Goal: Entertainment & Leisure: Consume media (video, audio)

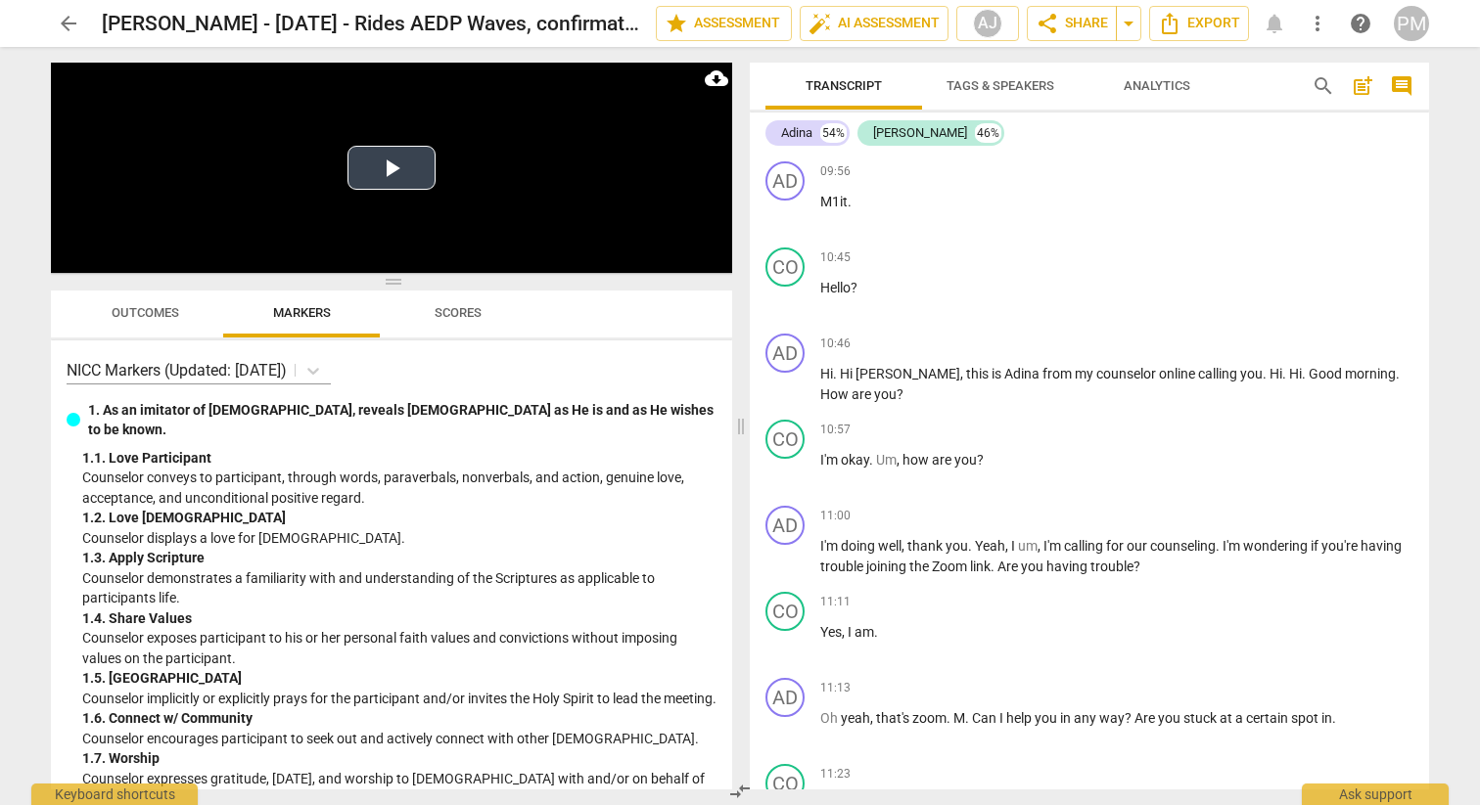
click at [347, 176] on div "Play Video move_up Play Current Time 0:00:00 / Duration Time 1:00:23 Loaded : 0…" at bounding box center [391, 168] width 681 height 210
click at [367, 159] on button "Play Video" at bounding box center [391, 168] width 88 height 44
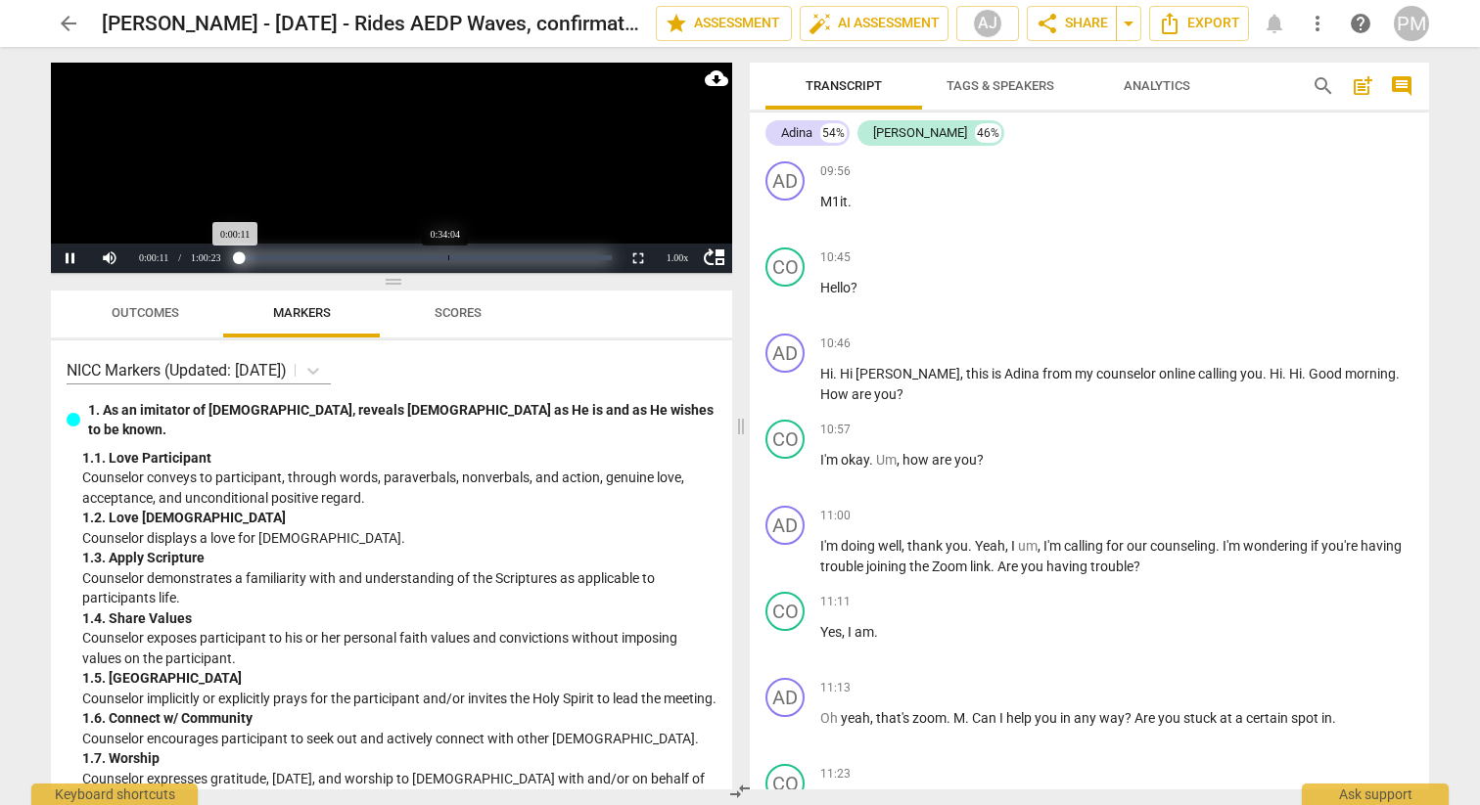
click at [448, 258] on div "Loaded : 0% Progress : 0.31%" at bounding box center [425, 257] width 374 height 5
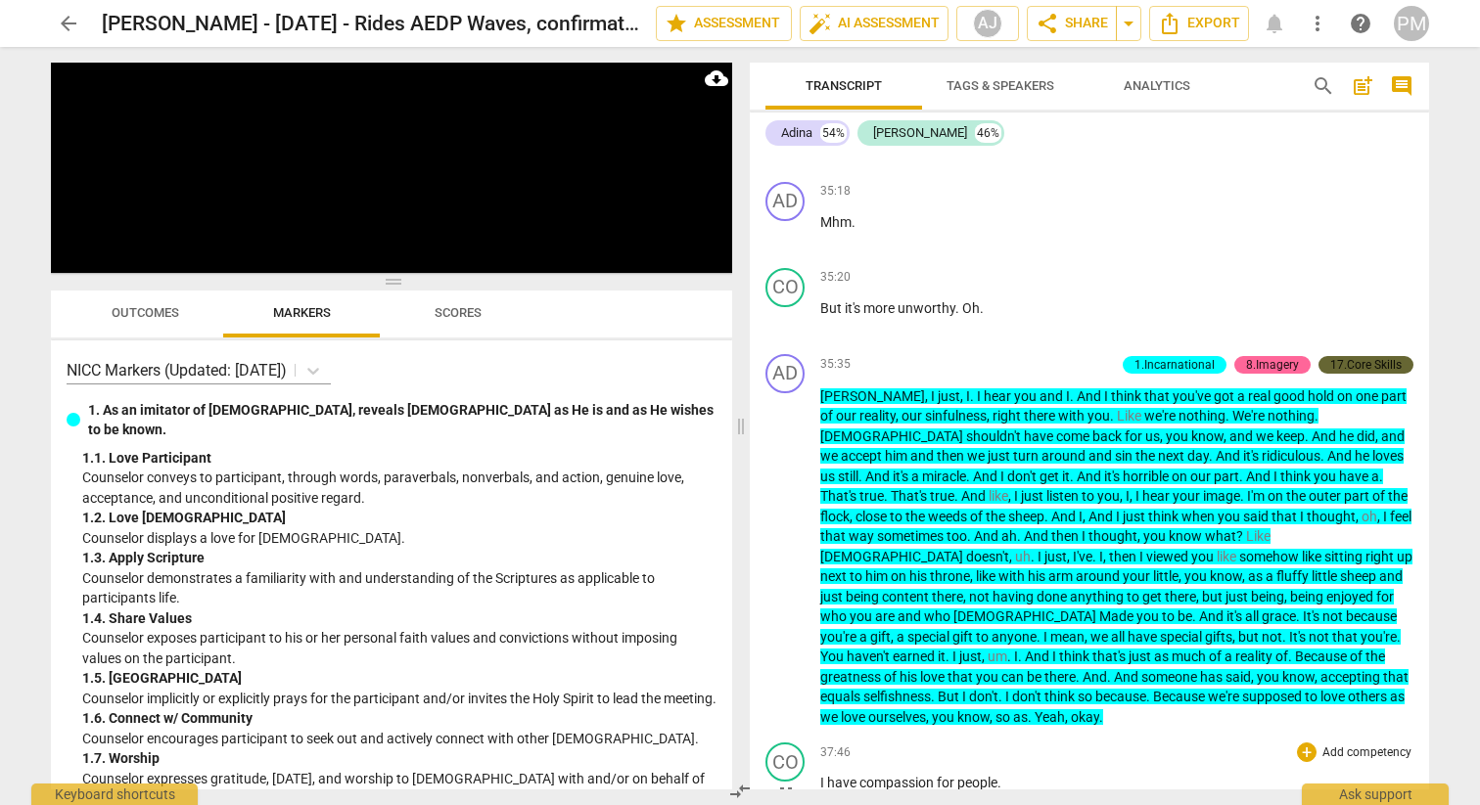
scroll to position [14766, 0]
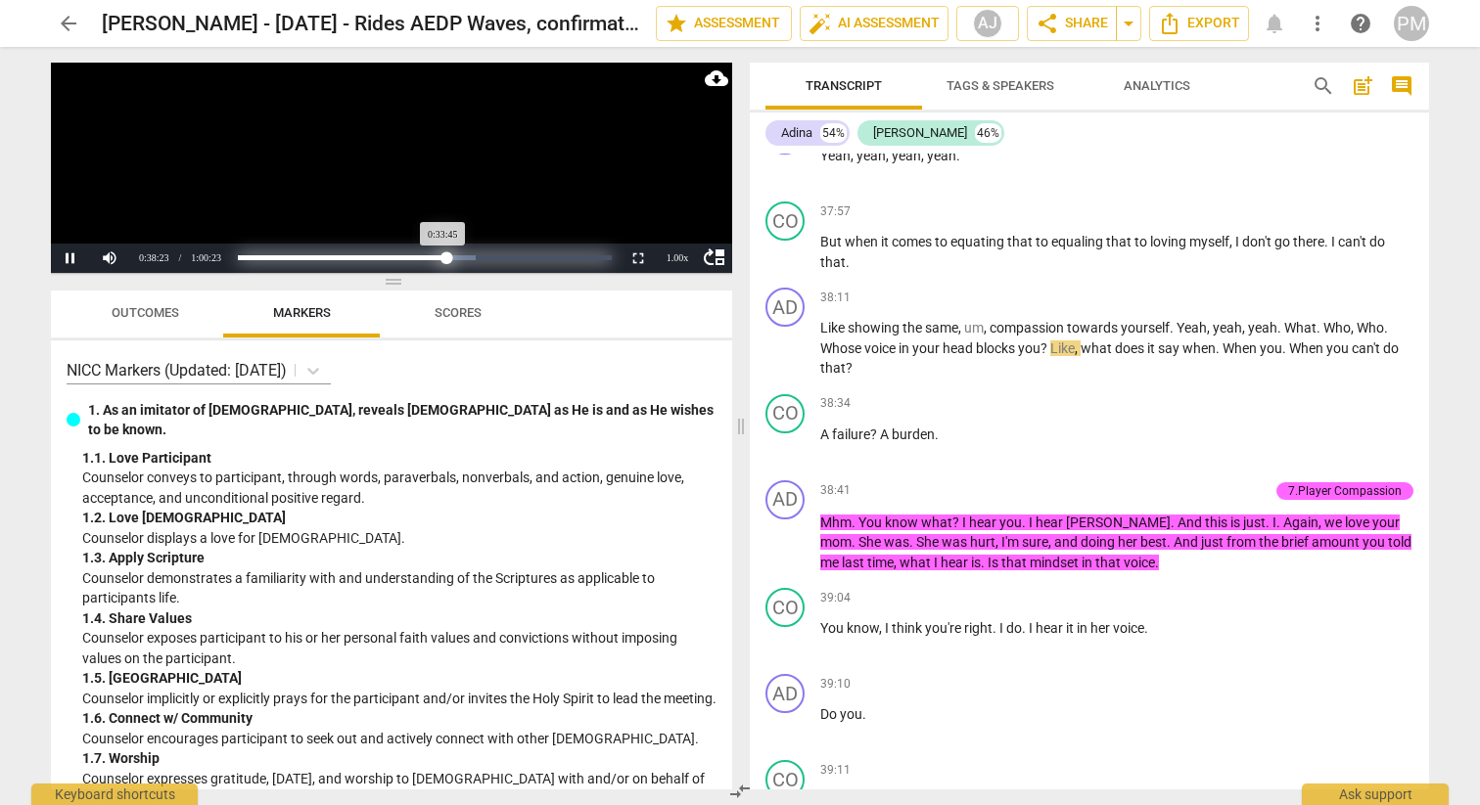
click at [446, 258] on div "Loaded : 0% Progress : 55.91%" at bounding box center [424, 257] width 373 height 5
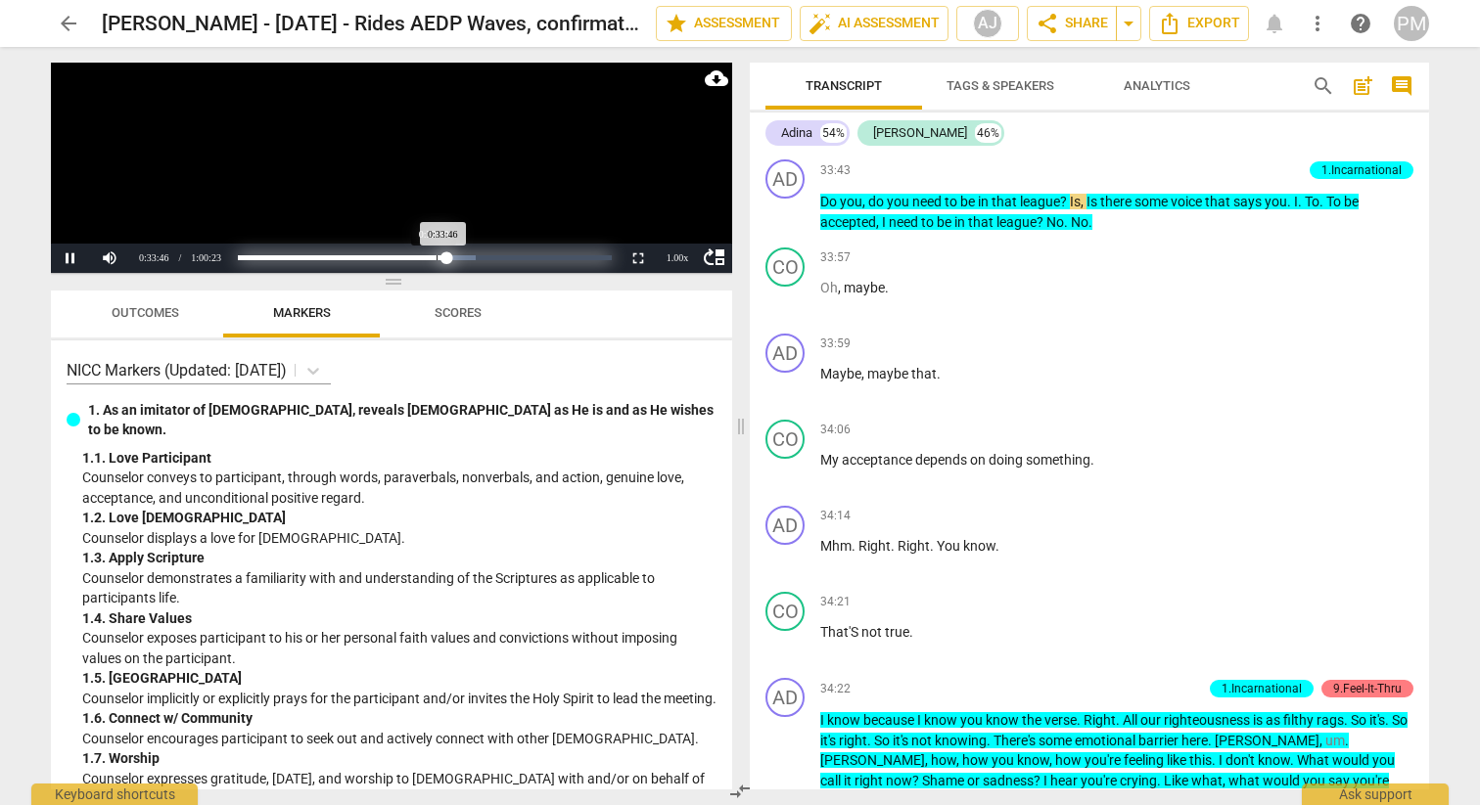
click at [436, 259] on div "Loaded : 0% Progress : 55.93%" at bounding box center [424, 257] width 373 height 5
click at [436, 258] on div "Progress : 53.28%" at bounding box center [337, 257] width 199 height 5
click at [443, 259] on div "Progress : 55.12%" at bounding box center [341, 257] width 206 height 5
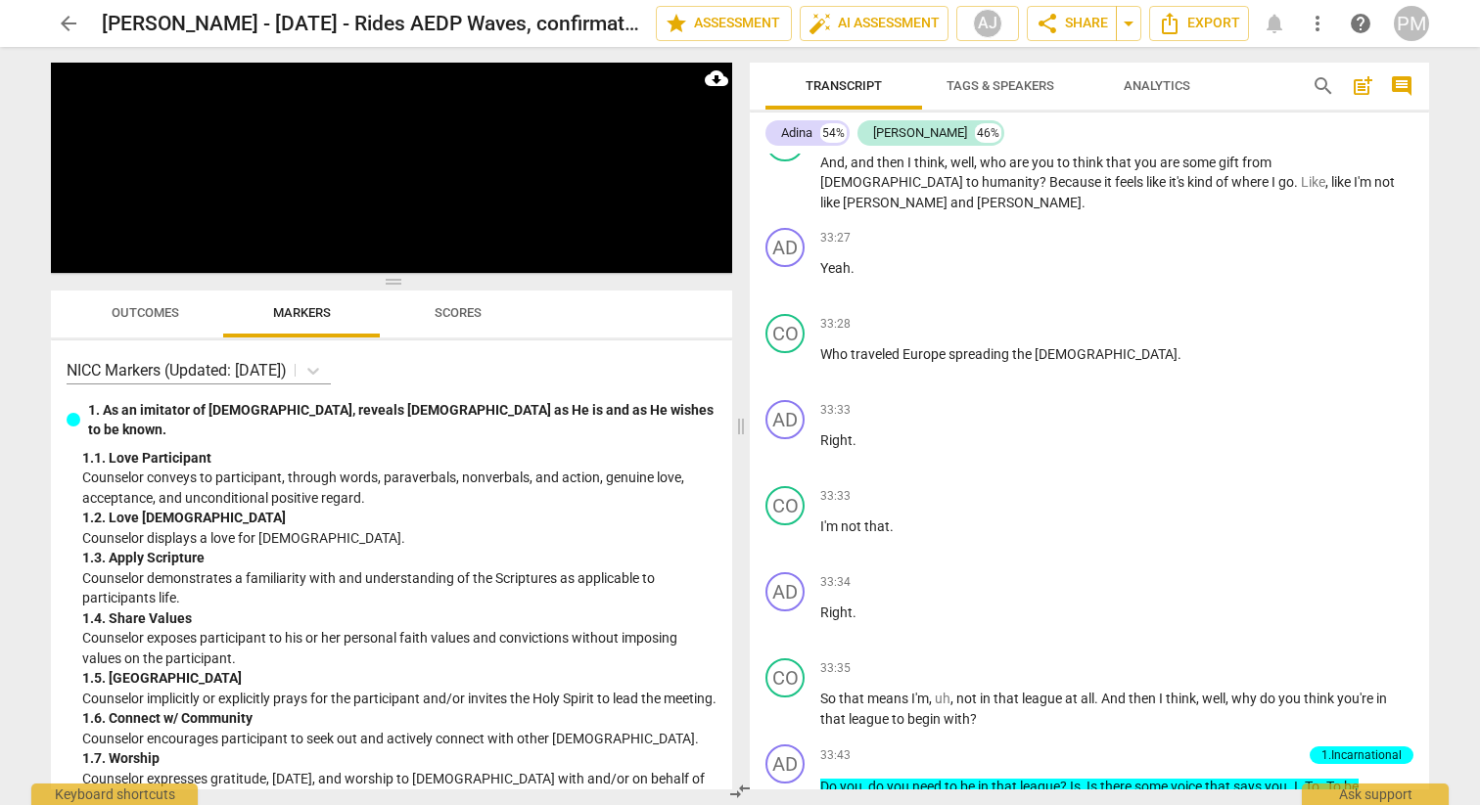
scroll to position [13235, 0]
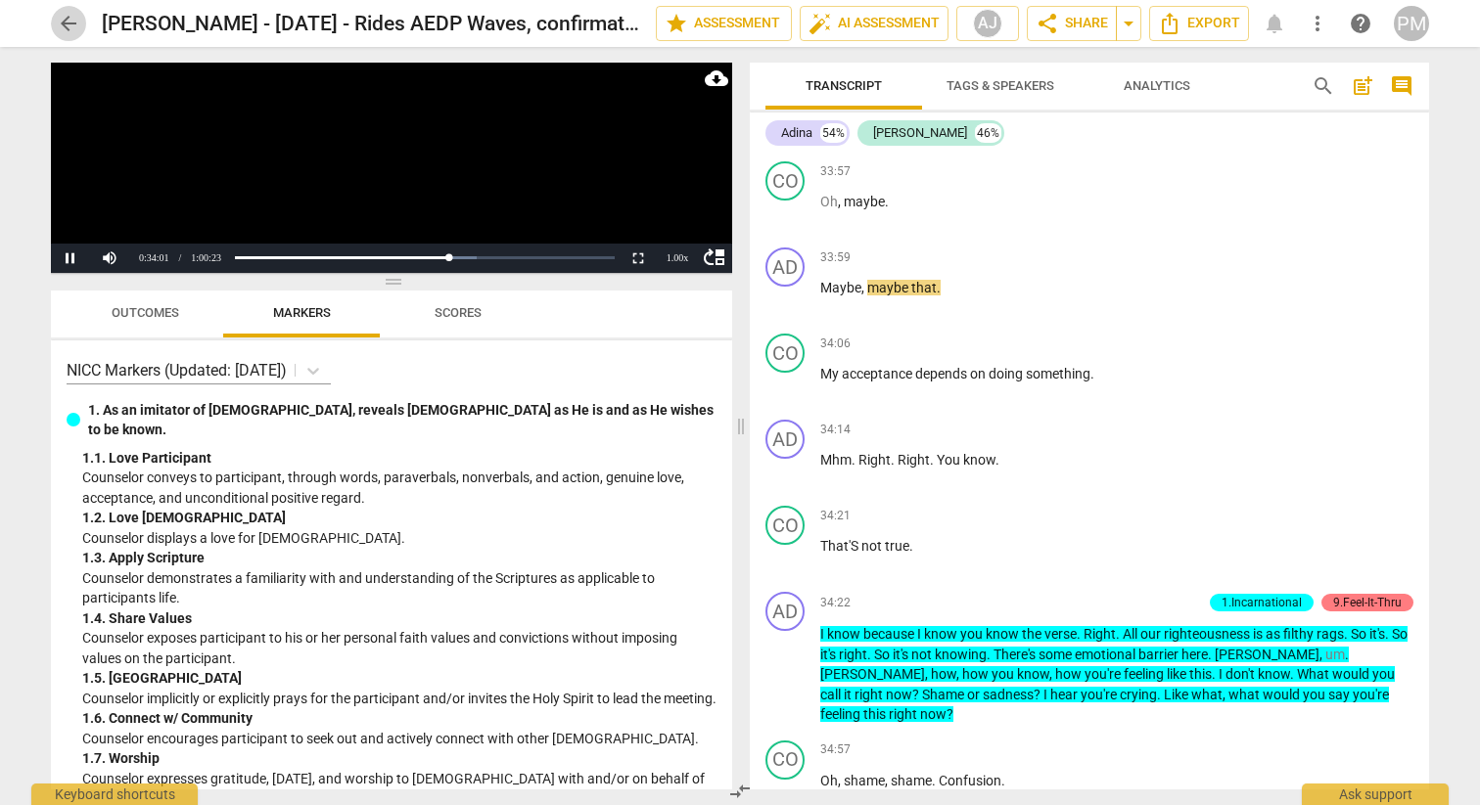
click at [61, 23] on span "arrow_back" at bounding box center [68, 23] width 23 height 23
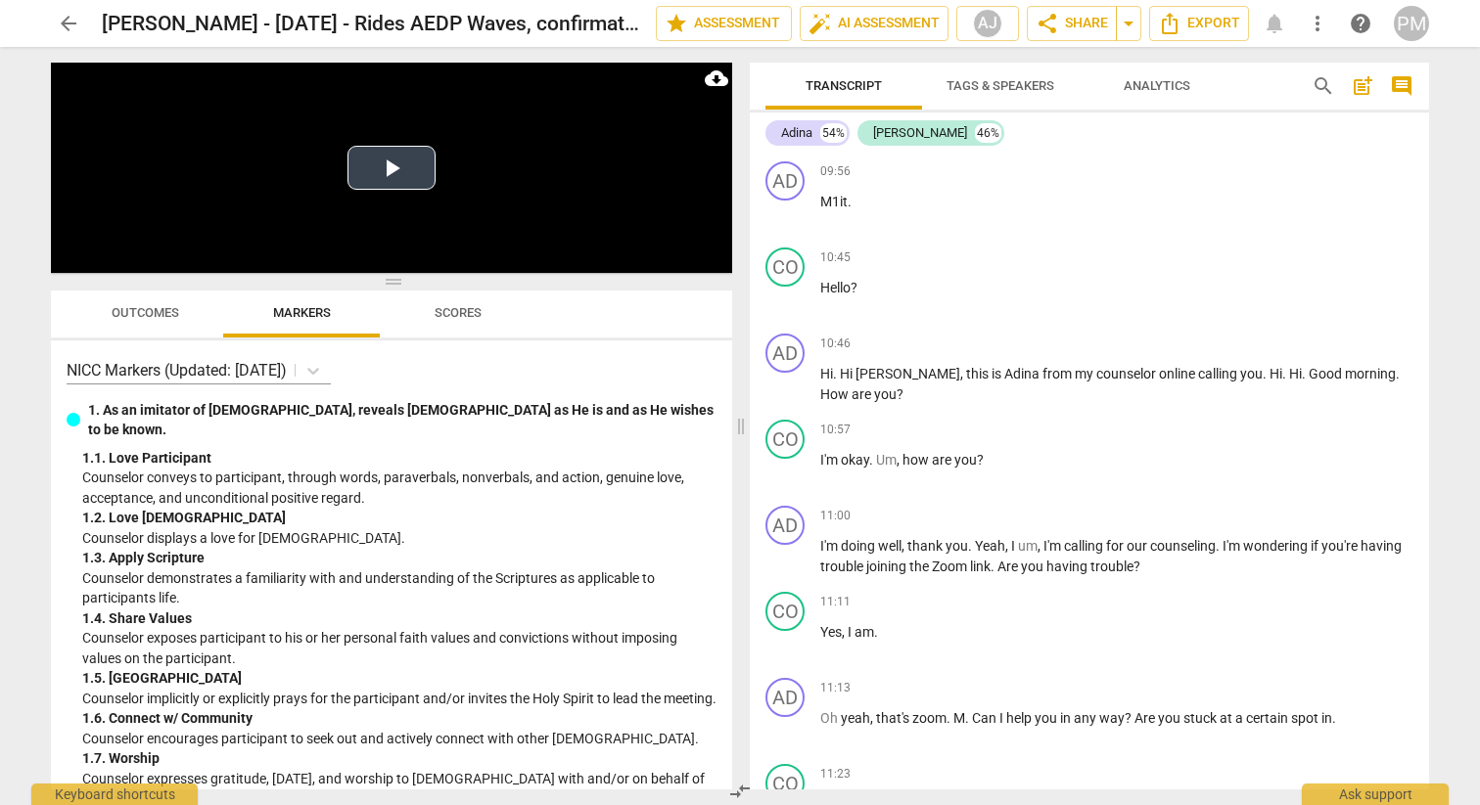
click at [380, 180] on button "Play Video" at bounding box center [391, 168] width 88 height 44
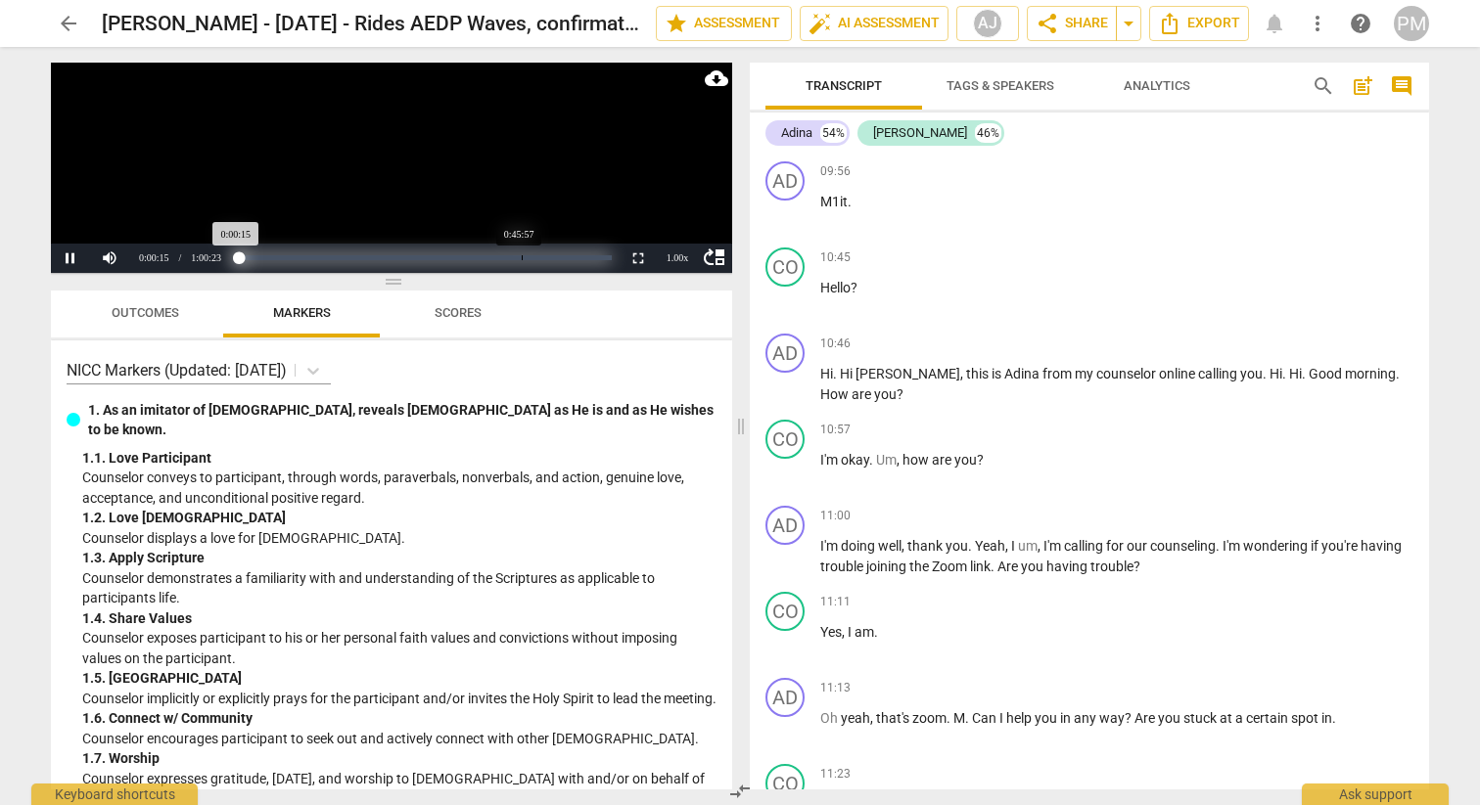
click at [522, 257] on div "Loaded : 0% Progress : 0.42%" at bounding box center [424, 257] width 373 height 5
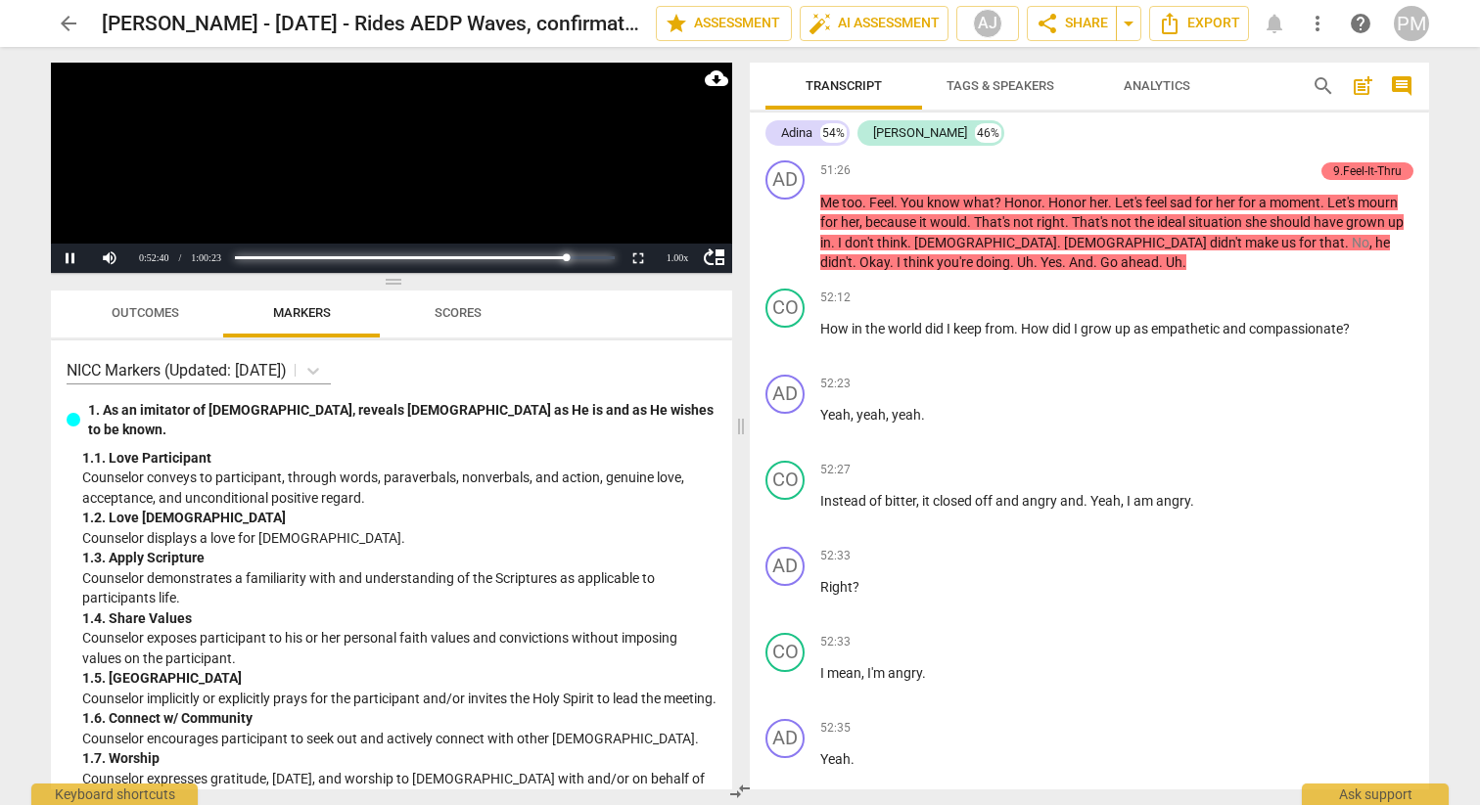
scroll to position [23612, 0]
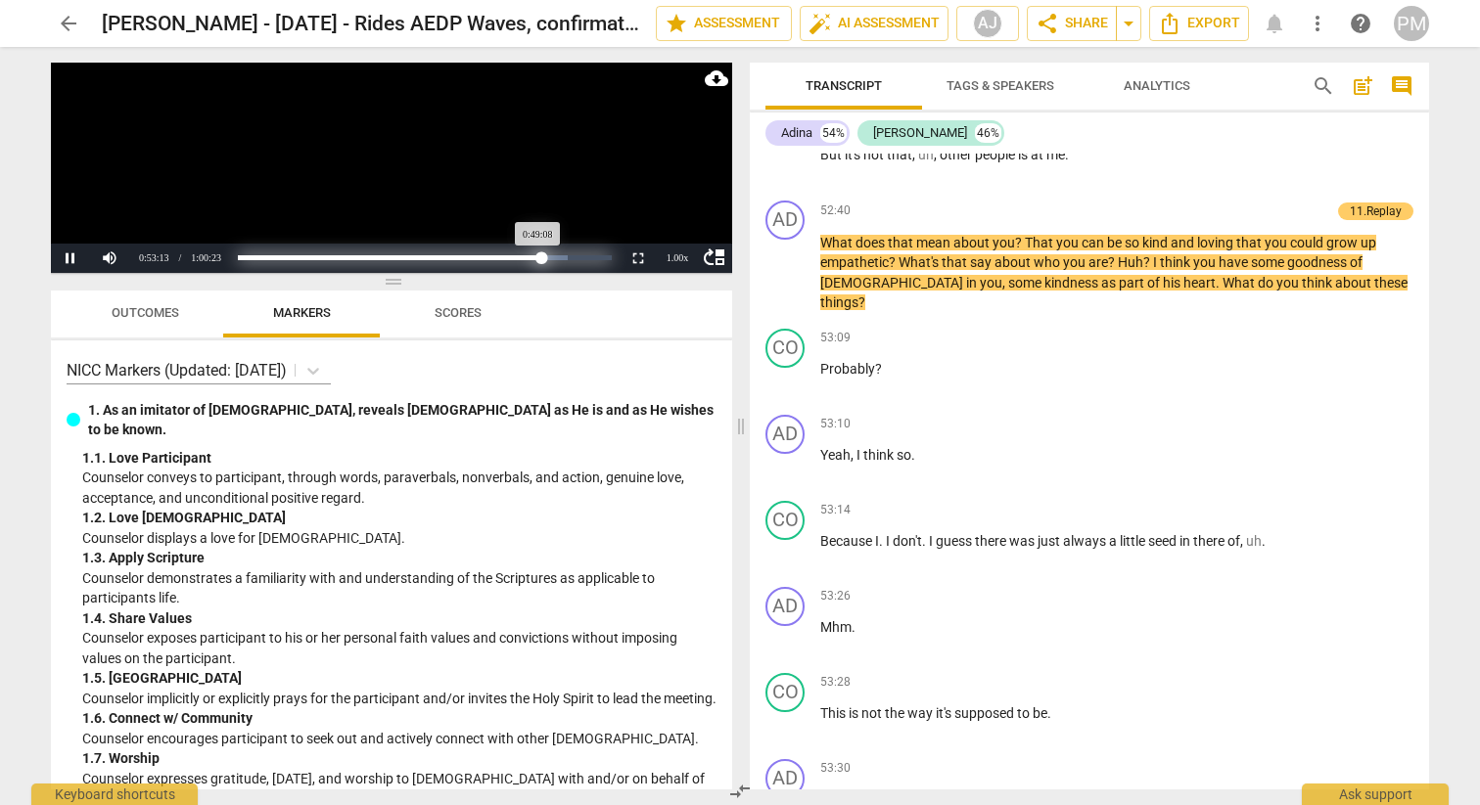
click at [541, 259] on div "Loaded : 0% Progress : 81.36%" at bounding box center [424, 257] width 373 height 5
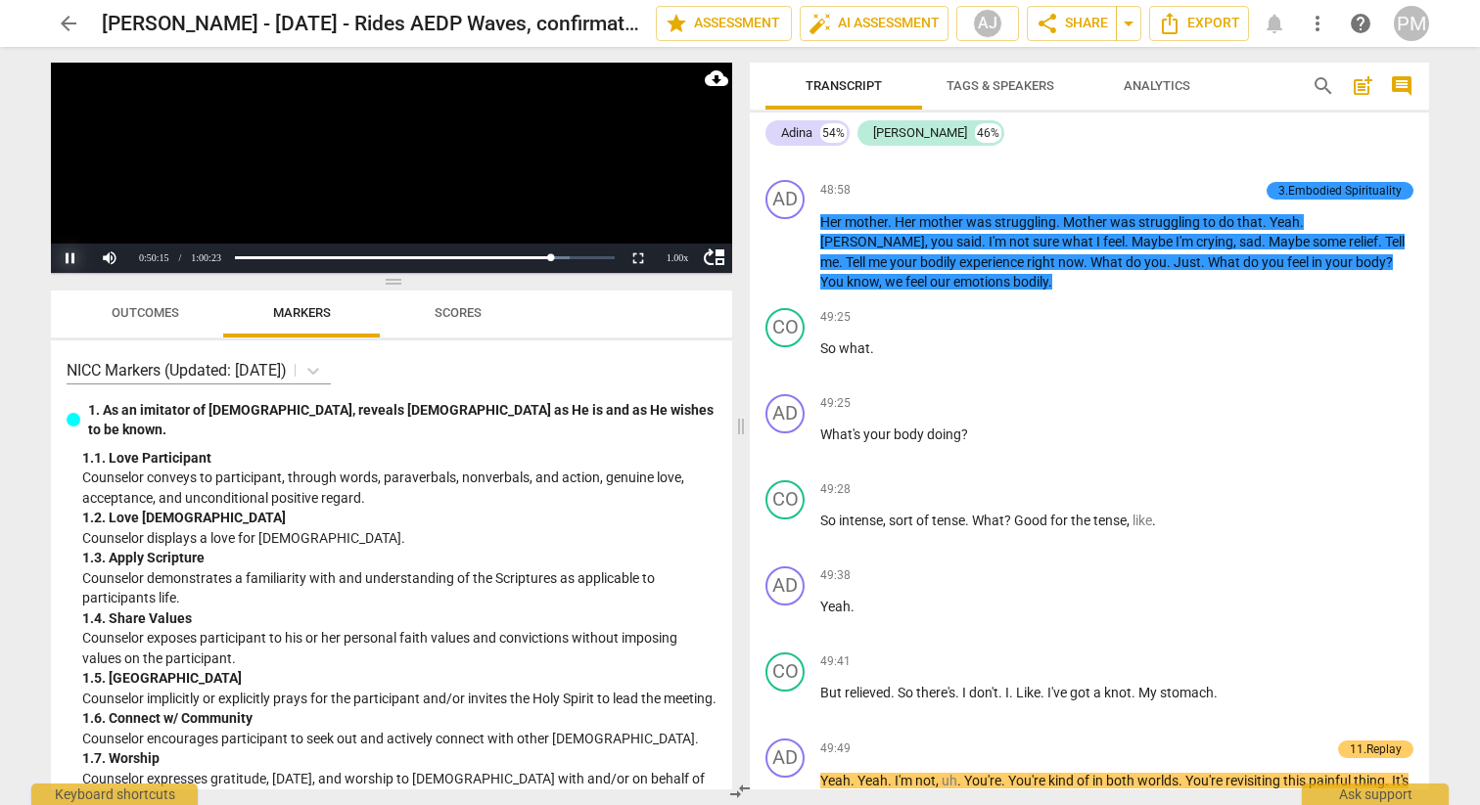
click at [72, 255] on button "Pause" at bounding box center [70, 258] width 39 height 29
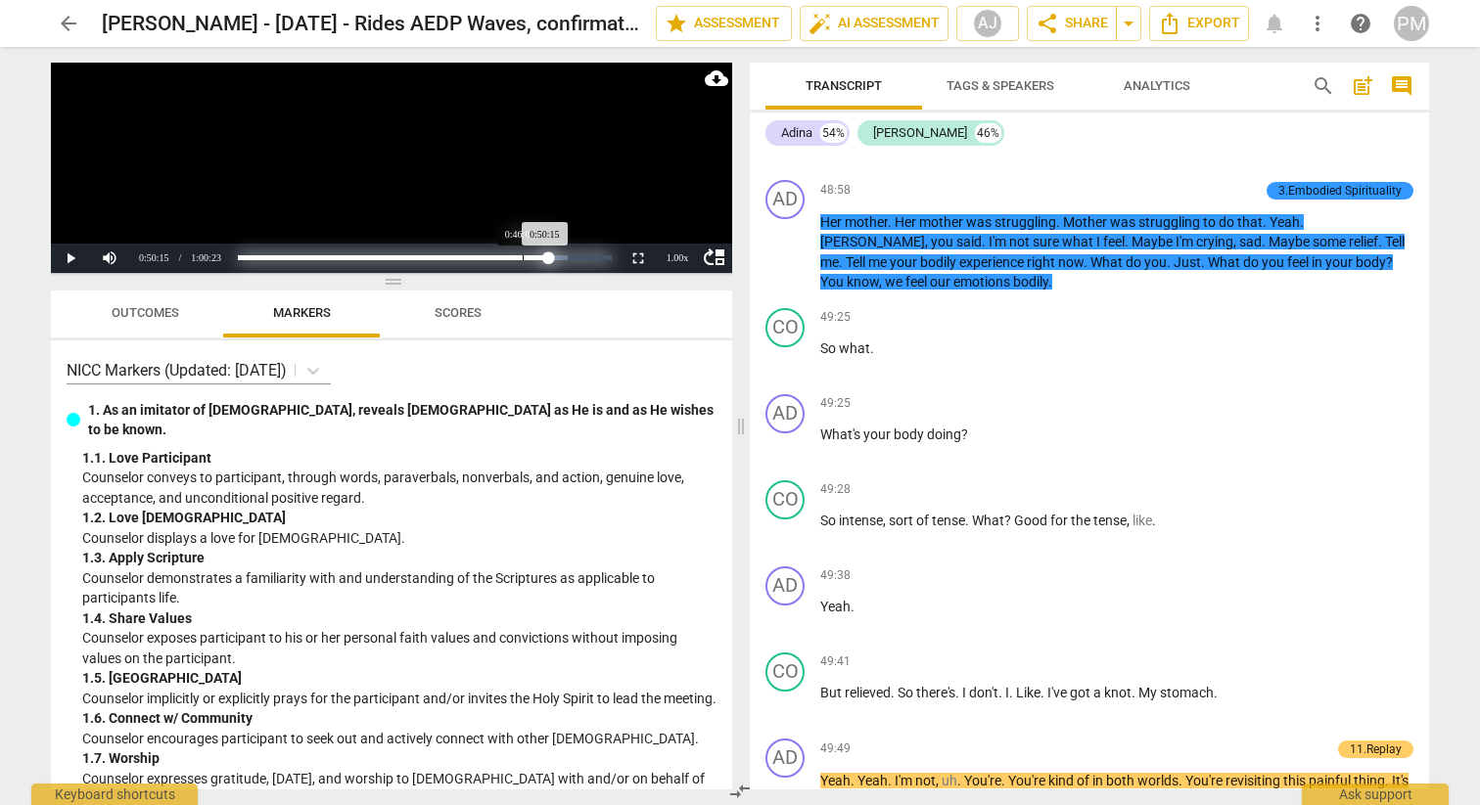
click at [523, 258] on div "Loaded : 0% Progress : 83.23%" at bounding box center [424, 257] width 373 height 5
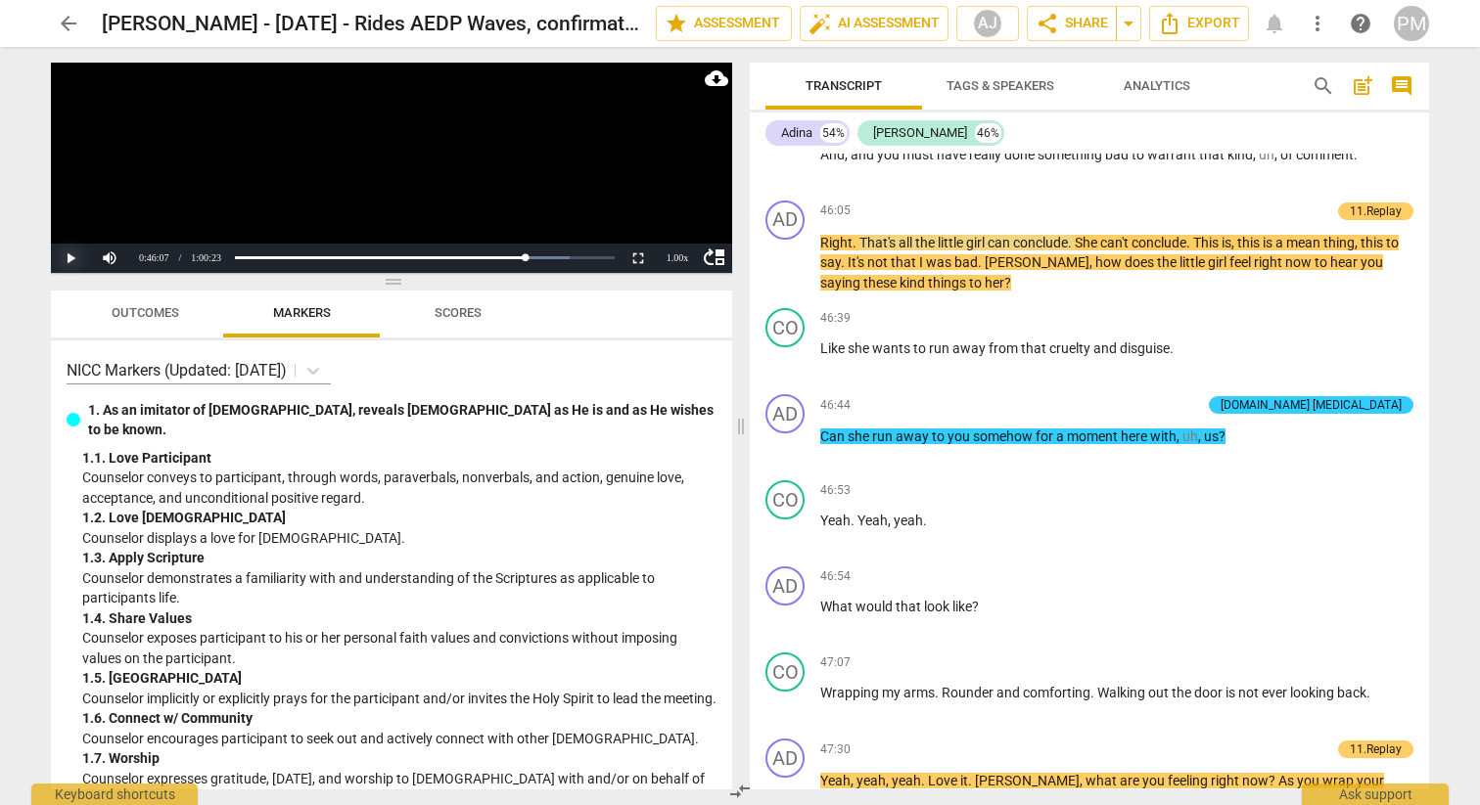
click at [63, 253] on button "Play" at bounding box center [70, 258] width 39 height 29
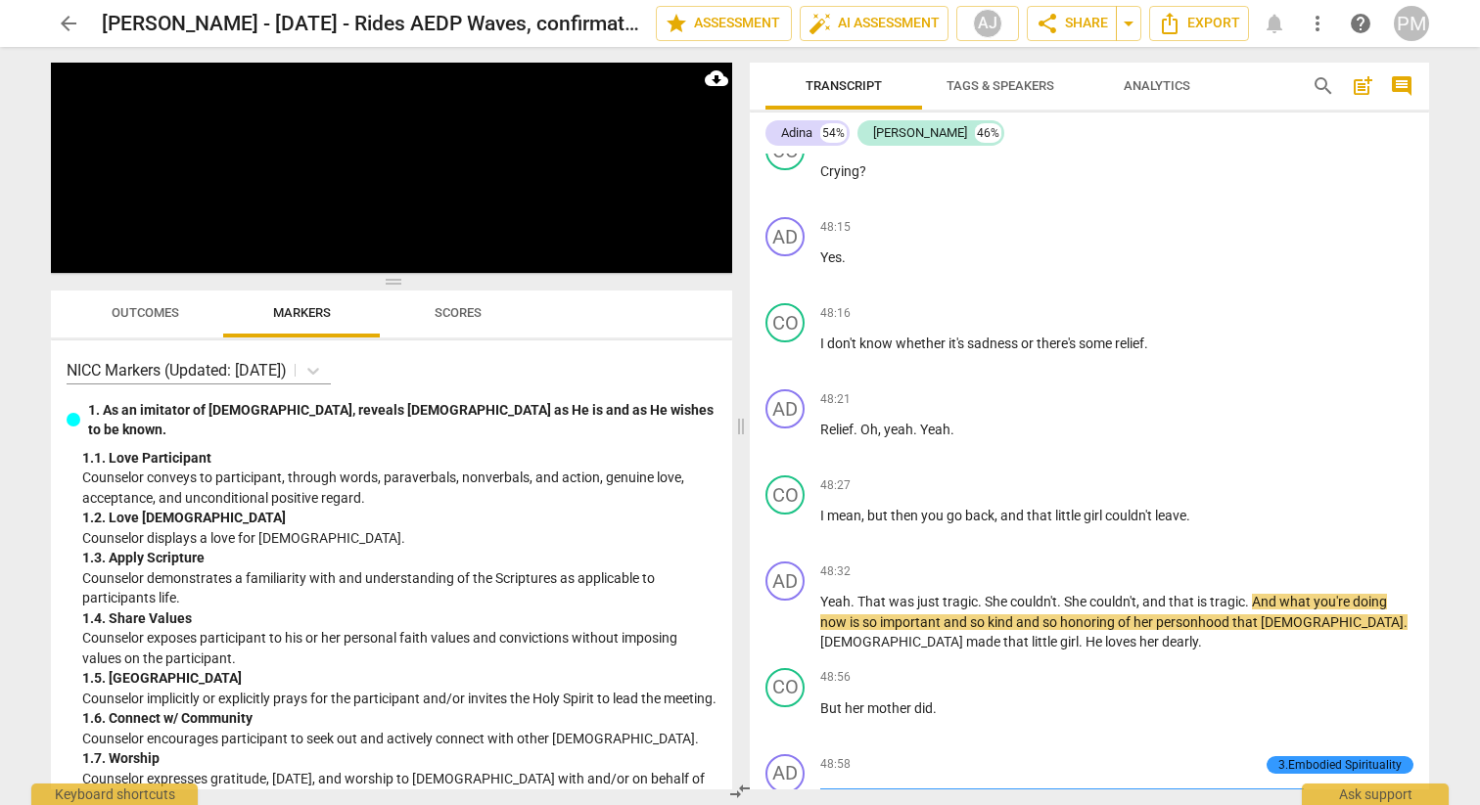
scroll to position [20588, 0]
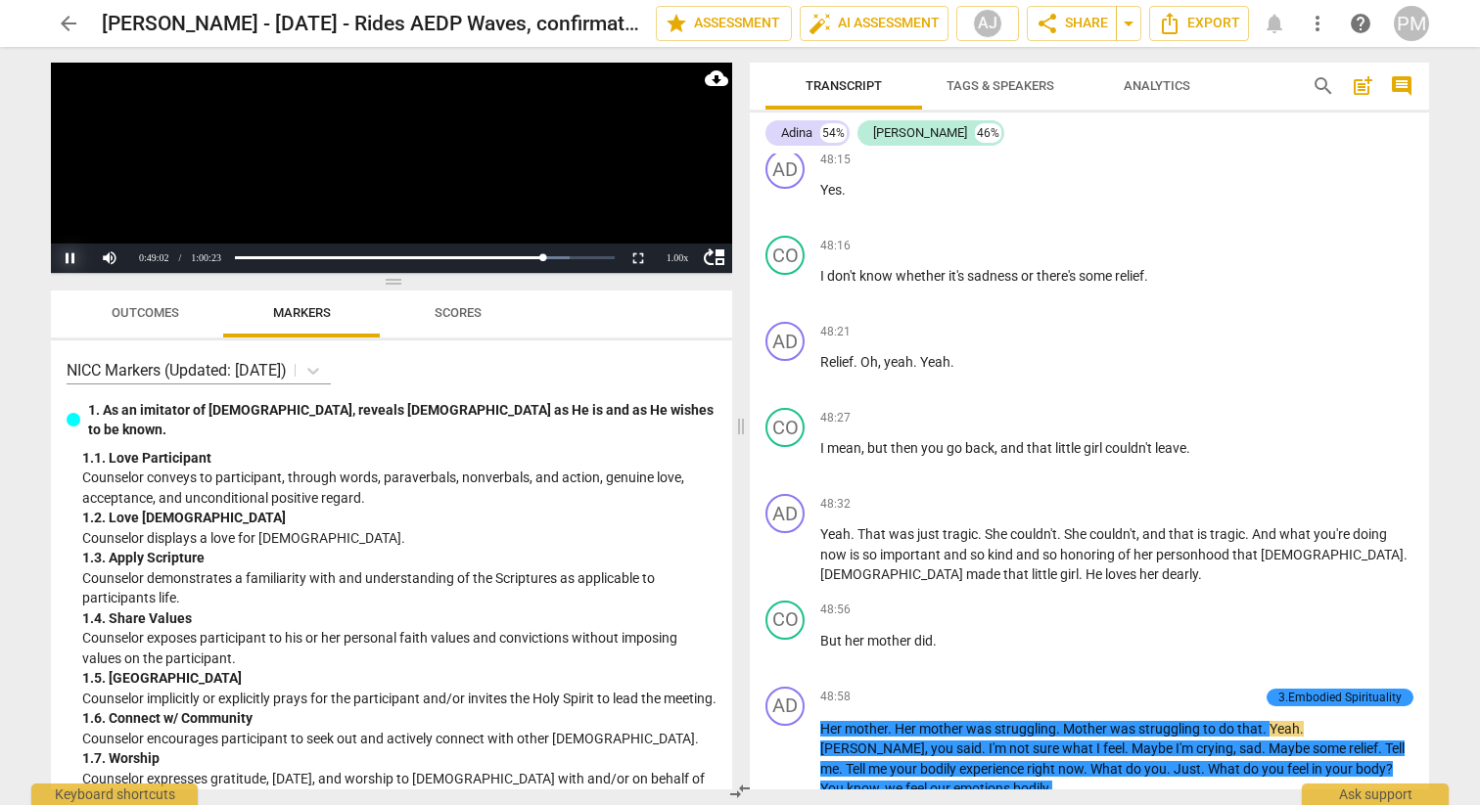
click at [66, 253] on button "Pause" at bounding box center [70, 258] width 39 height 29
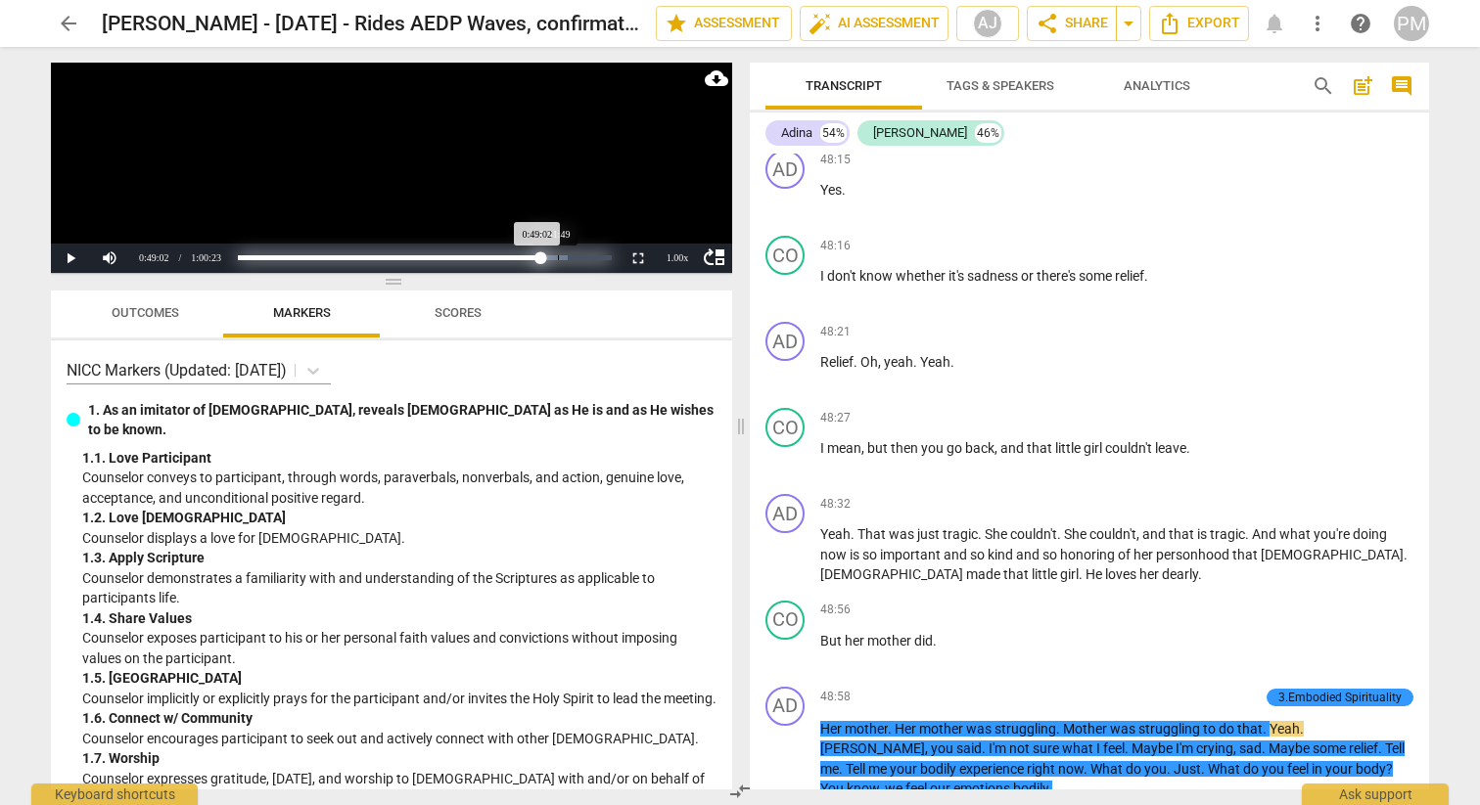
click at [557, 256] on div "Loaded : 0% Progress : 81.22%" at bounding box center [424, 257] width 373 height 5
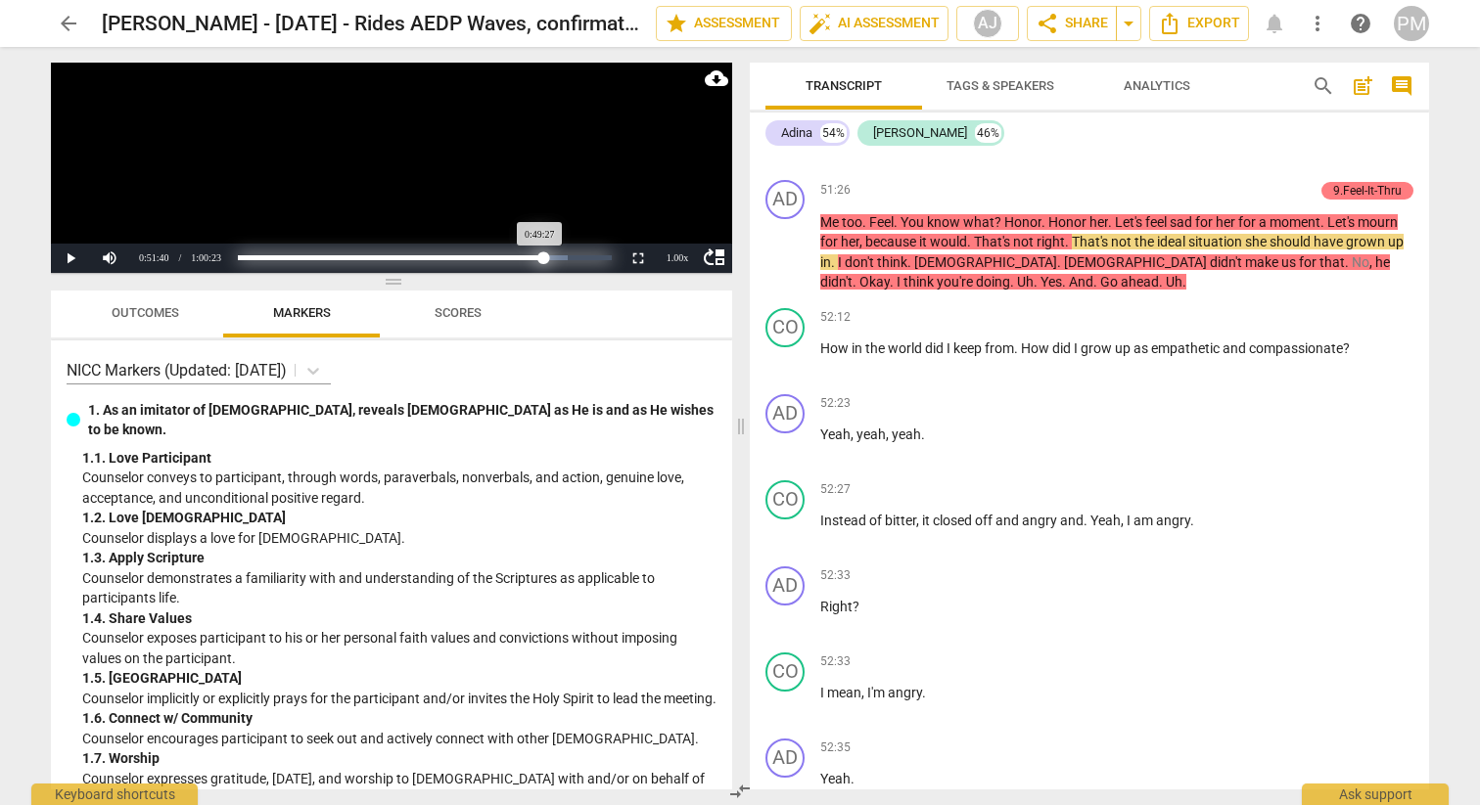
click at [543, 257] on div "Loaded : 0% Progress : 81.89%" at bounding box center [424, 257] width 373 height 5
click at [536, 259] on div "Progress : 80.05%" at bounding box center [387, 257] width 298 height 5
click at [543, 258] on div "Progress : 81.89%" at bounding box center [390, 257] width 305 height 5
click at [538, 260] on div "Progress : 80.58%" at bounding box center [388, 257] width 300 height 5
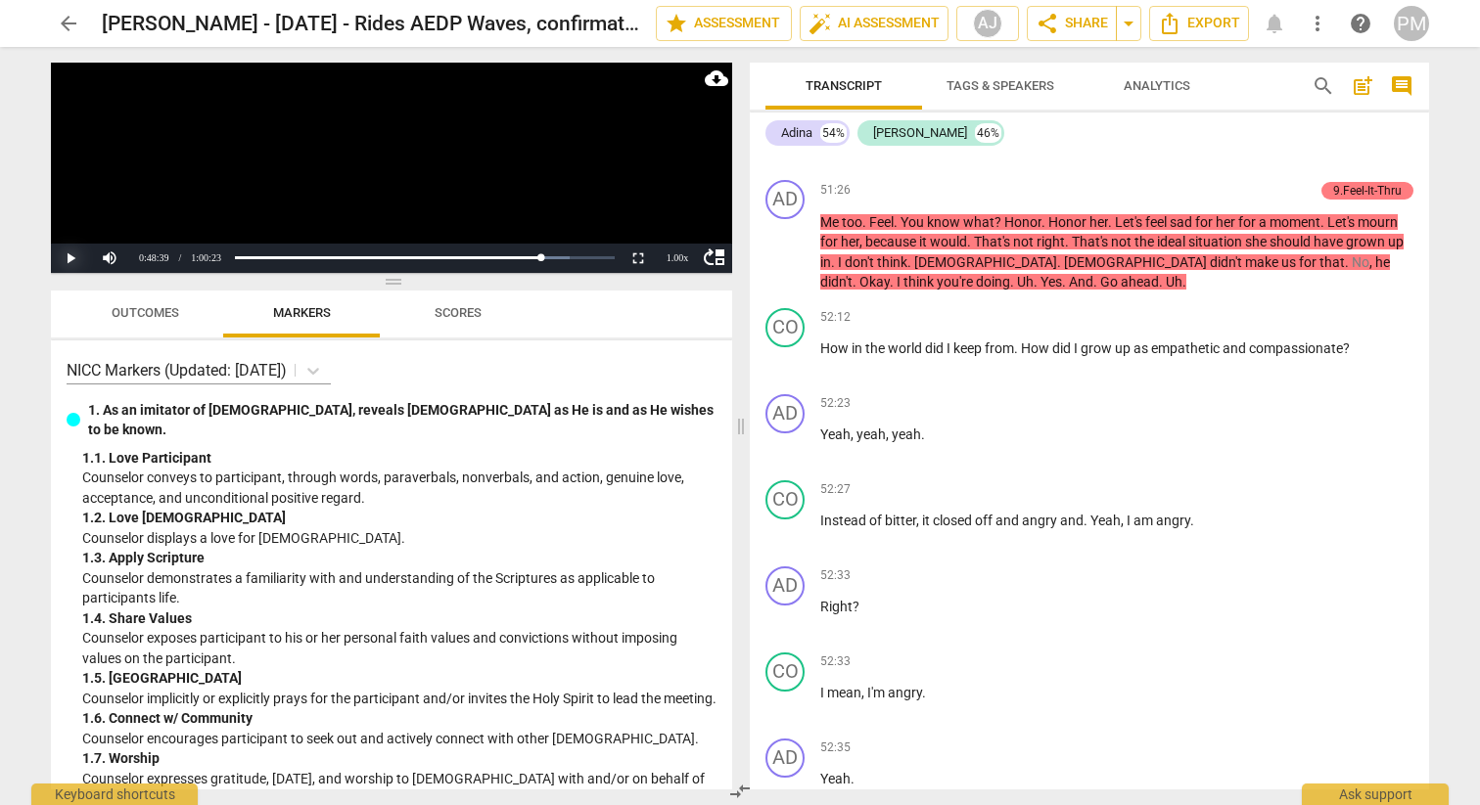
click at [66, 252] on button "Play" at bounding box center [70, 258] width 39 height 29
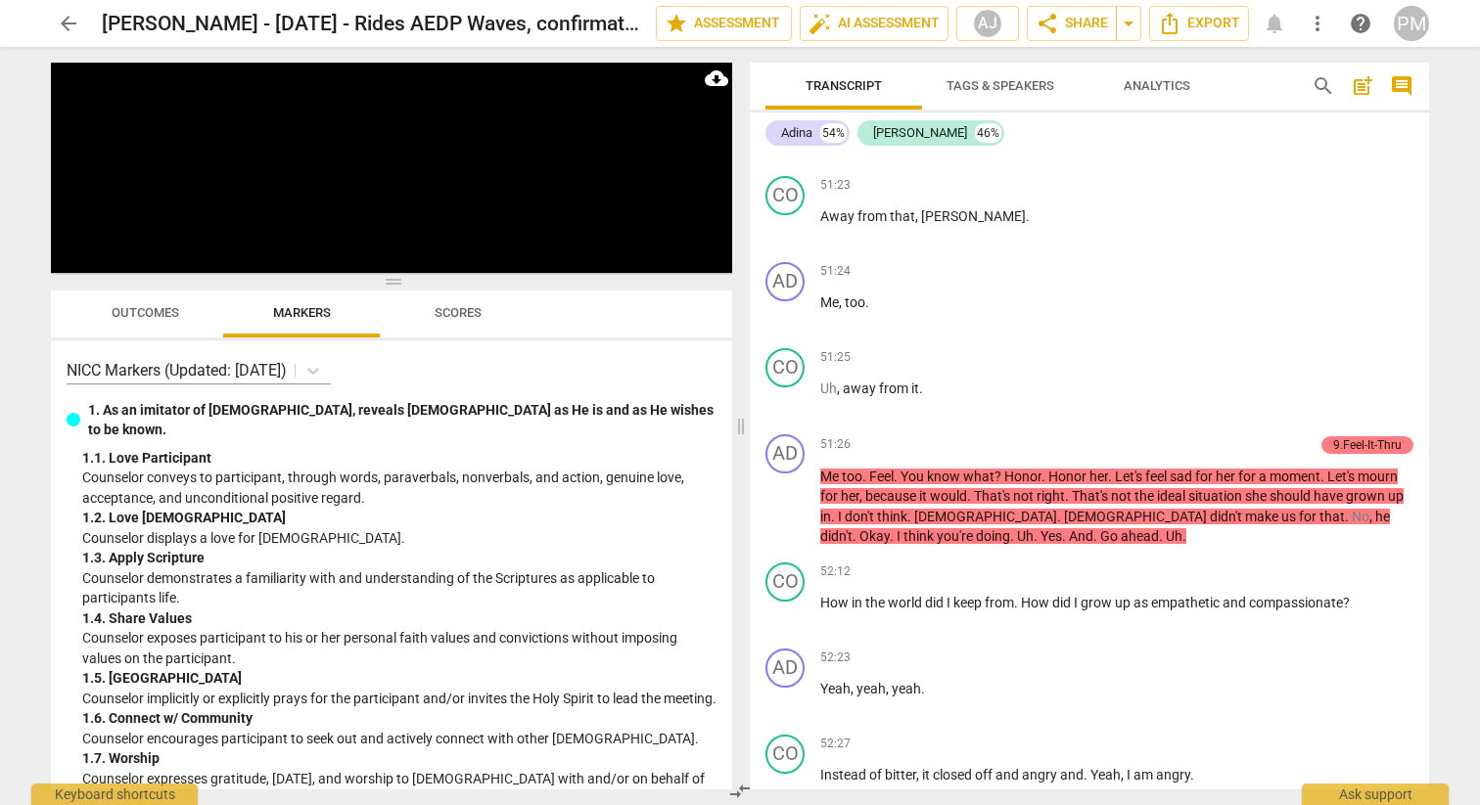
scroll to position [22449, 0]
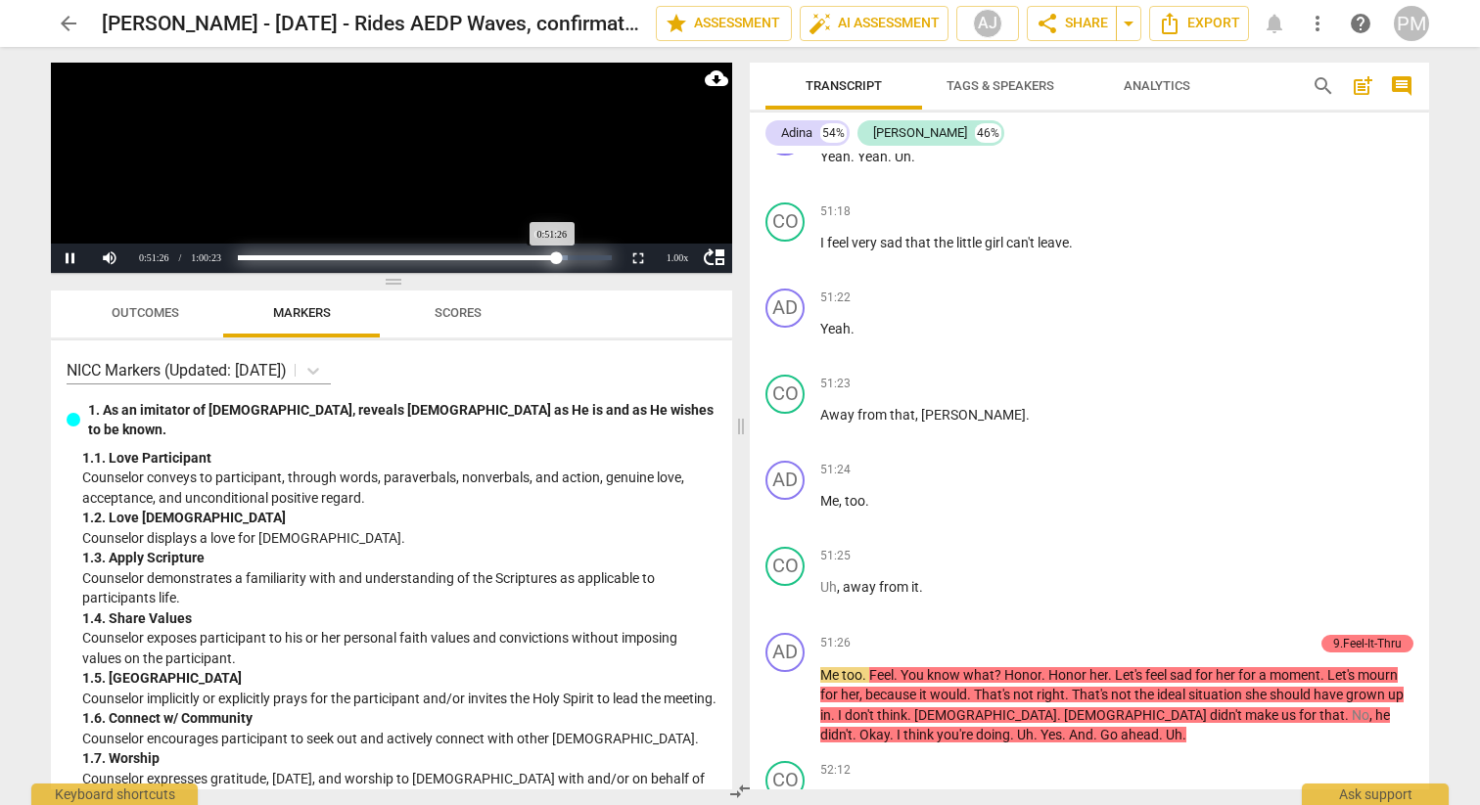
click at [552, 257] on div "Progress : 85.19%" at bounding box center [397, 257] width 318 height 5
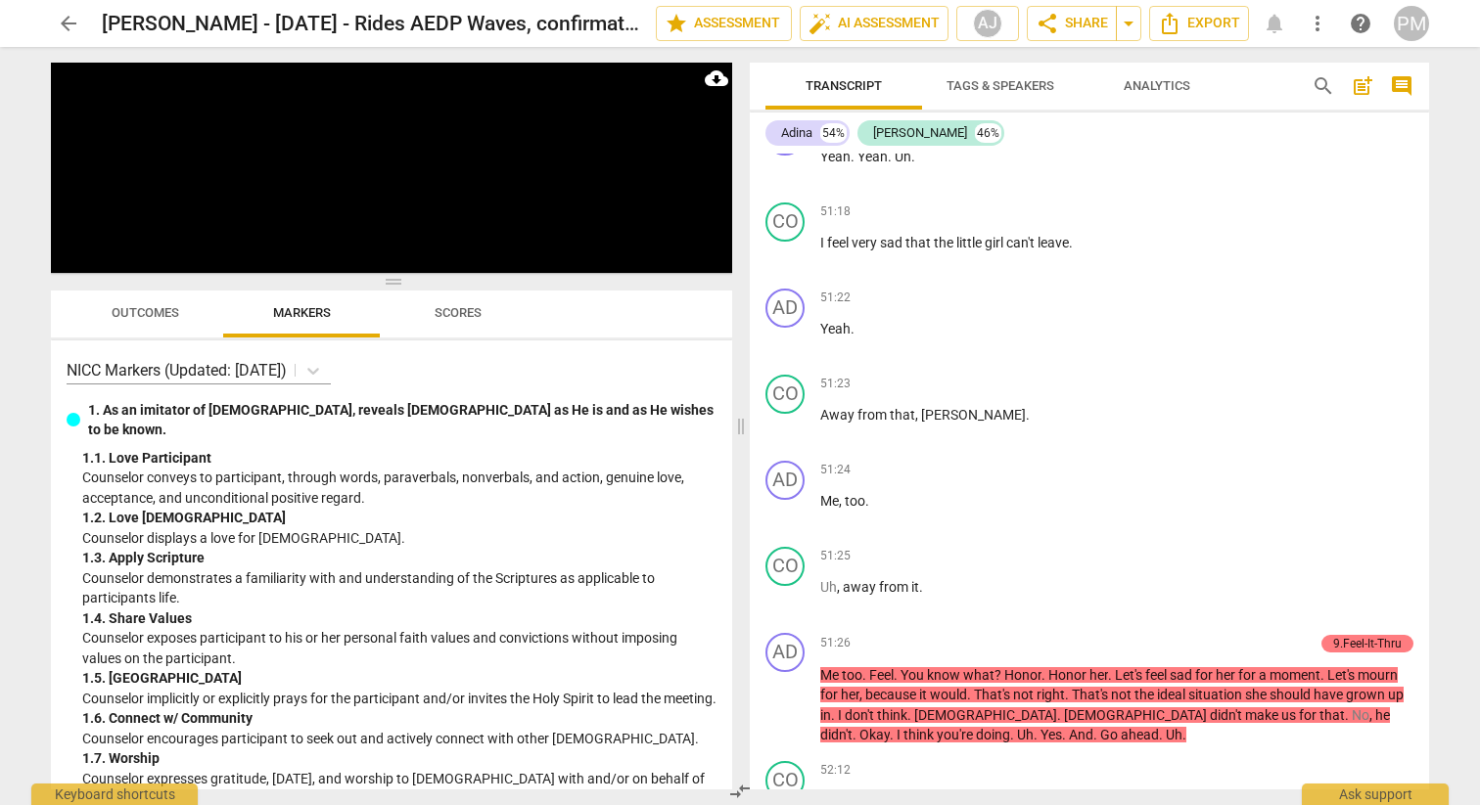
scroll to position [22276, 0]
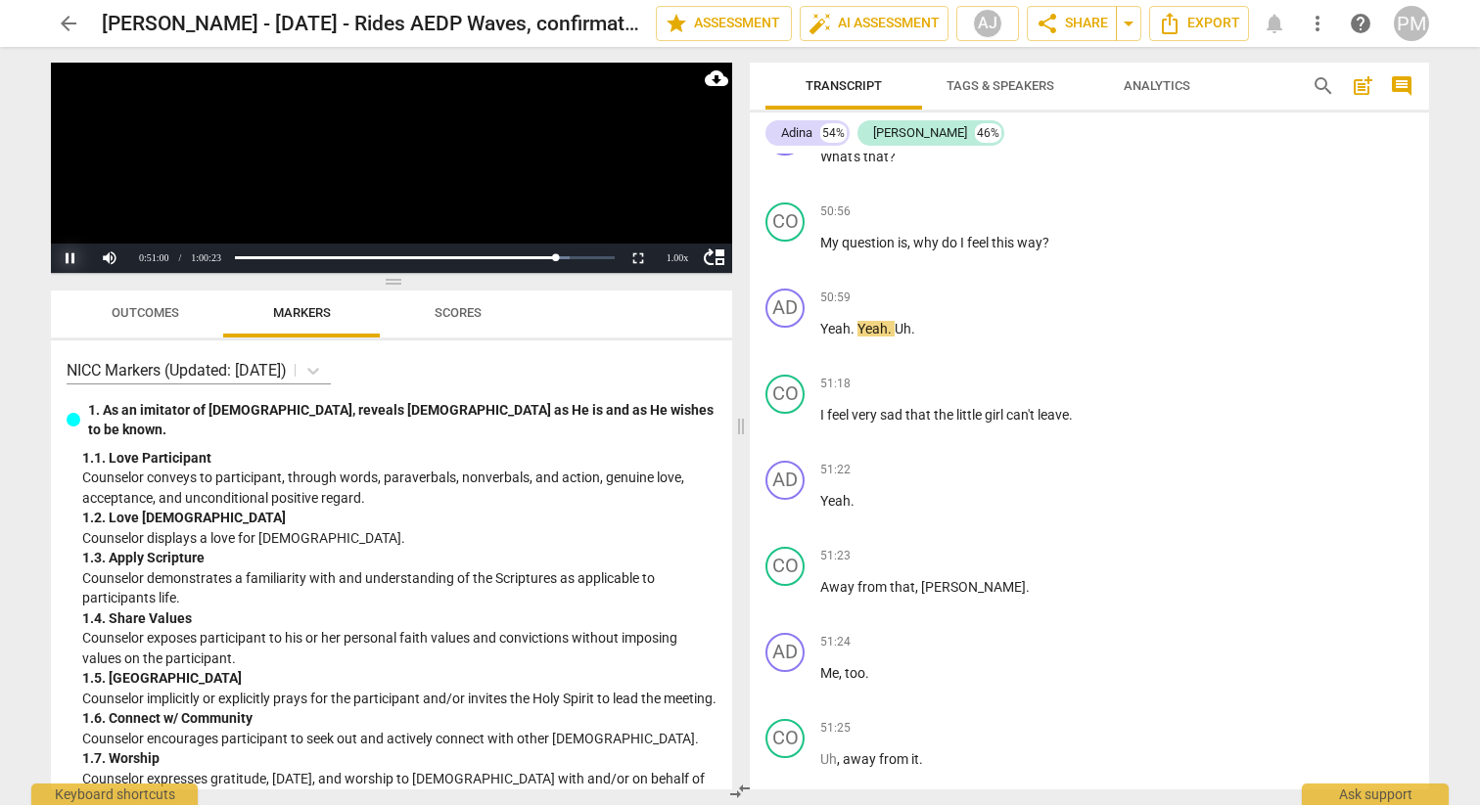
click at [67, 257] on button "Pause" at bounding box center [70, 258] width 39 height 29
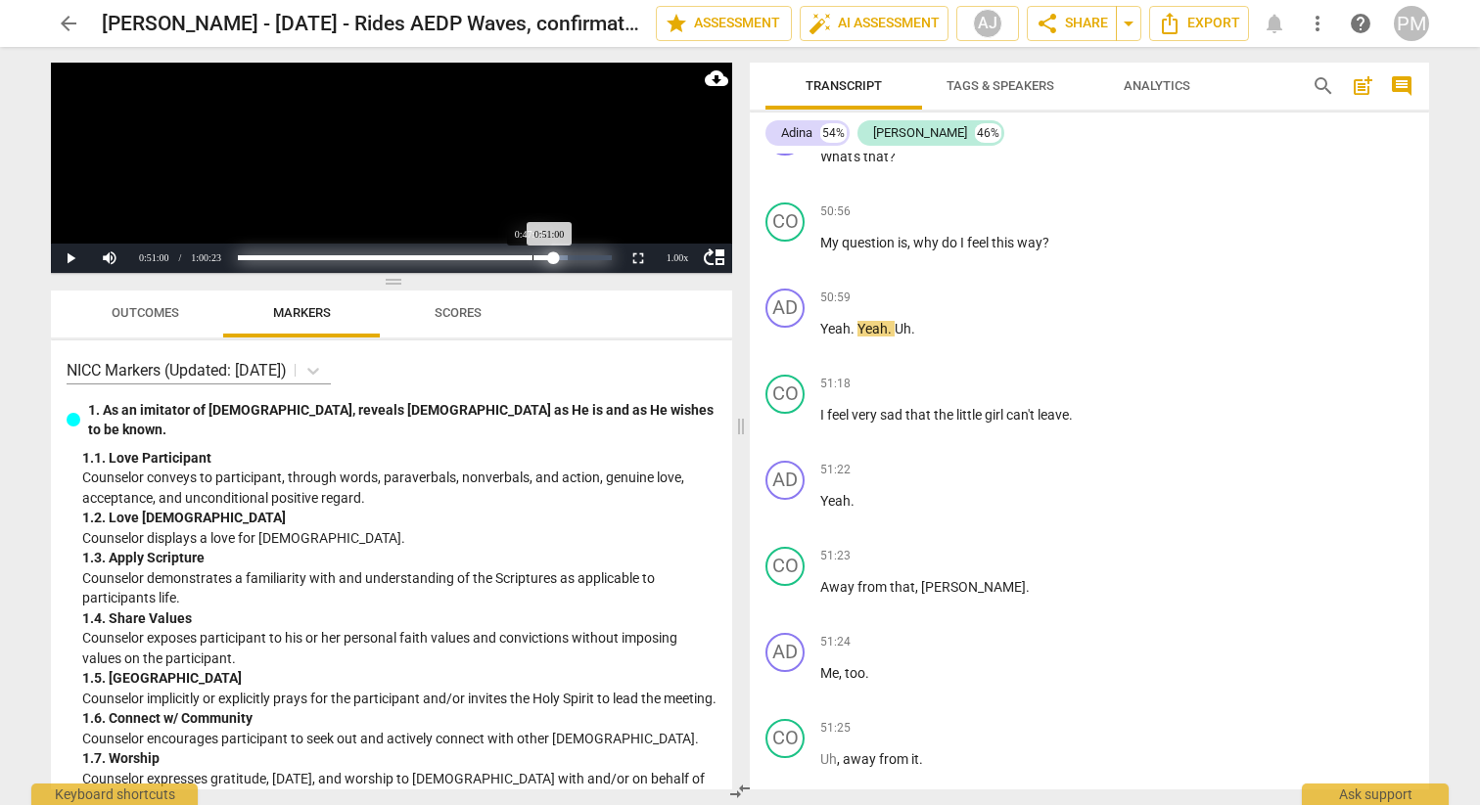
click at [532, 257] on div "Loaded : 0% Progress : 84.47%" at bounding box center [424, 257] width 373 height 5
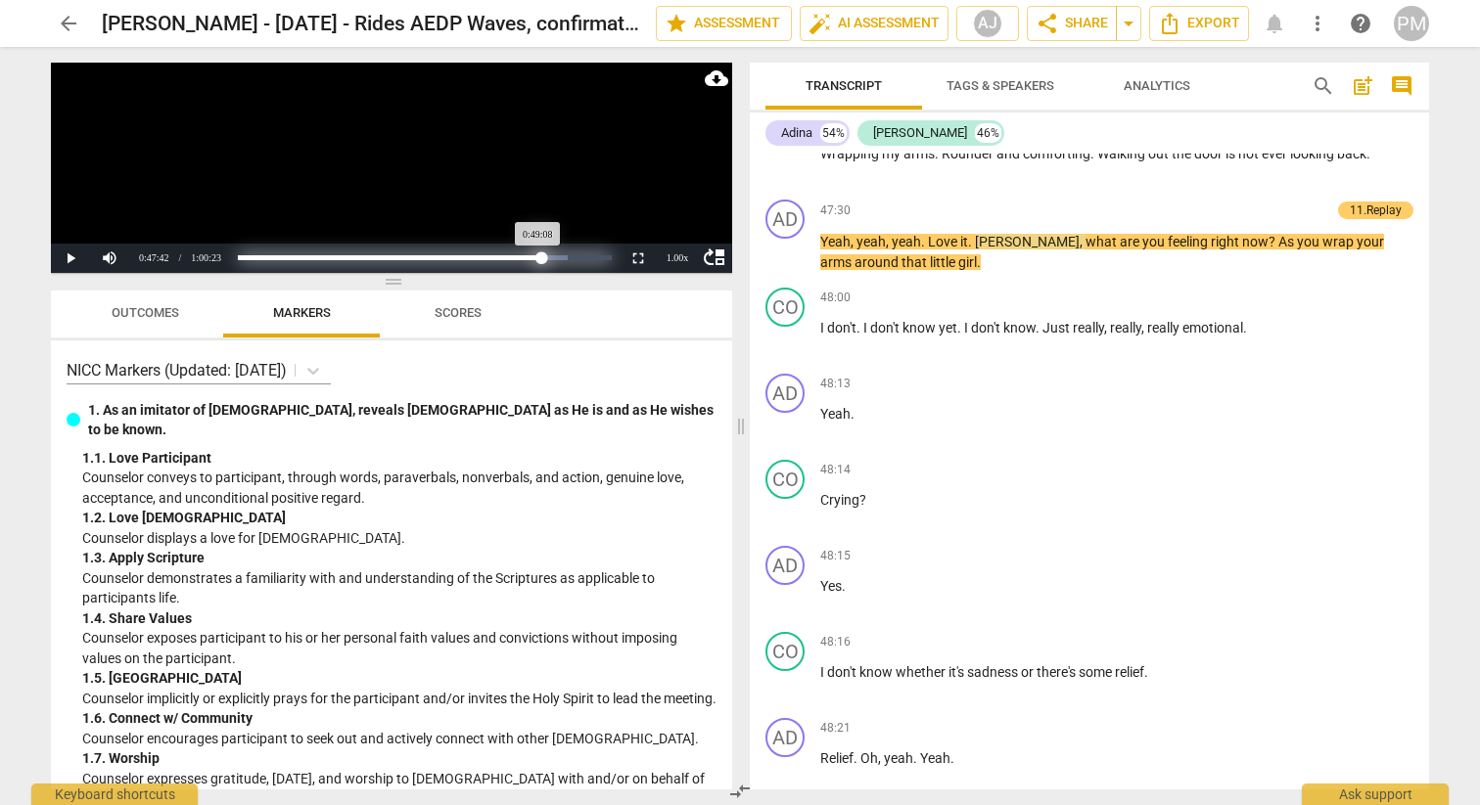
click at [541, 255] on div "Loaded : 0% Progress : 81.36%" at bounding box center [424, 257] width 373 height 5
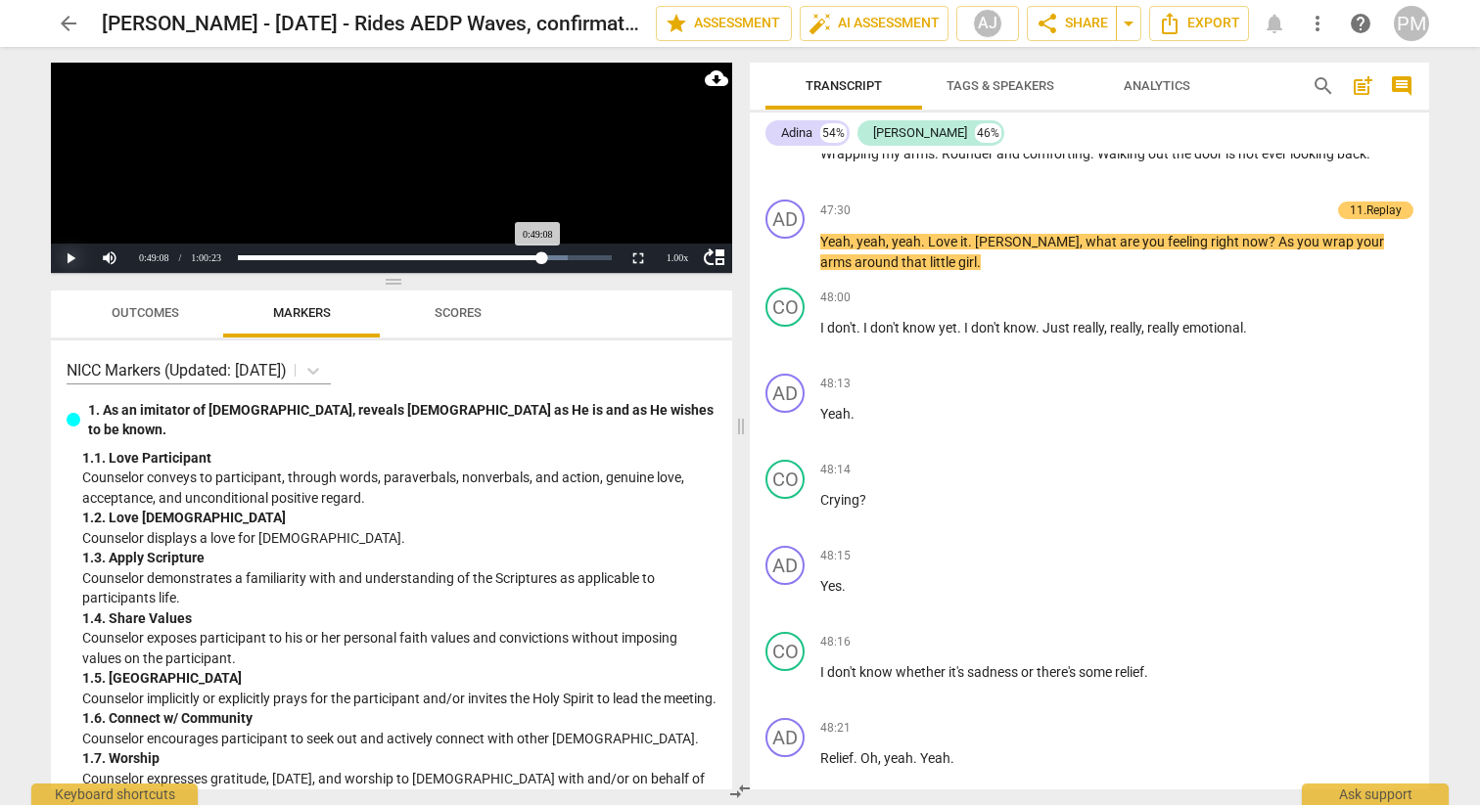
click at [81, 259] on button "Play" at bounding box center [70, 258] width 39 height 29
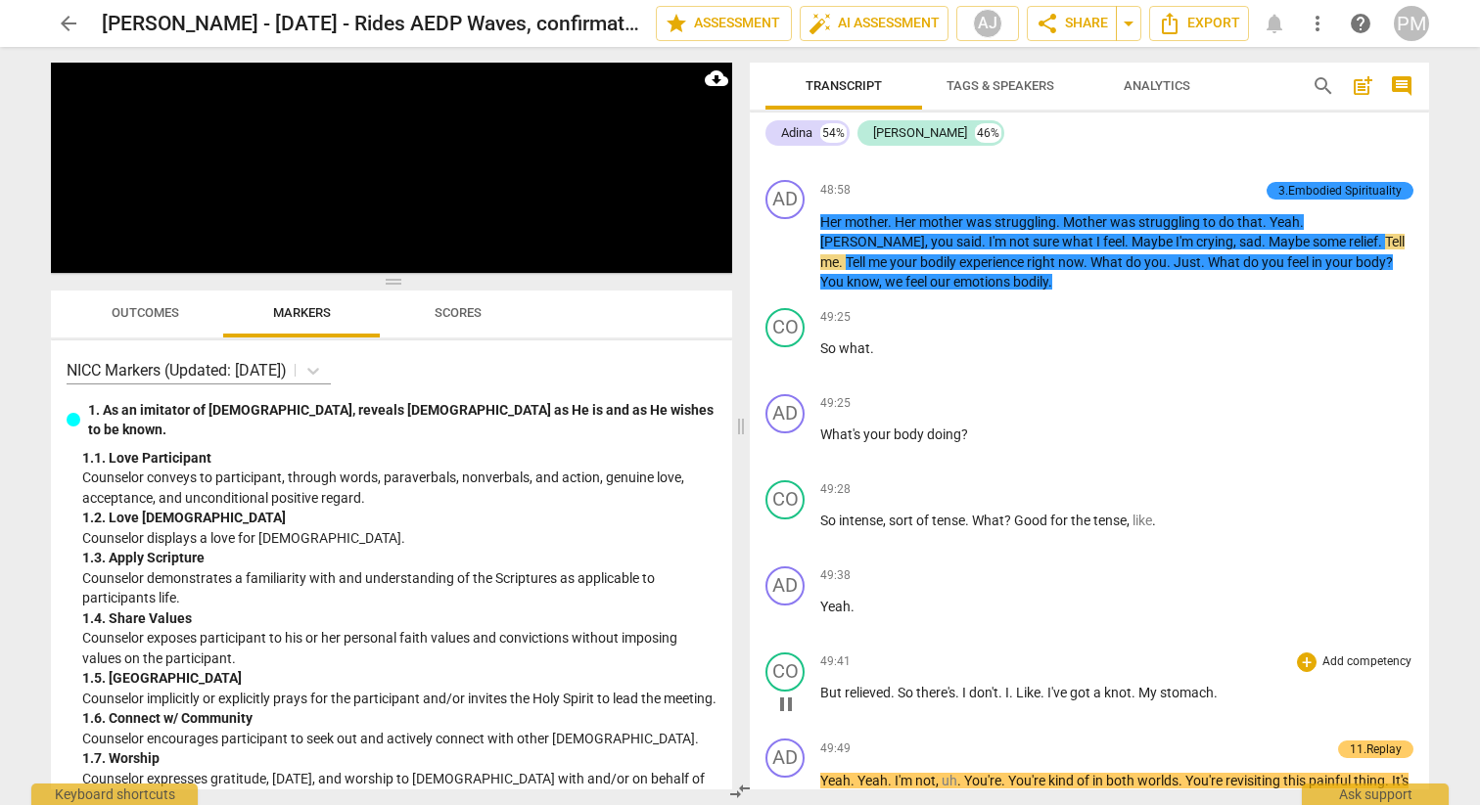
scroll to position [21099, 0]
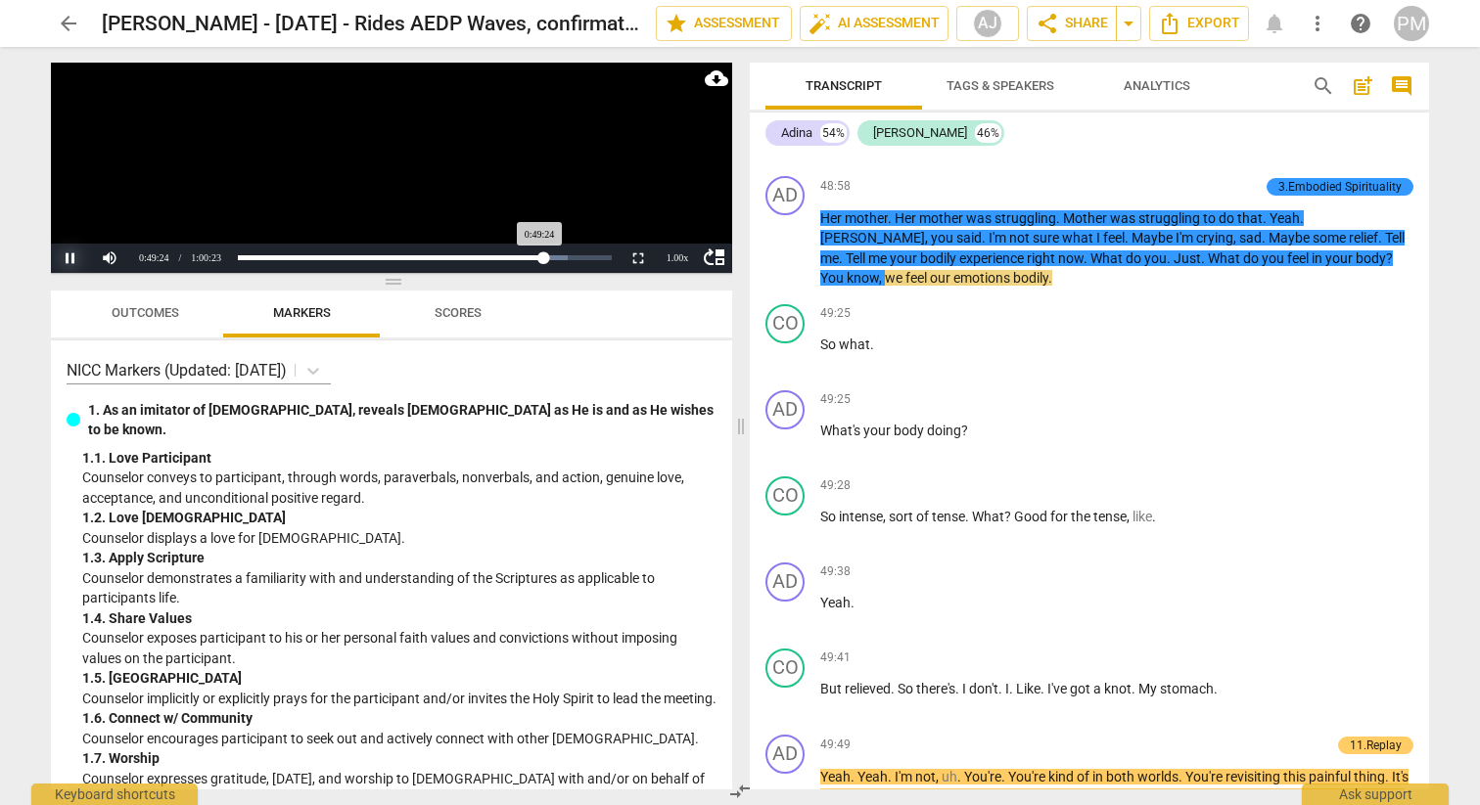
click at [74, 255] on button "Pause" at bounding box center [70, 258] width 39 height 29
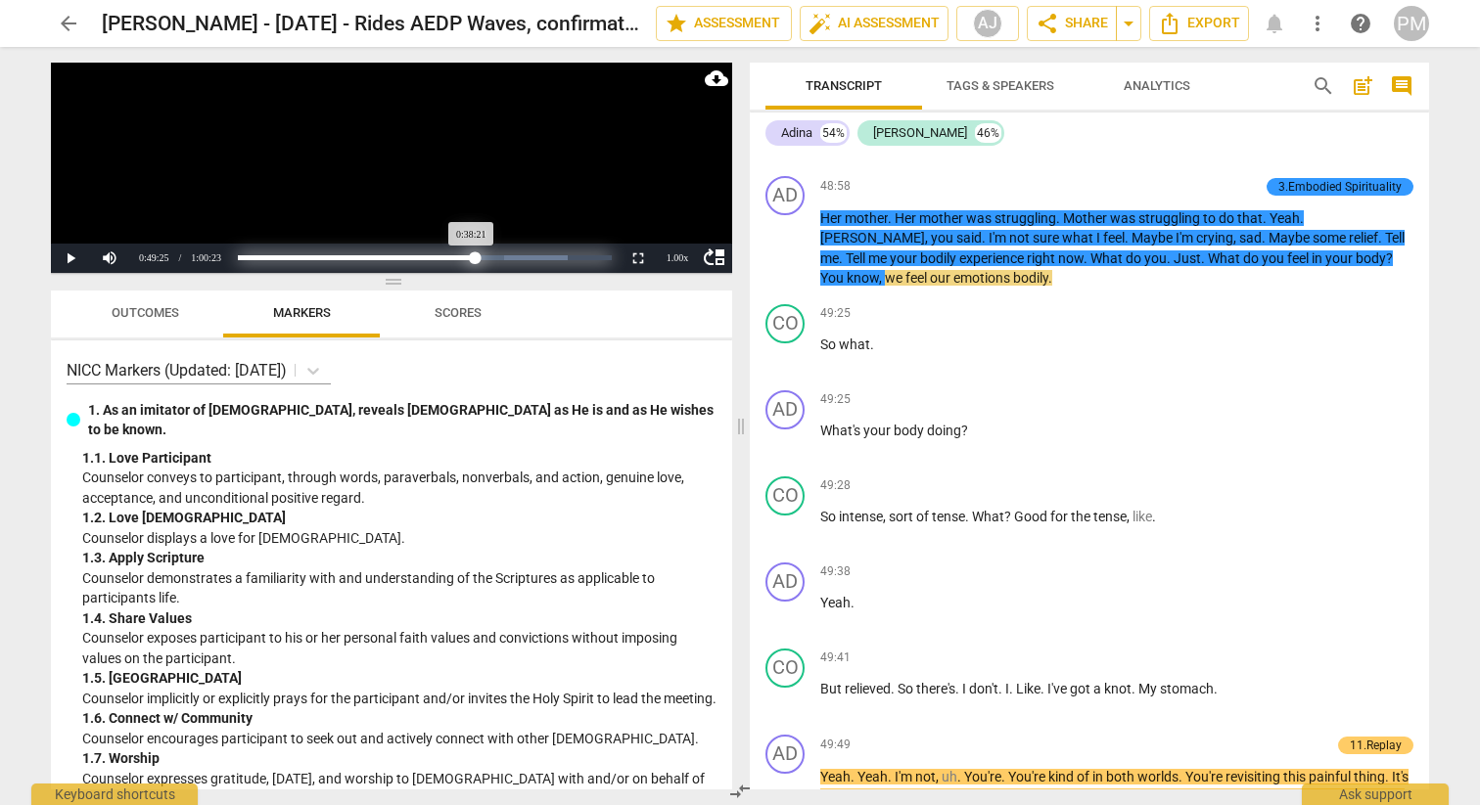
click at [475, 256] on div "Loaded : 0% Progress : 63.52%" at bounding box center [424, 257] width 373 height 5
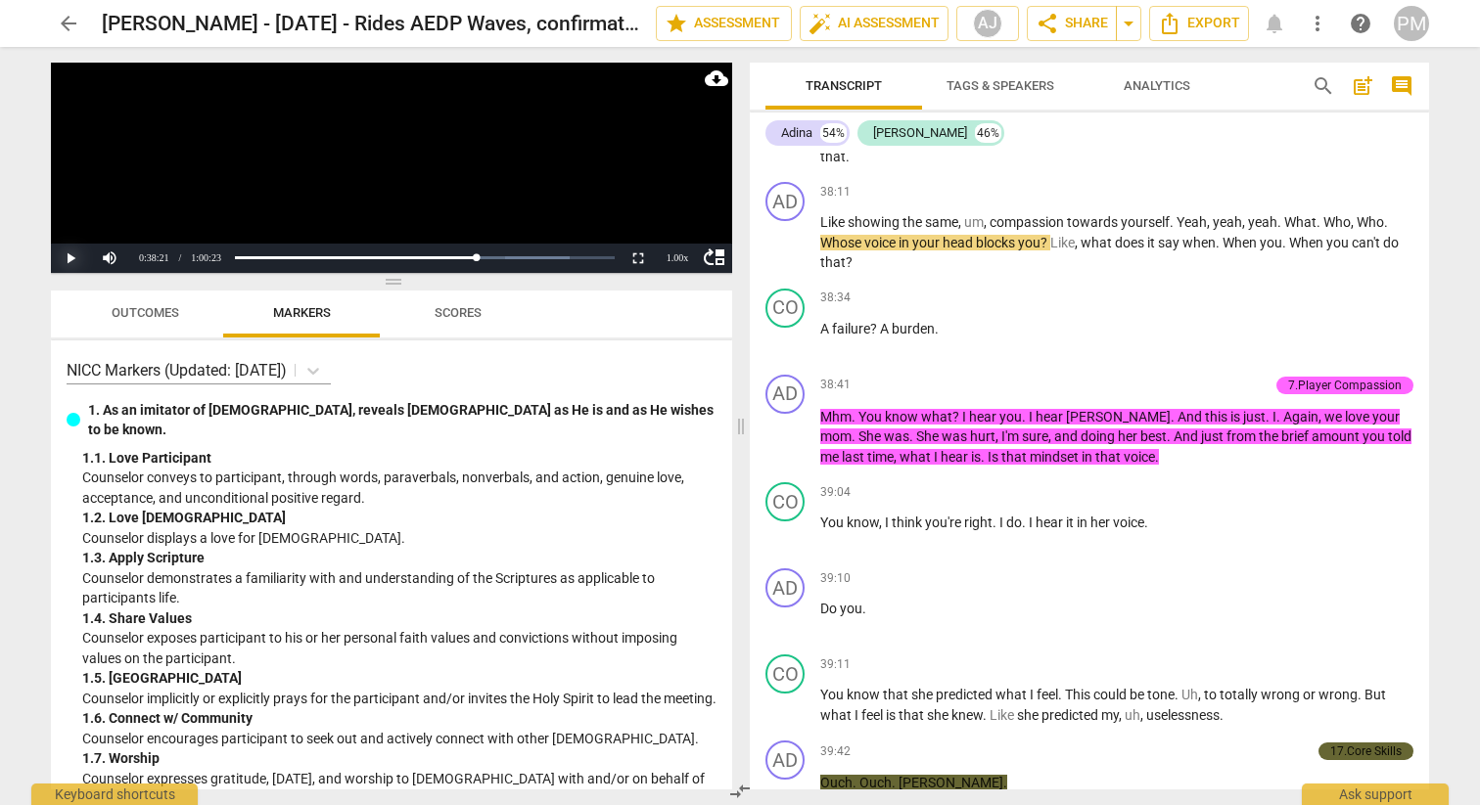
click at [71, 248] on button "Play" at bounding box center [70, 258] width 39 height 29
click at [74, 262] on button "Pause" at bounding box center [70, 258] width 39 height 29
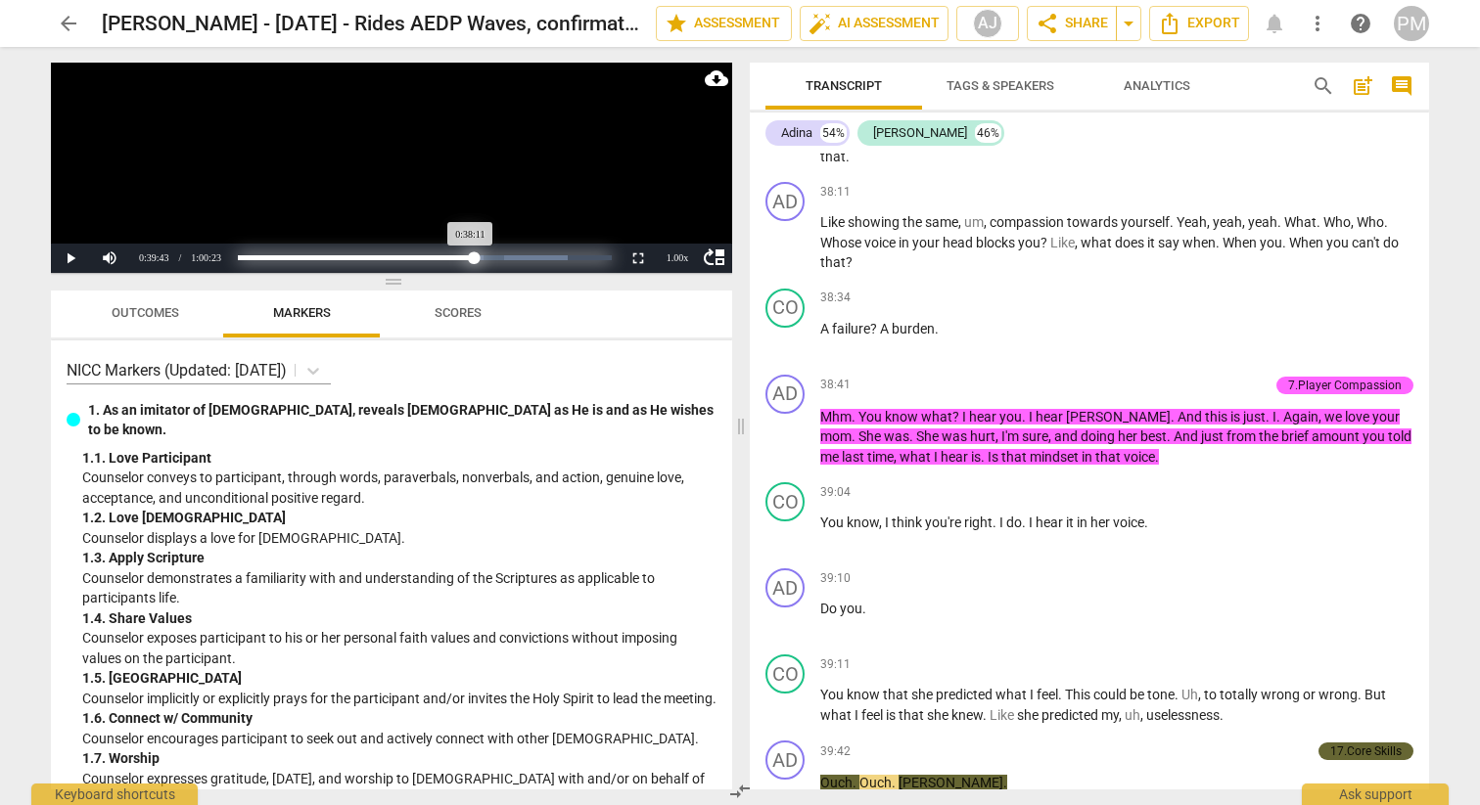
click at [474, 259] on div "Loaded : 0% Progress : 63.25%" at bounding box center [424, 257] width 373 height 5
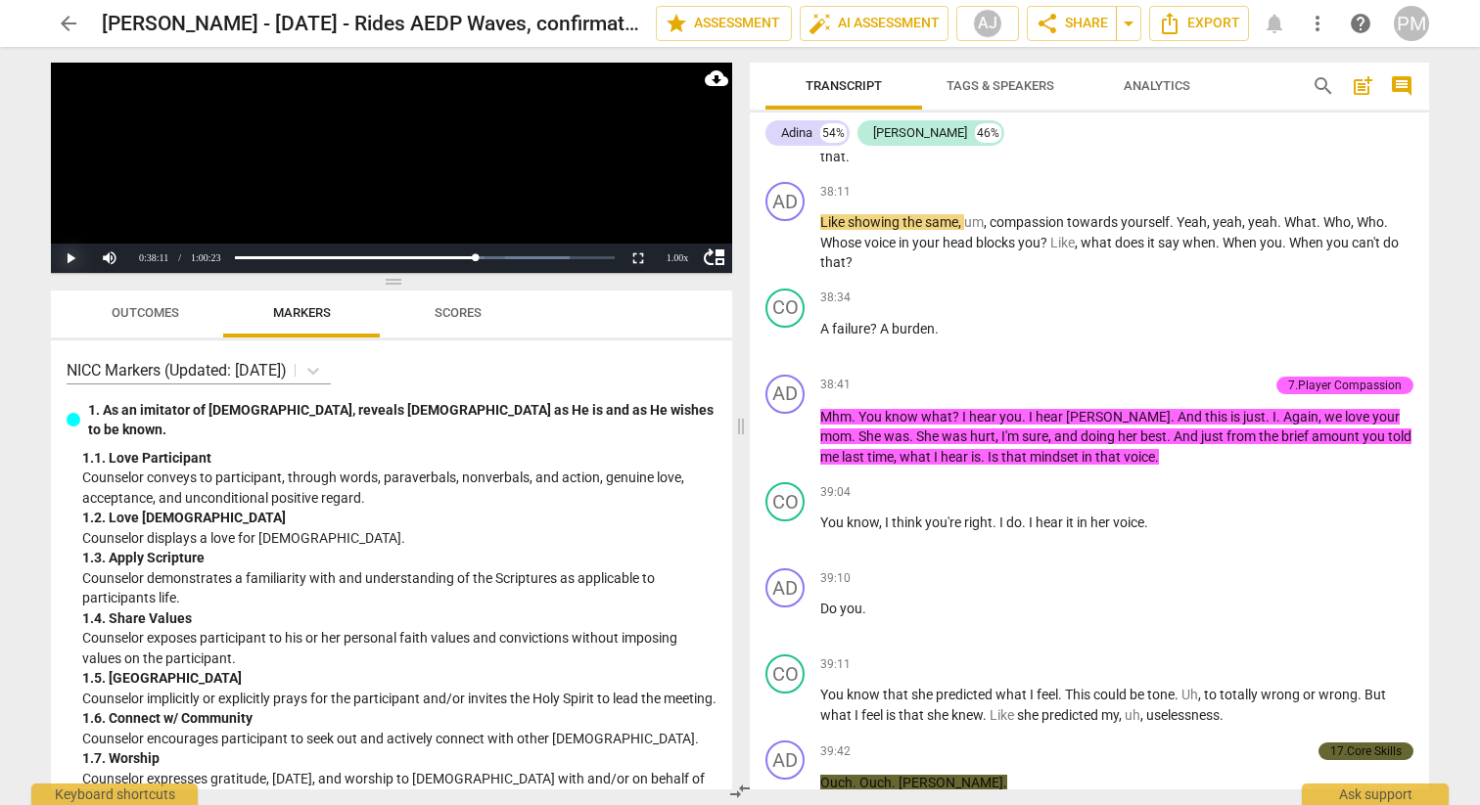
click at [66, 258] on button "Play" at bounding box center [70, 258] width 39 height 29
click at [63, 256] on button "Pause" at bounding box center [70, 258] width 39 height 29
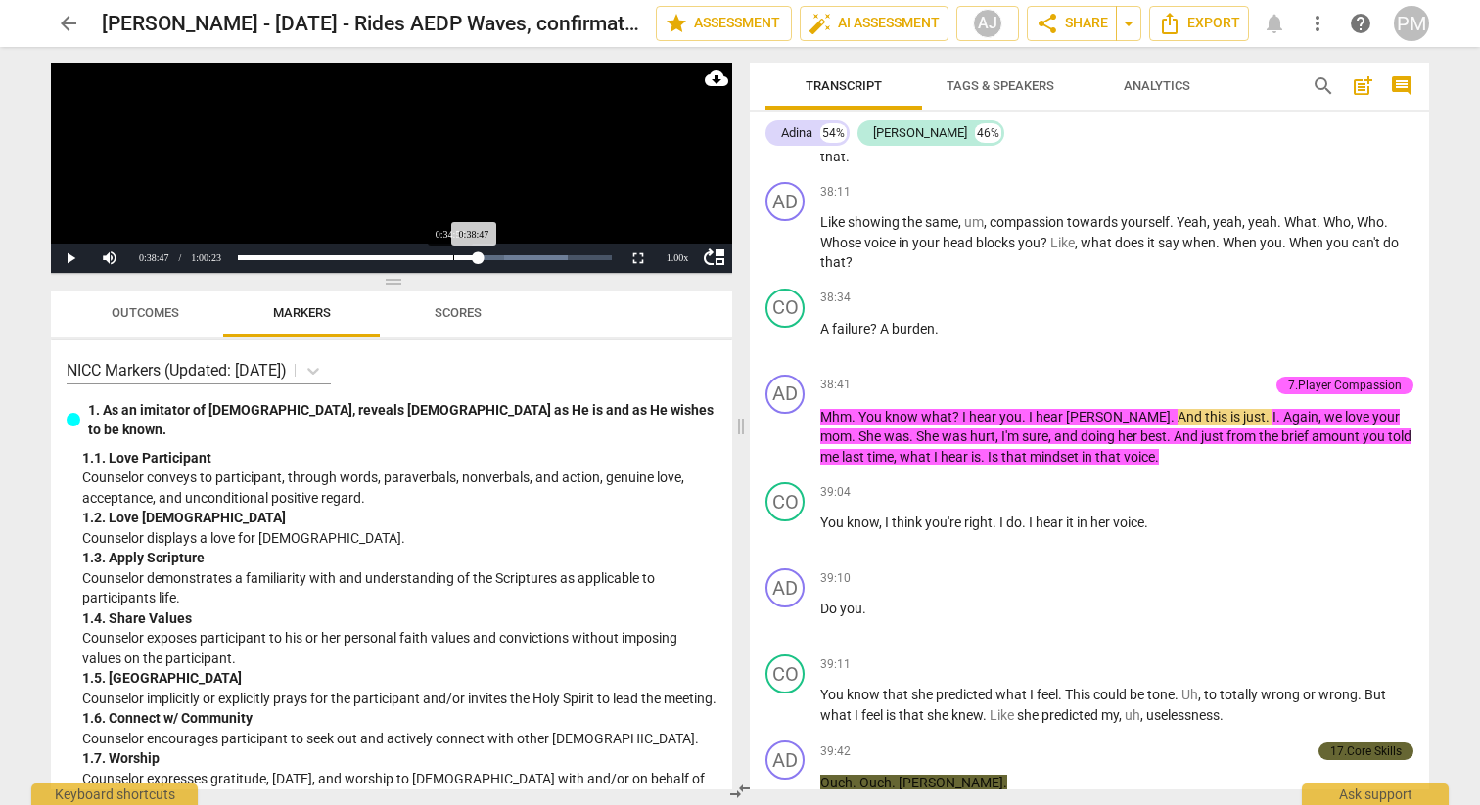
click at [453, 254] on div "Loaded : 0% Progress : 64.23%" at bounding box center [425, 258] width 388 height 29
click at [456, 259] on div "Loaded : 0% Progress : 64.23%" at bounding box center [424, 257] width 373 height 5
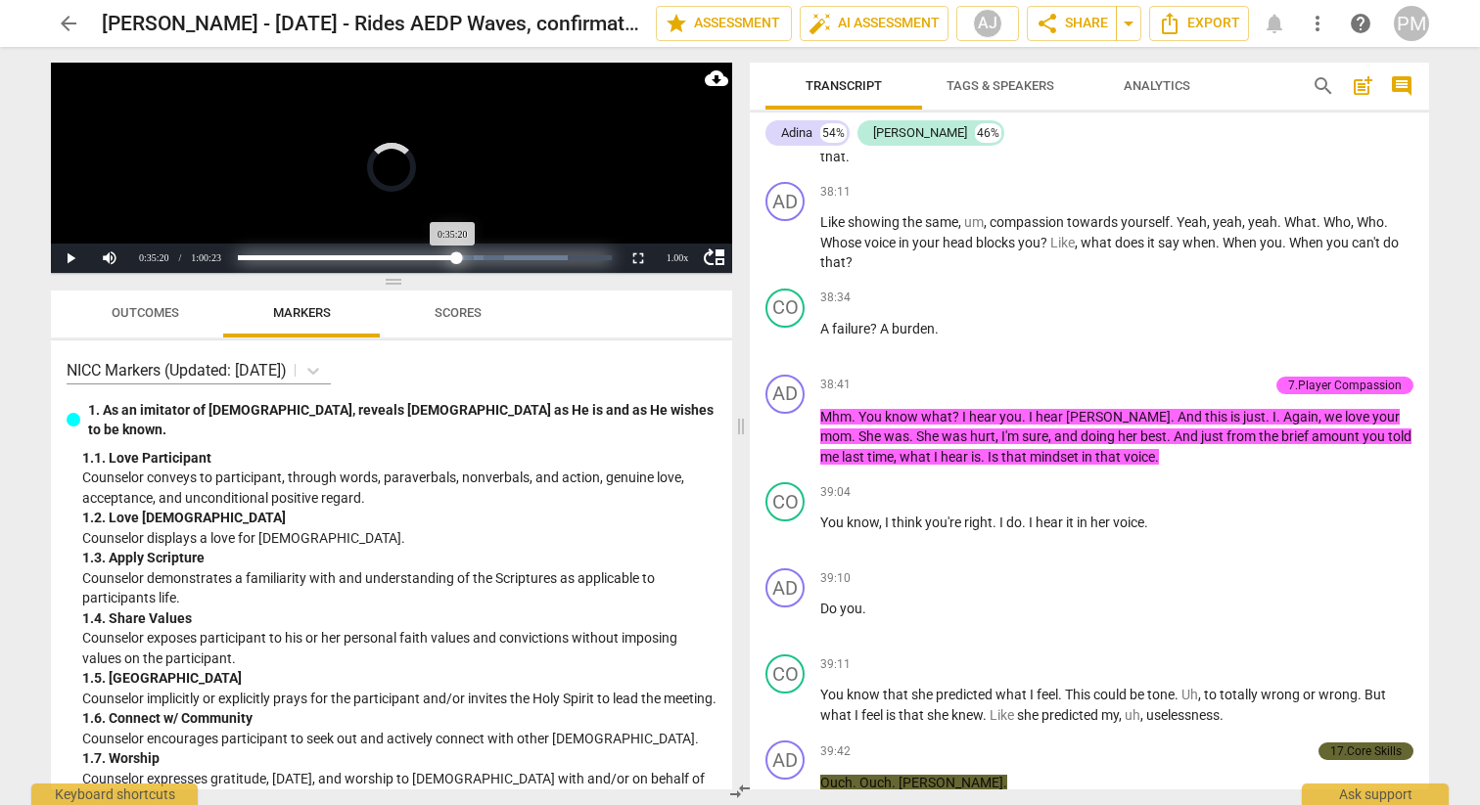
scroll to position [14139, 0]
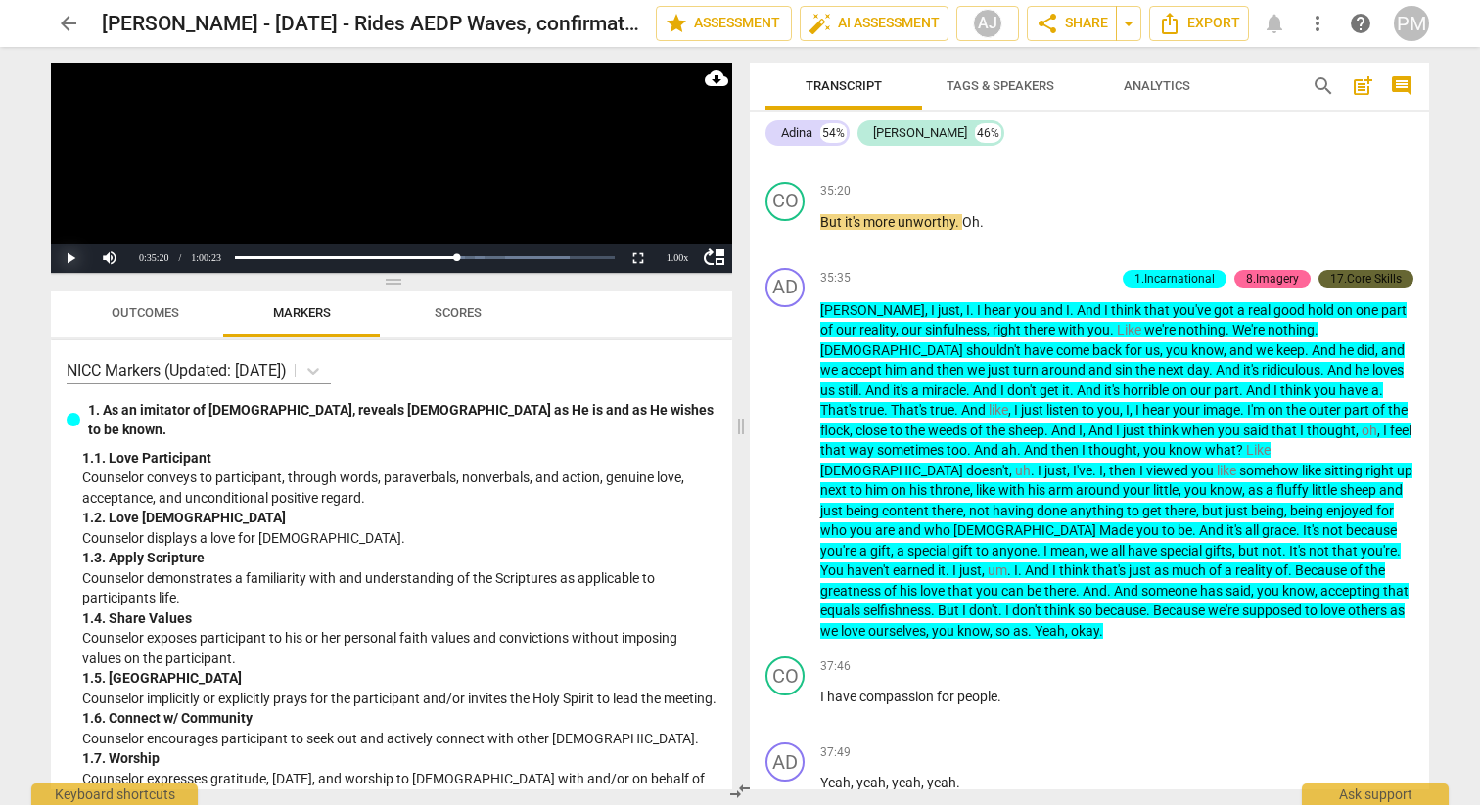
click at [71, 259] on button "Play" at bounding box center [70, 258] width 39 height 29
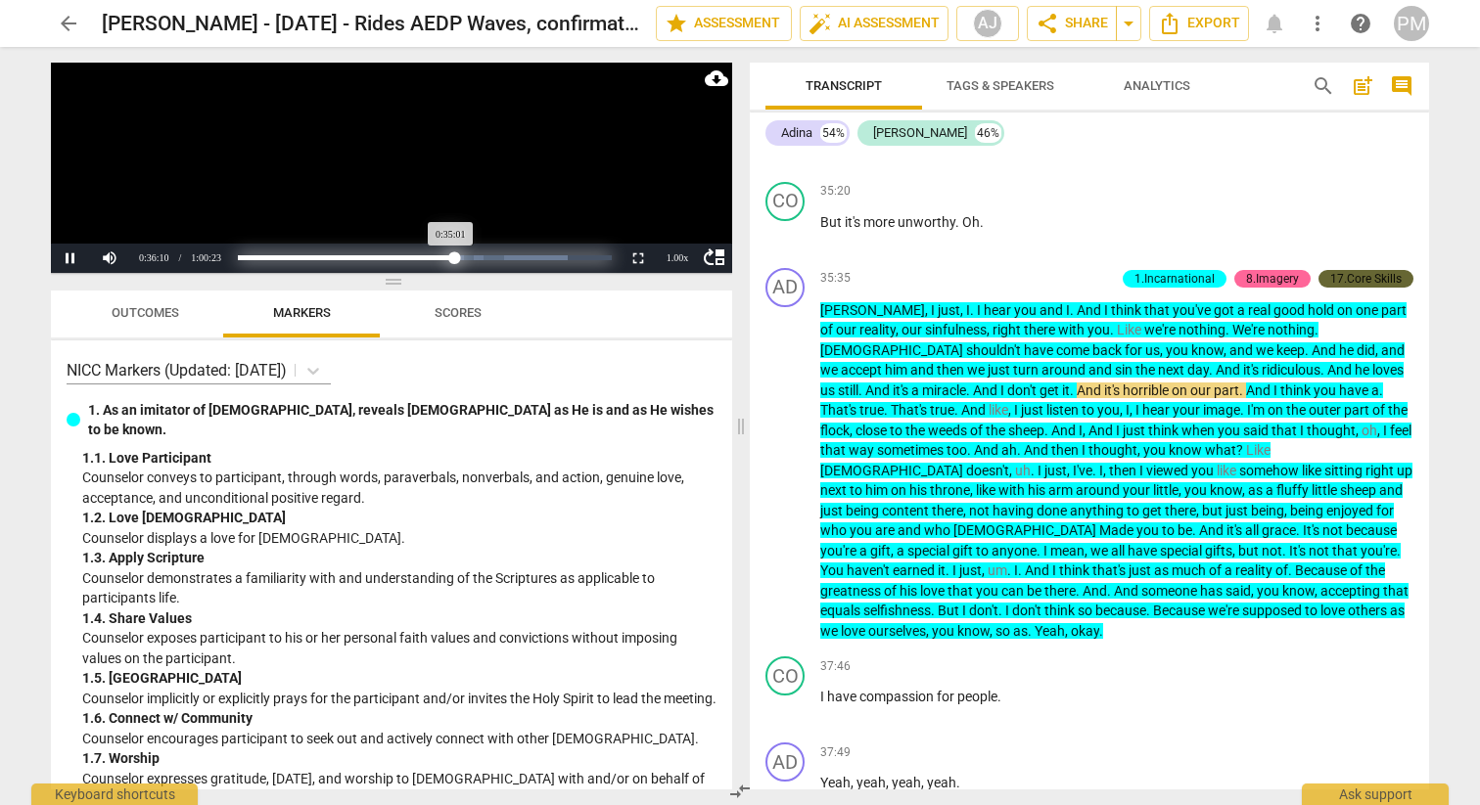
click at [454, 260] on div "Progress : 58.01%" at bounding box center [346, 257] width 216 height 5
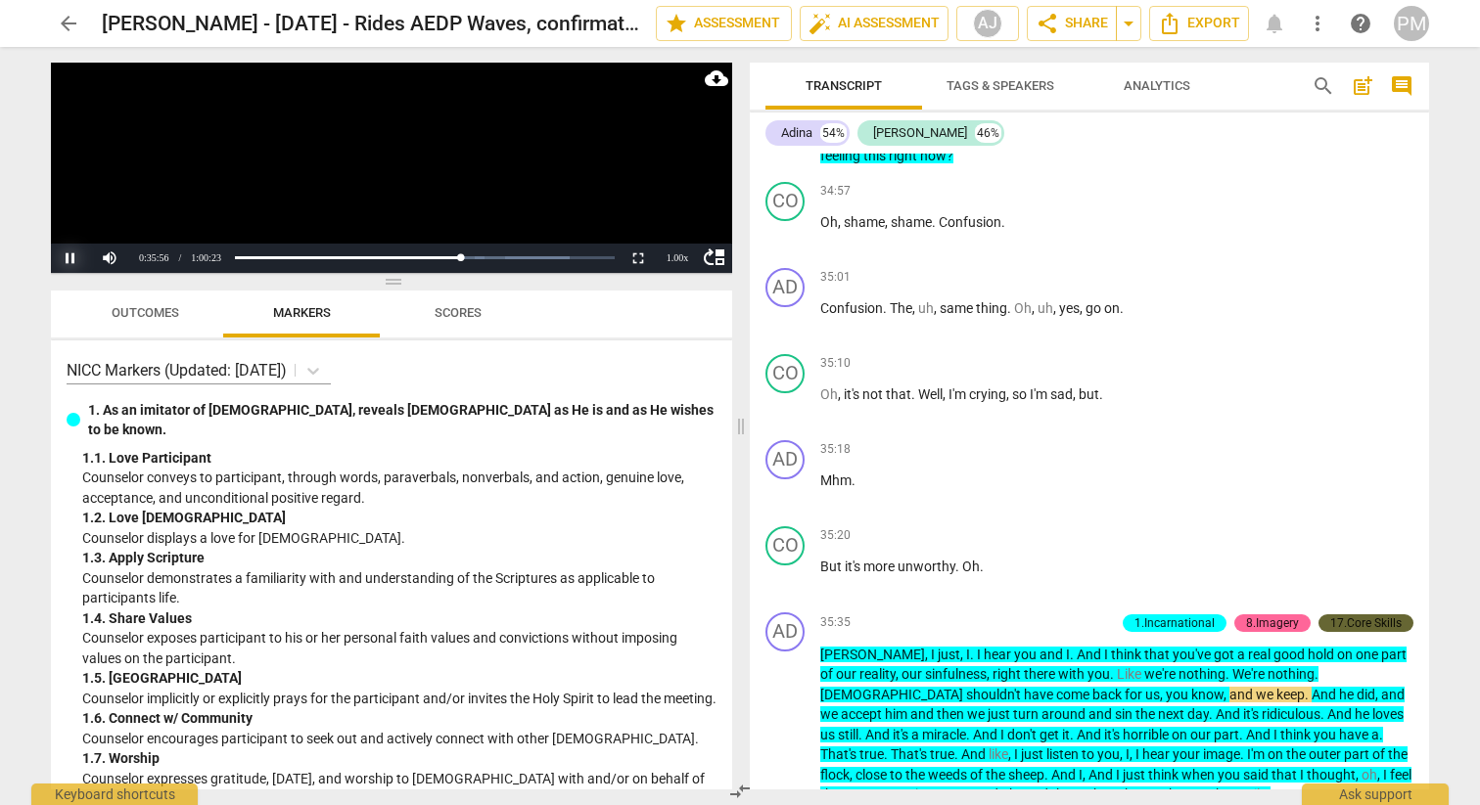
click at [72, 260] on button "Pause" at bounding box center [70, 258] width 39 height 29
click at [449, 262] on div "Loaded : 0% Progress : 59.52%" at bounding box center [425, 258] width 388 height 29
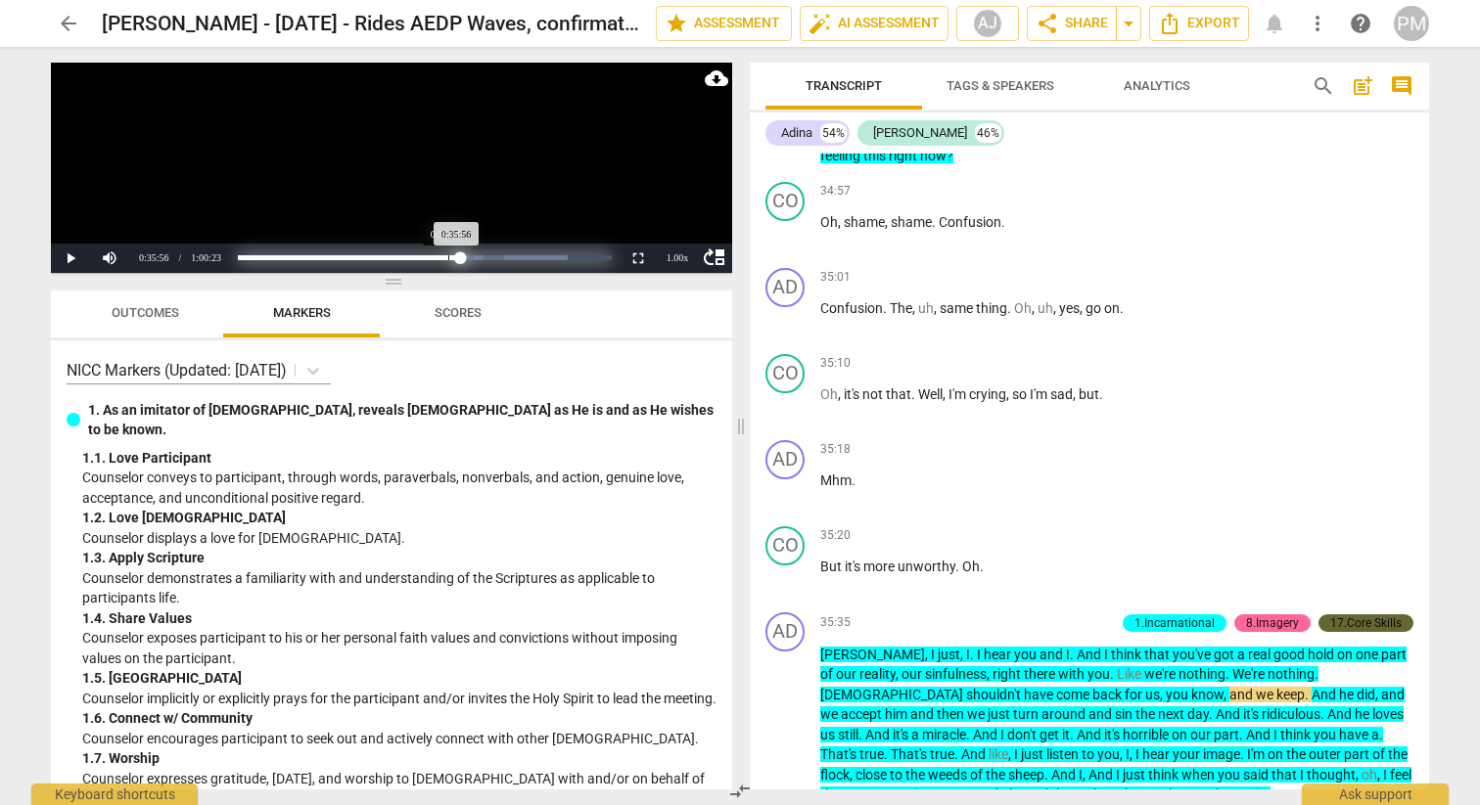
click at [448, 256] on div "Loaded : 0% Progress : 59.52%" at bounding box center [424, 257] width 373 height 5
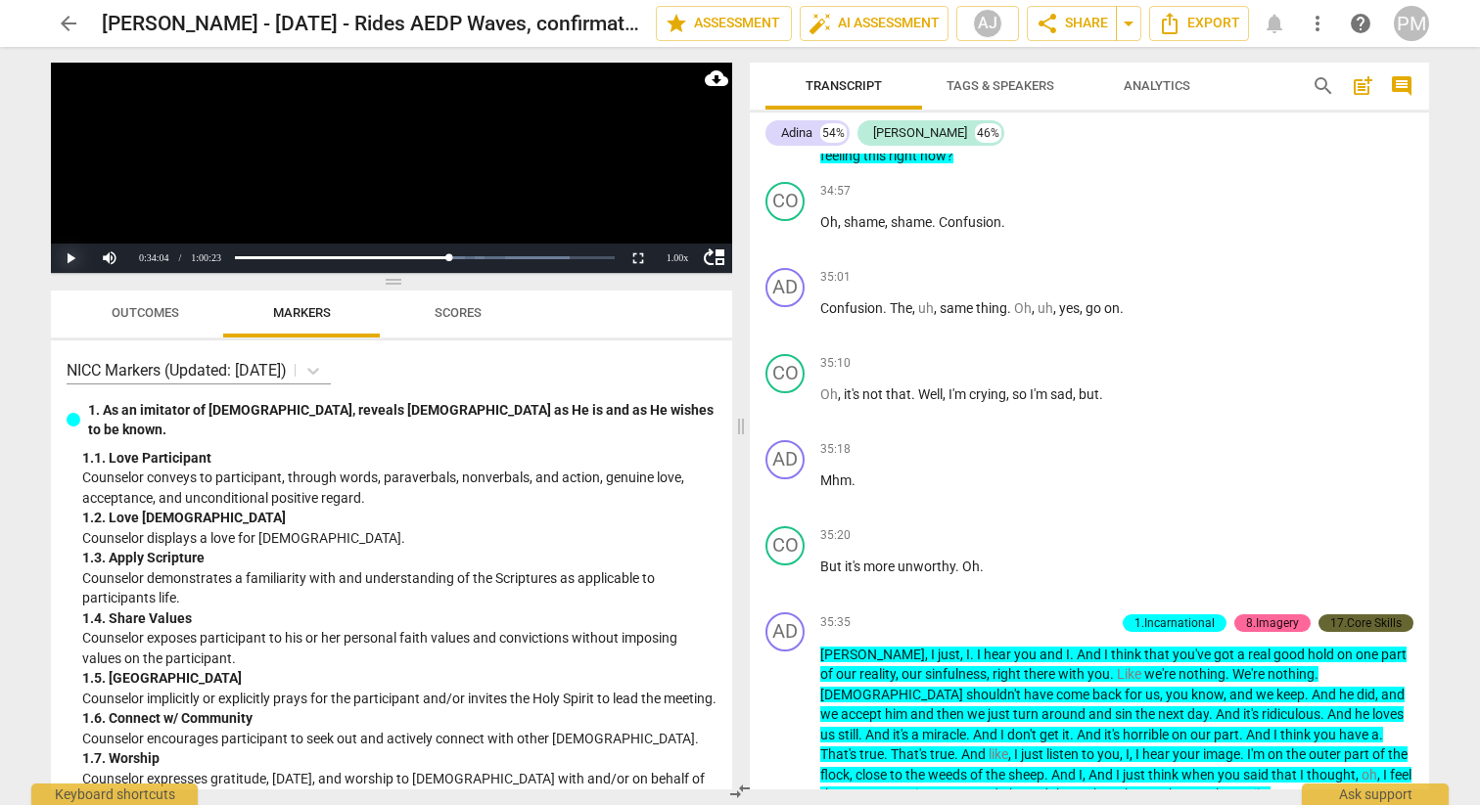
click at [73, 260] on button "Play" at bounding box center [70, 258] width 39 height 29
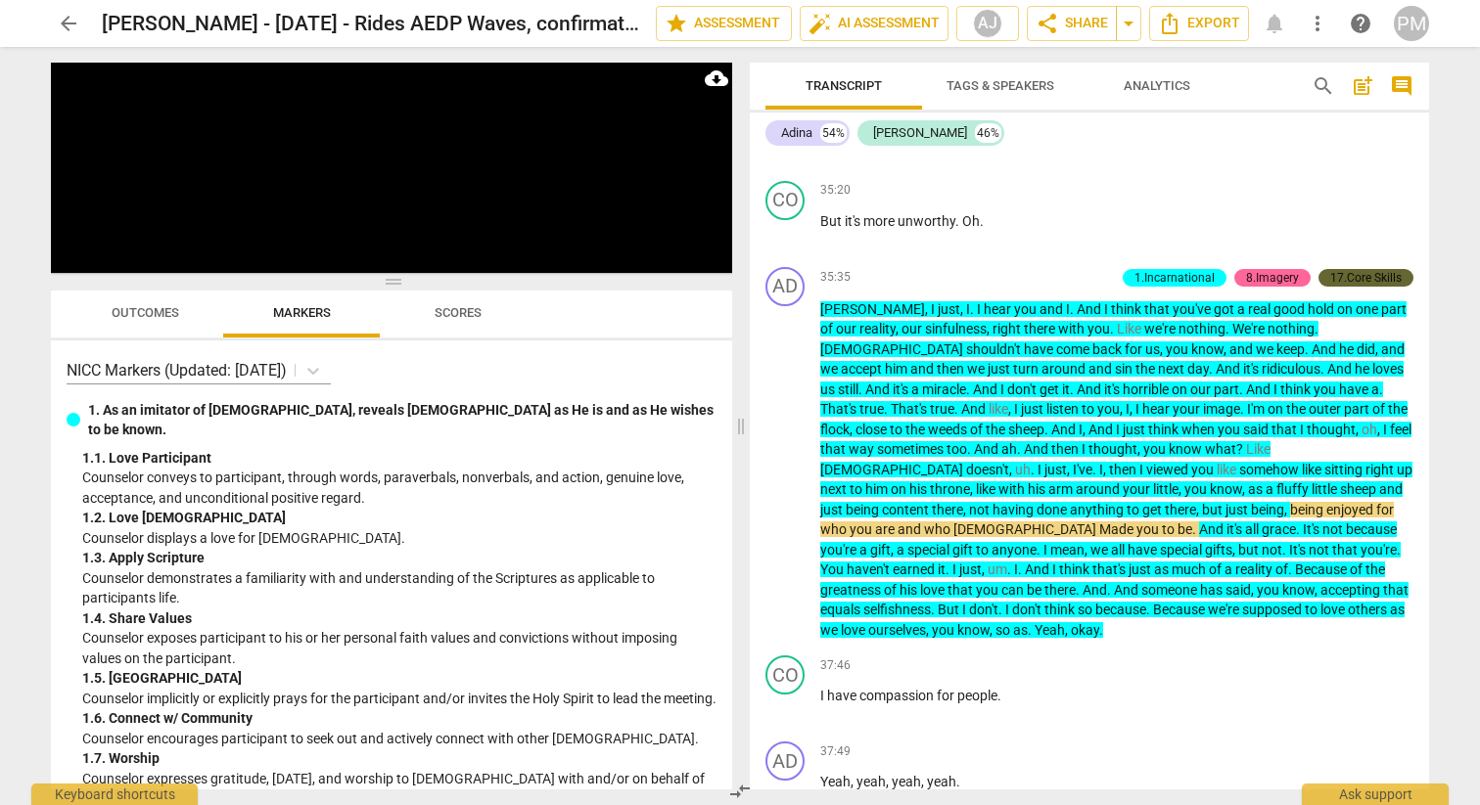
scroll to position [14162, 0]
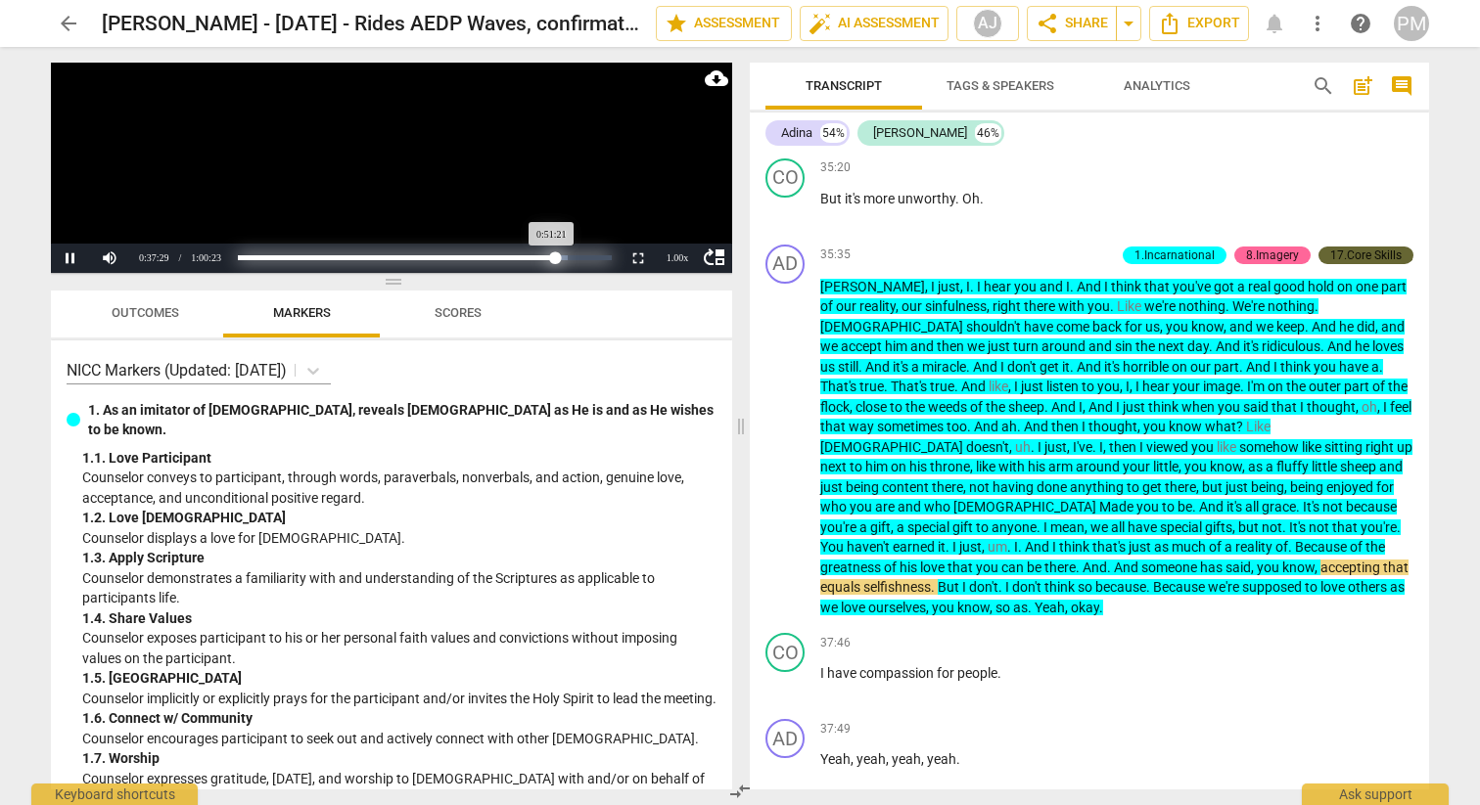
click at [555, 258] on div "Loaded : 0% Progress : 85.04%" at bounding box center [424, 257] width 373 height 5
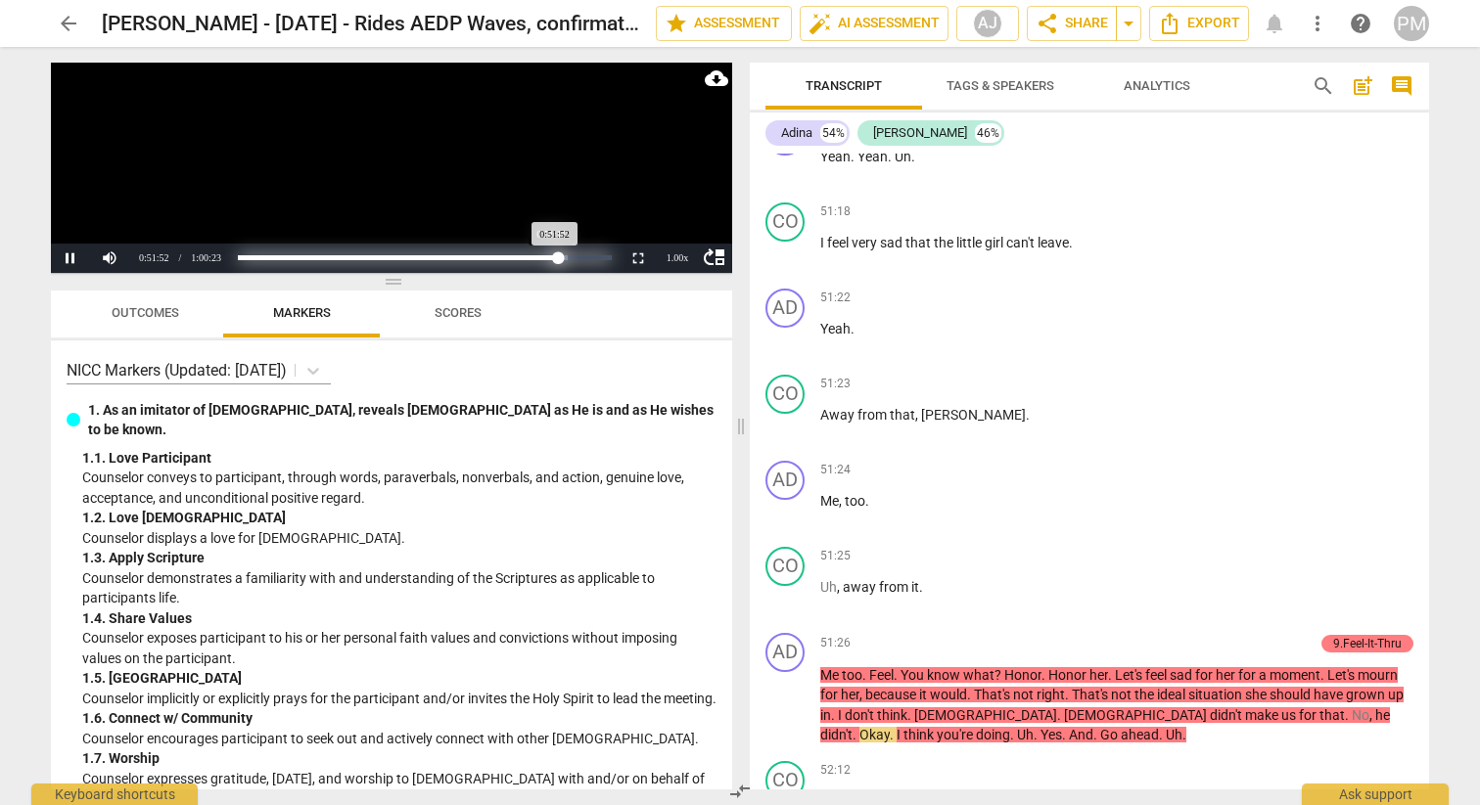
click at [554, 260] on div "Progress : 85.89%" at bounding box center [398, 257] width 320 height 5
click at [560, 257] on div "Progress : 86.35%" at bounding box center [399, 257] width 322 height 5
click at [553, 257] on div "Progress : 84.51%" at bounding box center [395, 257] width 315 height 5
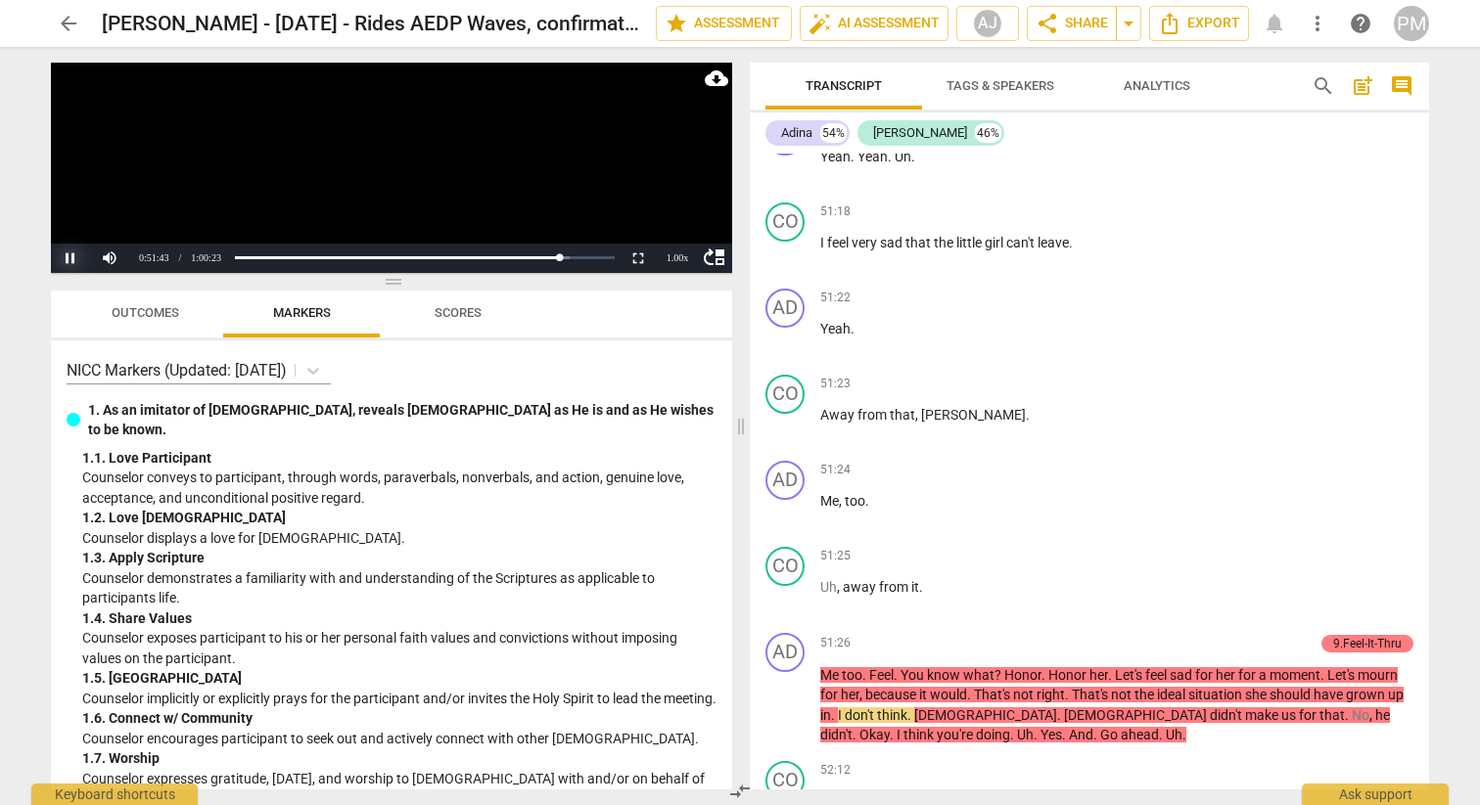
click at [63, 254] on button "Pause" at bounding box center [70, 258] width 39 height 29
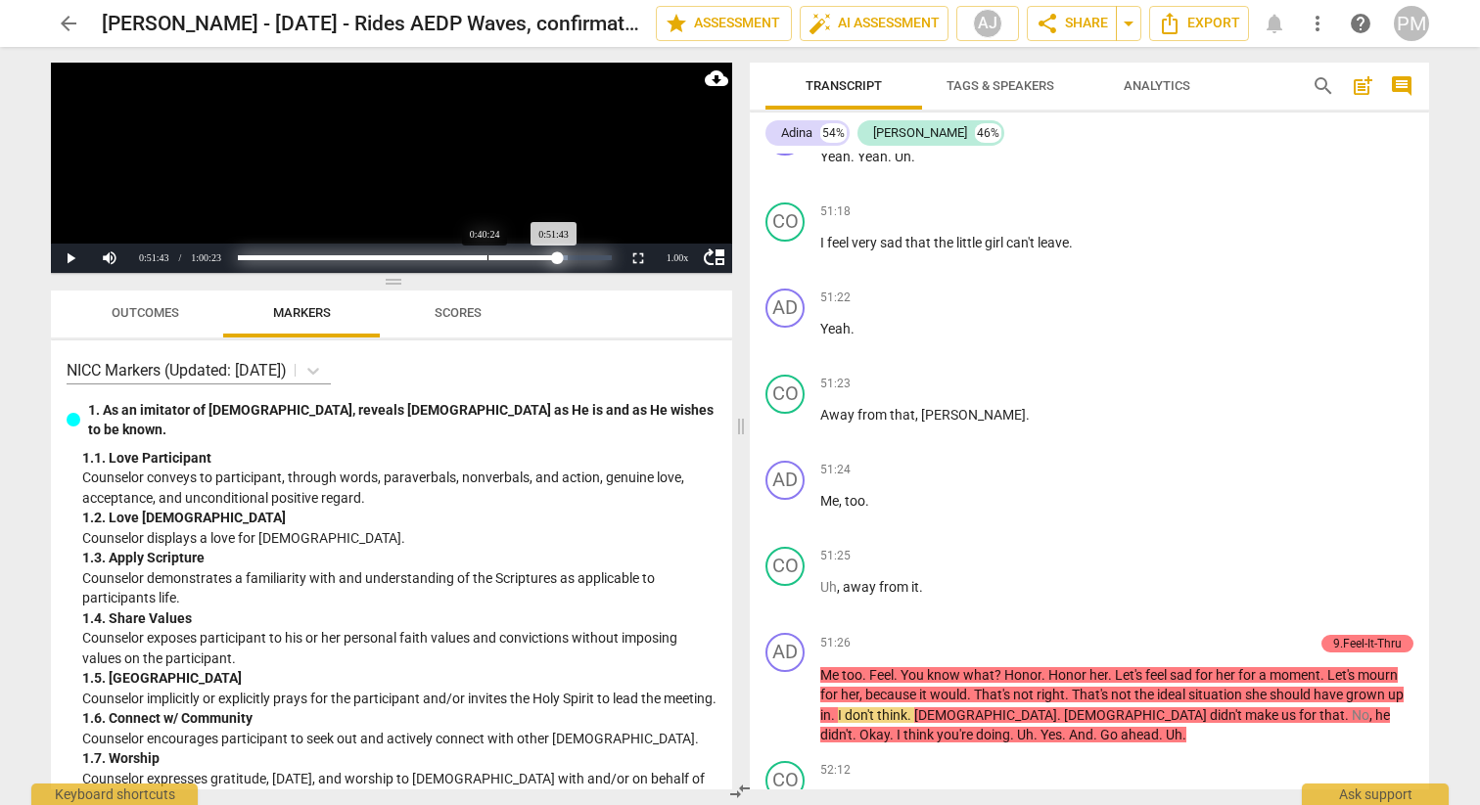
click at [487, 255] on div "Loaded : 0% Progress : 85.66%" at bounding box center [424, 257] width 373 height 5
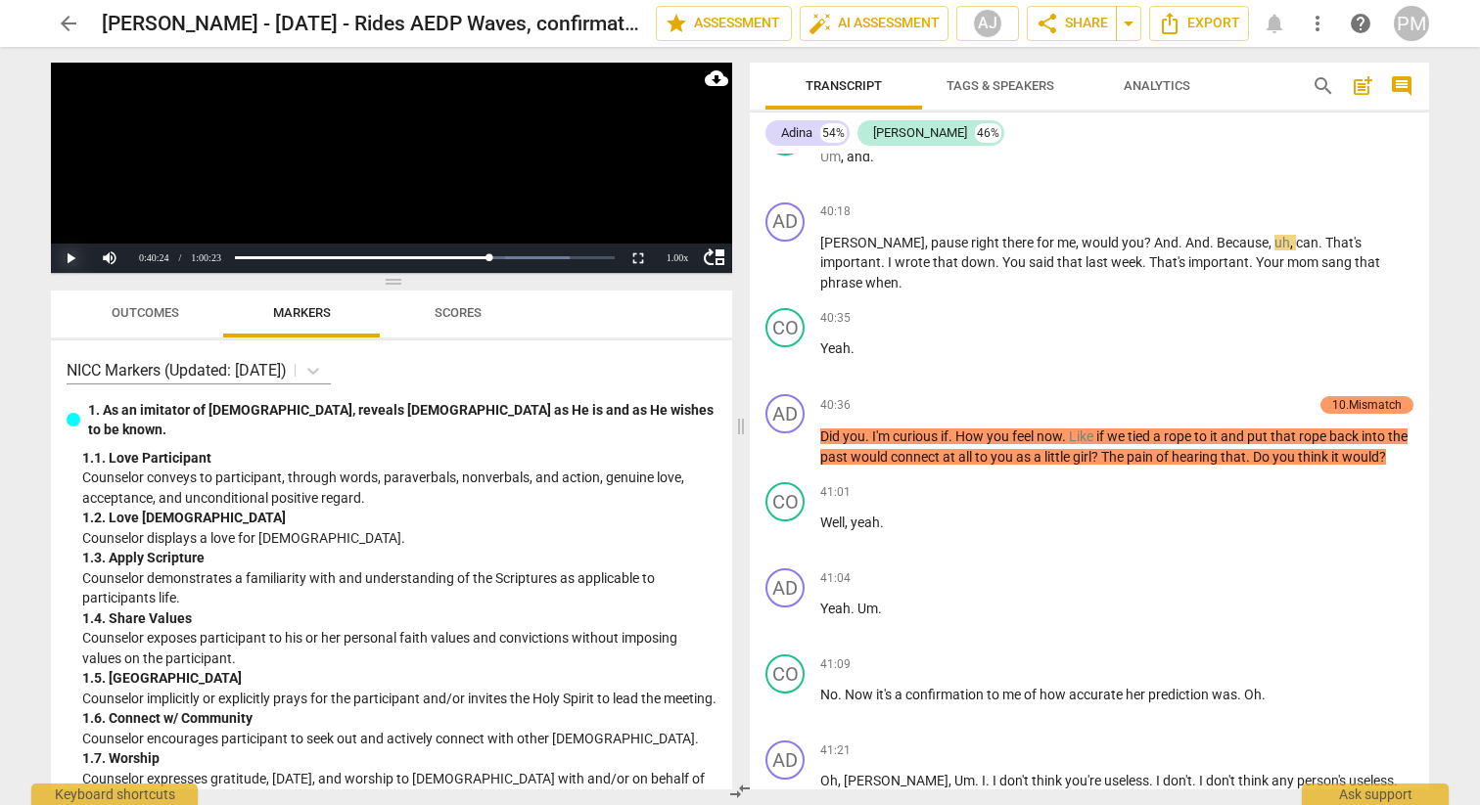
click at [69, 259] on button "Play" at bounding box center [70, 258] width 39 height 29
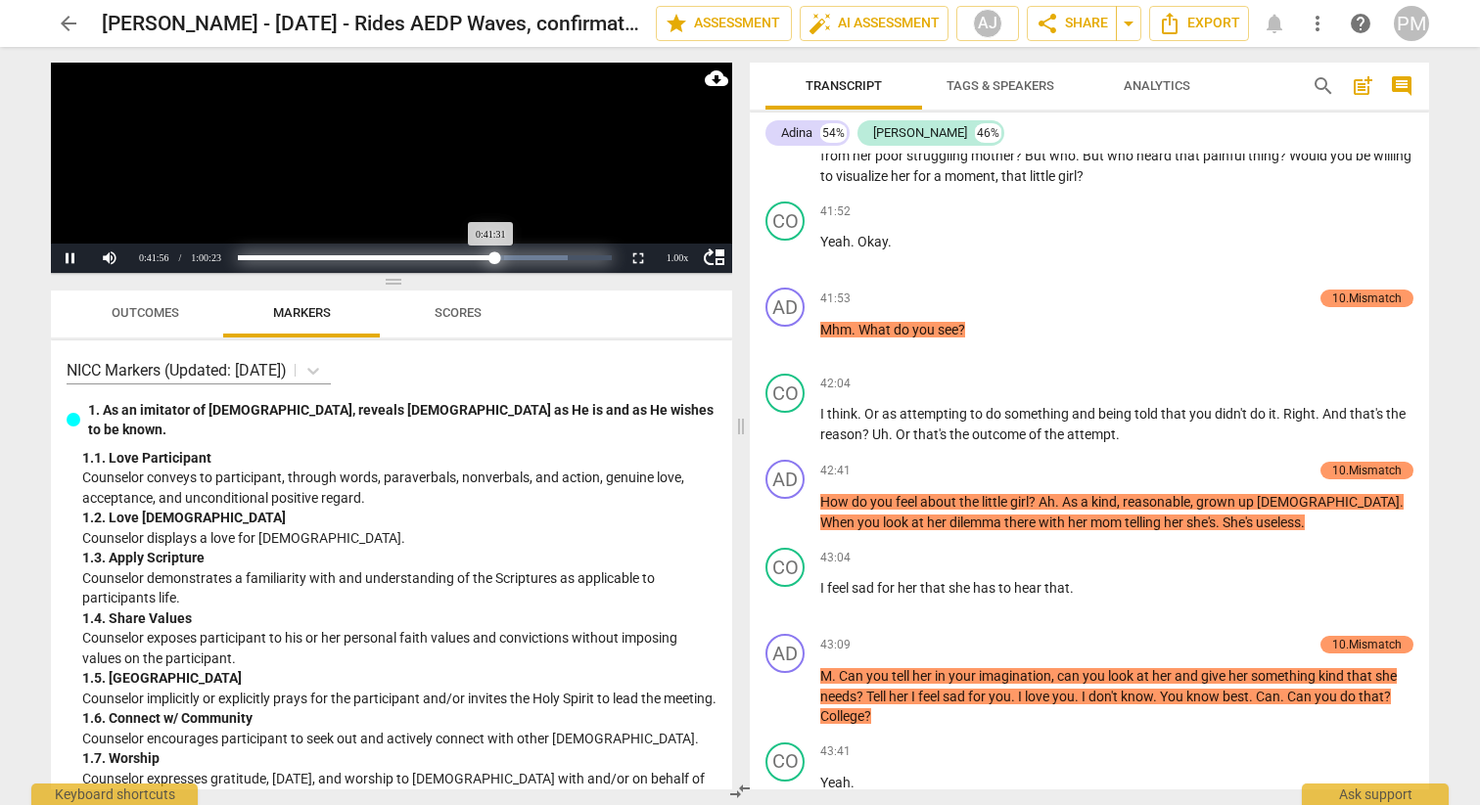
click at [494, 259] on div "Progress : 68.77%" at bounding box center [366, 257] width 256 height 5
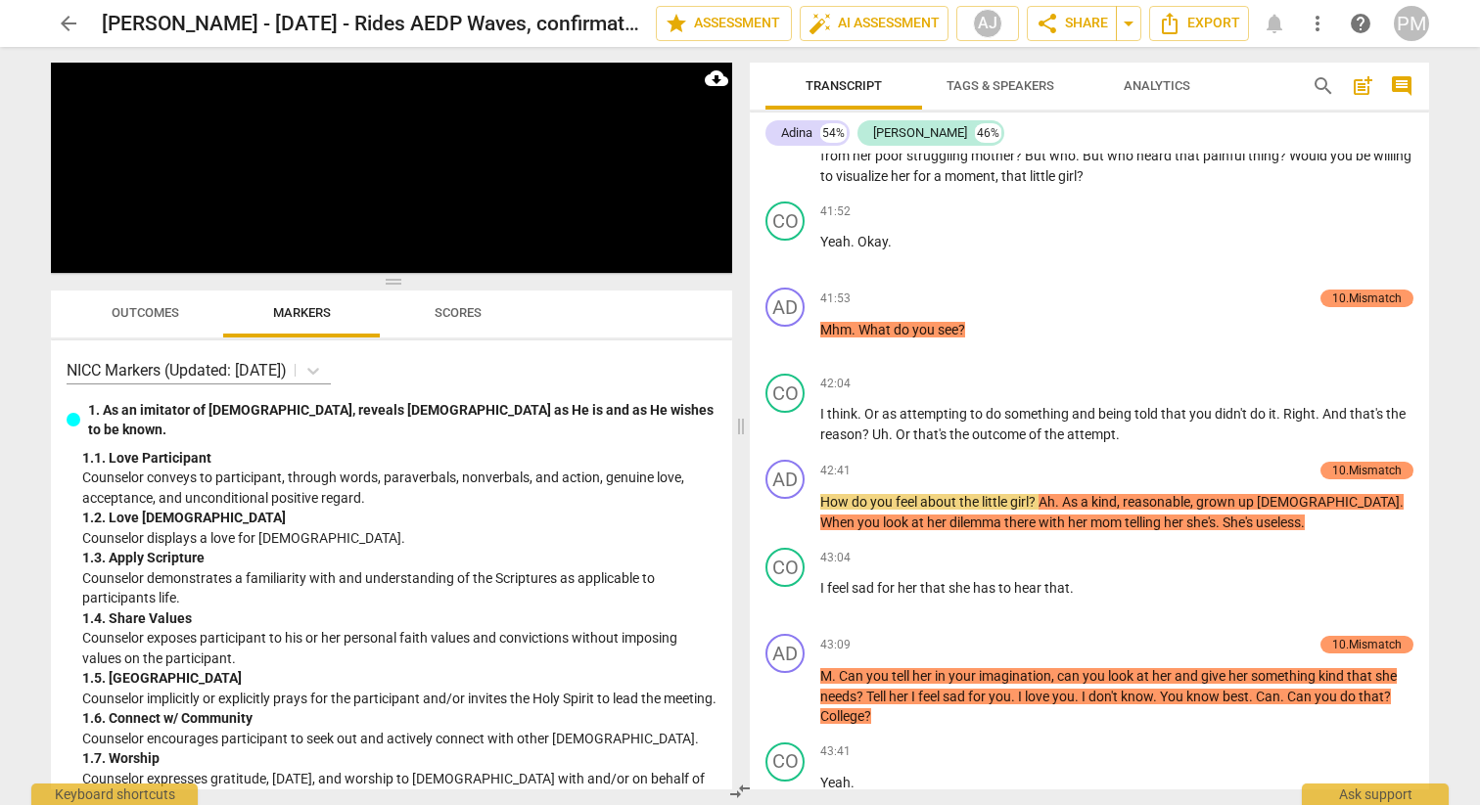
click at [70, 256] on button "Pause" at bounding box center [70, 258] width 39 height 29
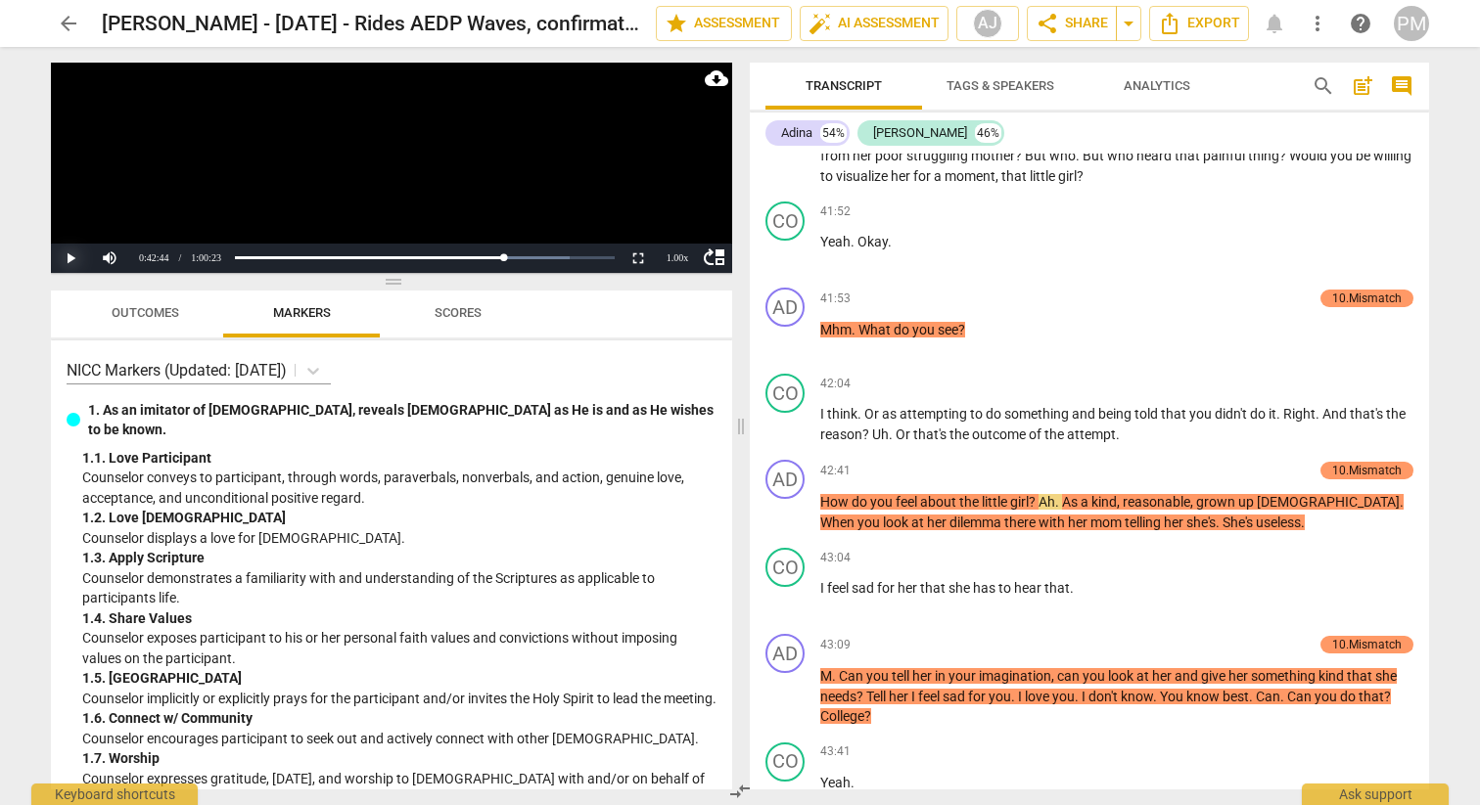
click at [72, 258] on button "Play" at bounding box center [70, 258] width 39 height 29
click at [67, 258] on button "Pause" at bounding box center [70, 258] width 39 height 29
click at [495, 263] on div "Loaded : 0% Progress : 71.97%" at bounding box center [425, 258] width 388 height 29
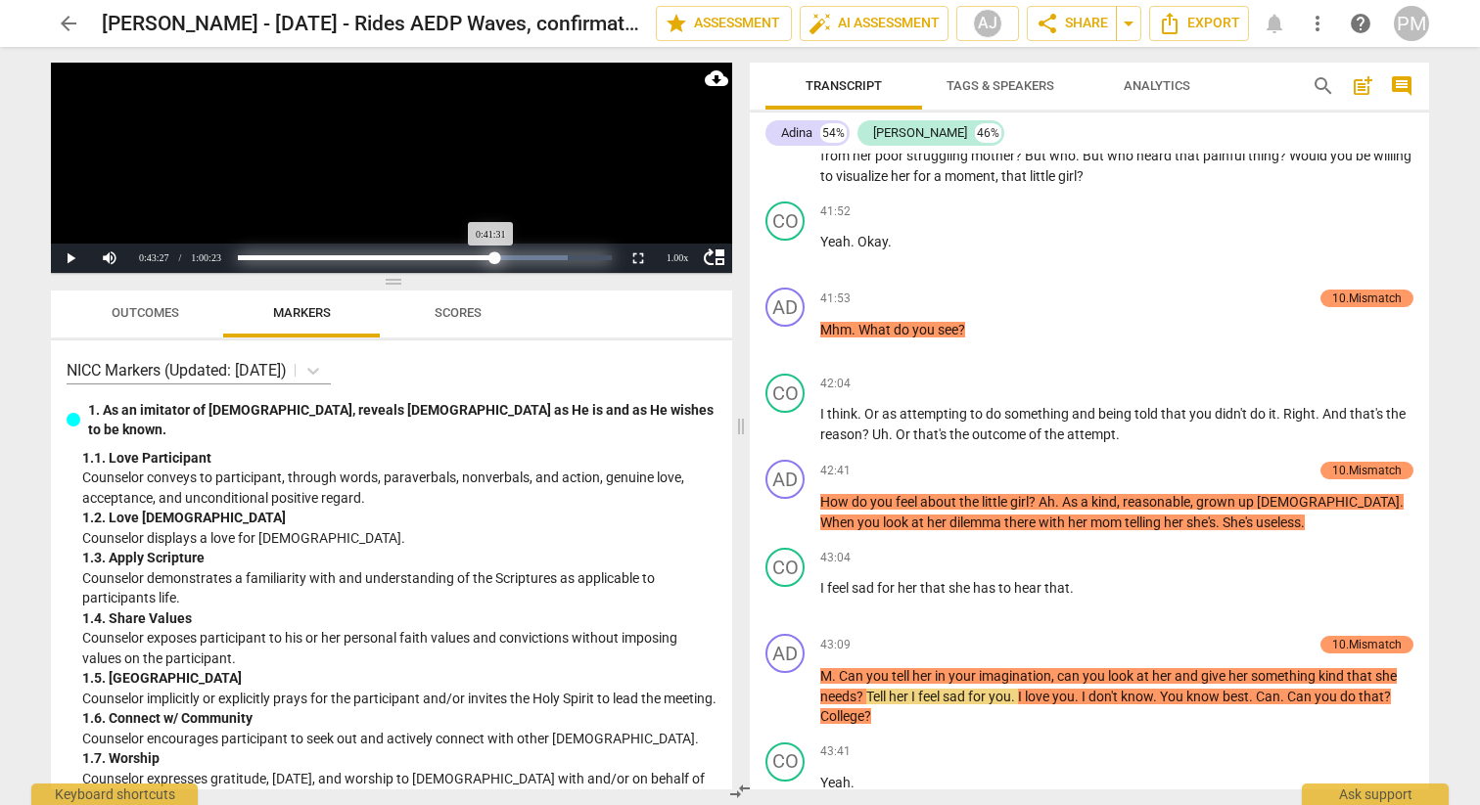
click at [494, 257] on div "Loaded : 0% Progress : 68.77%" at bounding box center [424, 257] width 373 height 5
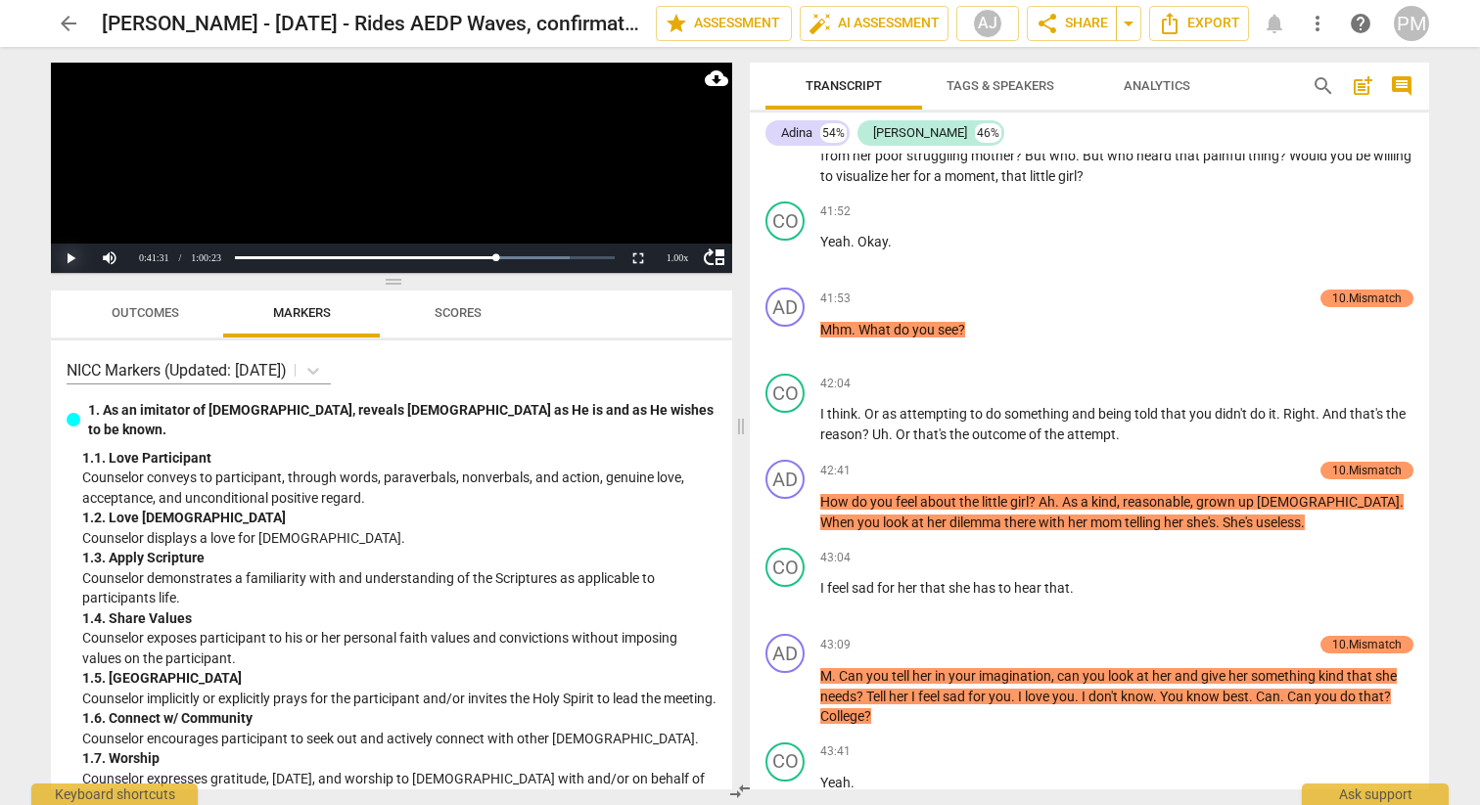
click at [68, 250] on button "Play" at bounding box center [70, 258] width 39 height 29
click at [480, 265] on div "Loaded : 0% Progress : 69.06%" at bounding box center [425, 258] width 388 height 29
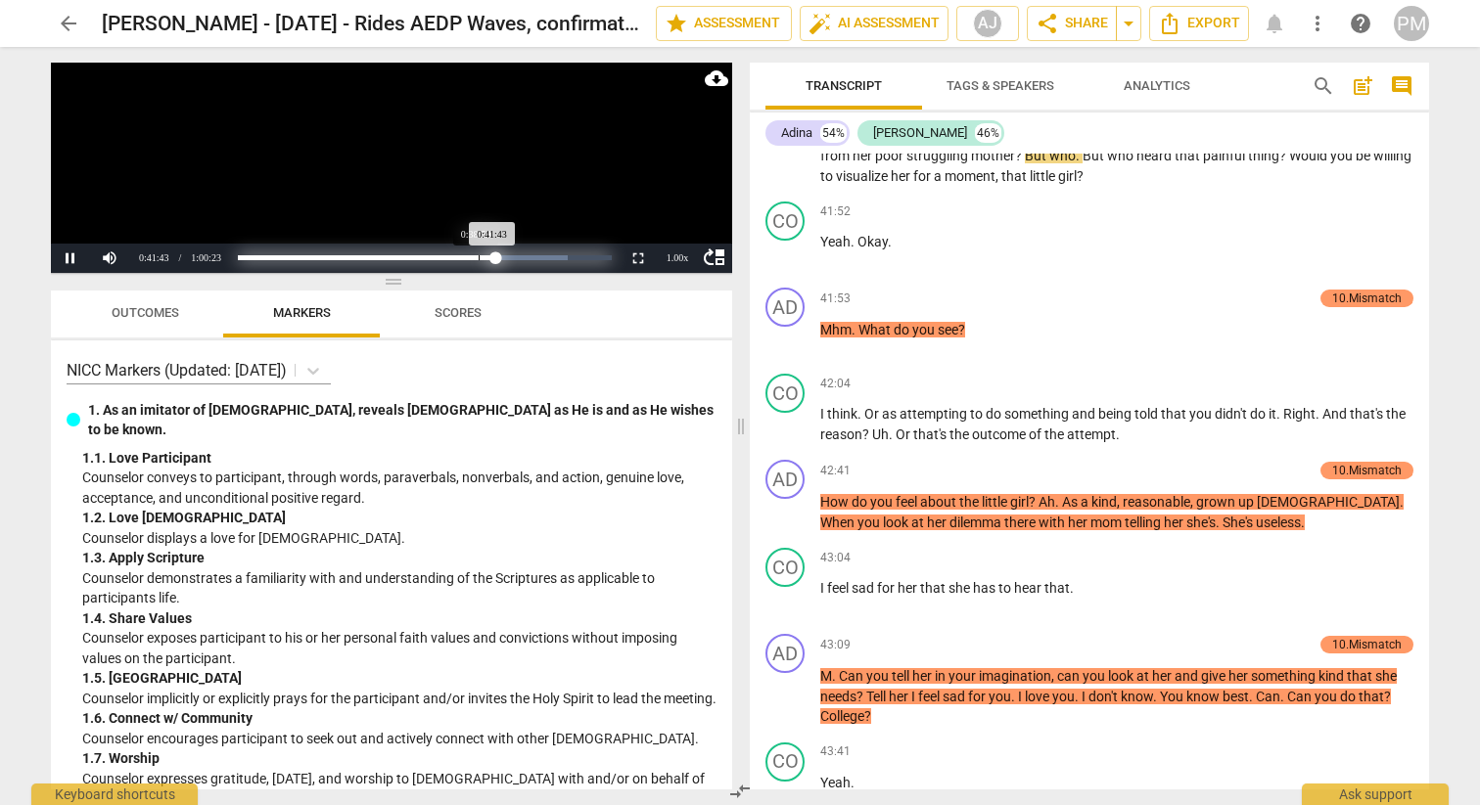
click at [479, 257] on div "Loaded : 0% Progress : 69.09%" at bounding box center [424, 257] width 373 height 5
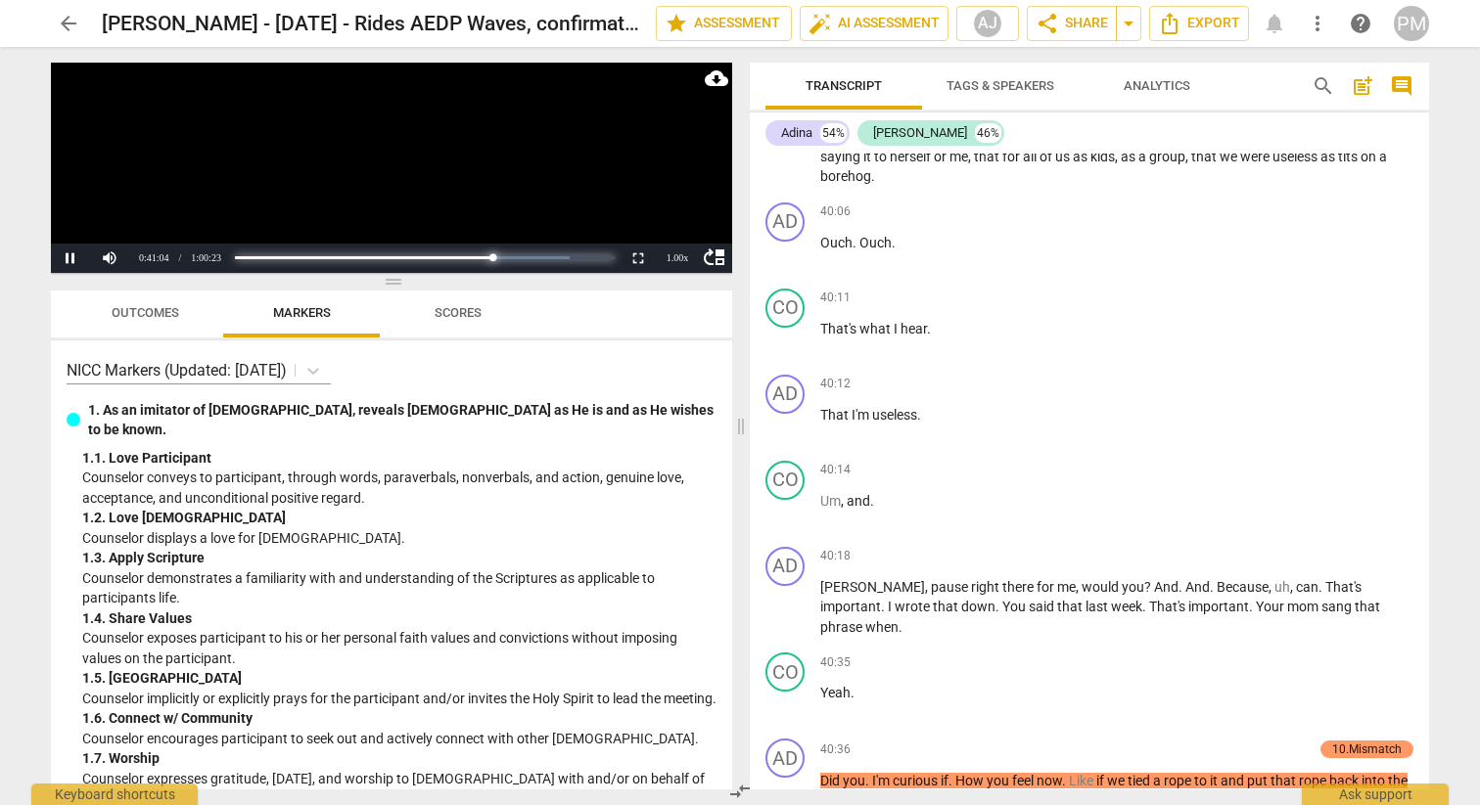
scroll to position [16487, 0]
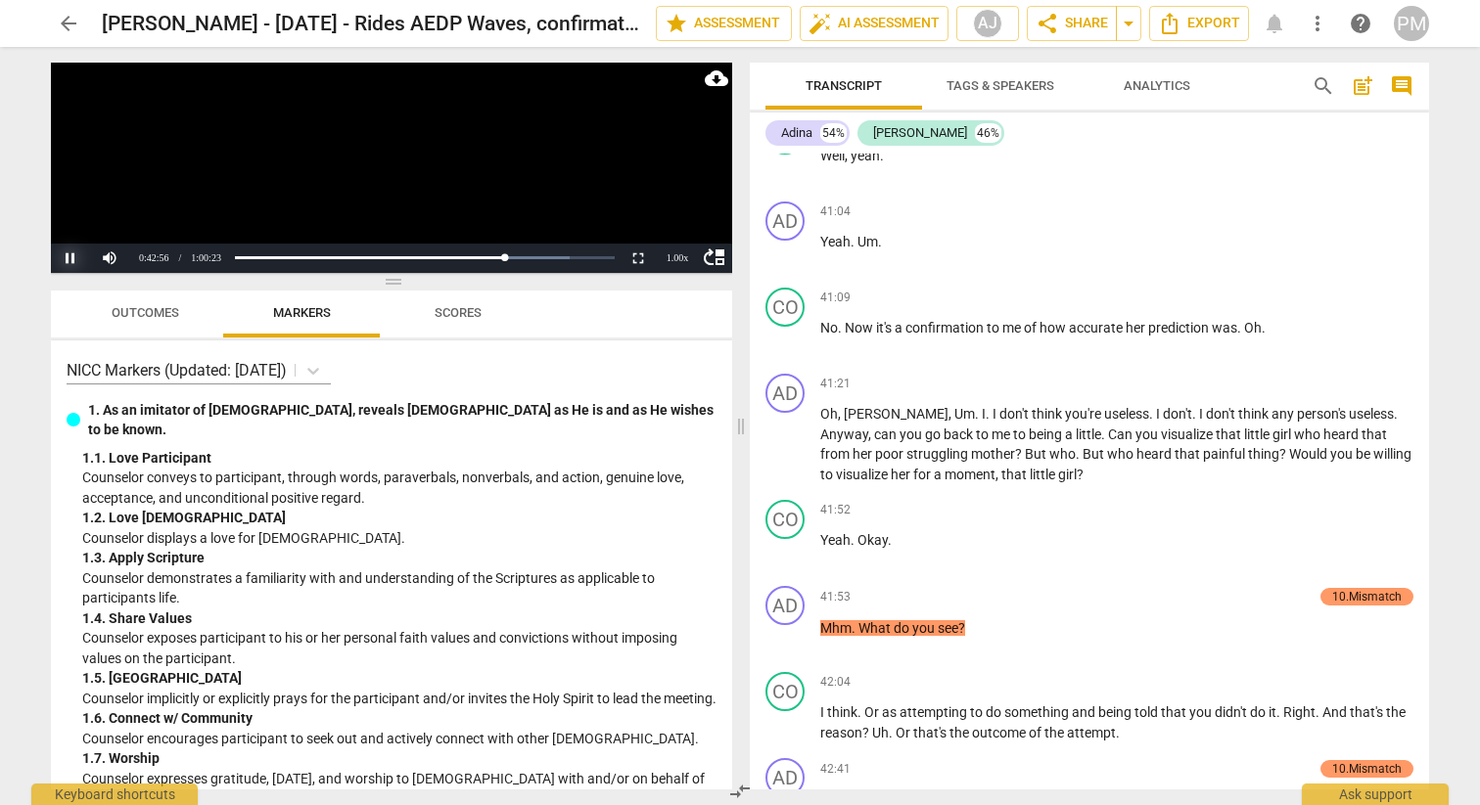
click at [71, 261] on button "Pause" at bounding box center [70, 258] width 39 height 29
click at [75, 260] on button "Play" at bounding box center [70, 258] width 39 height 29
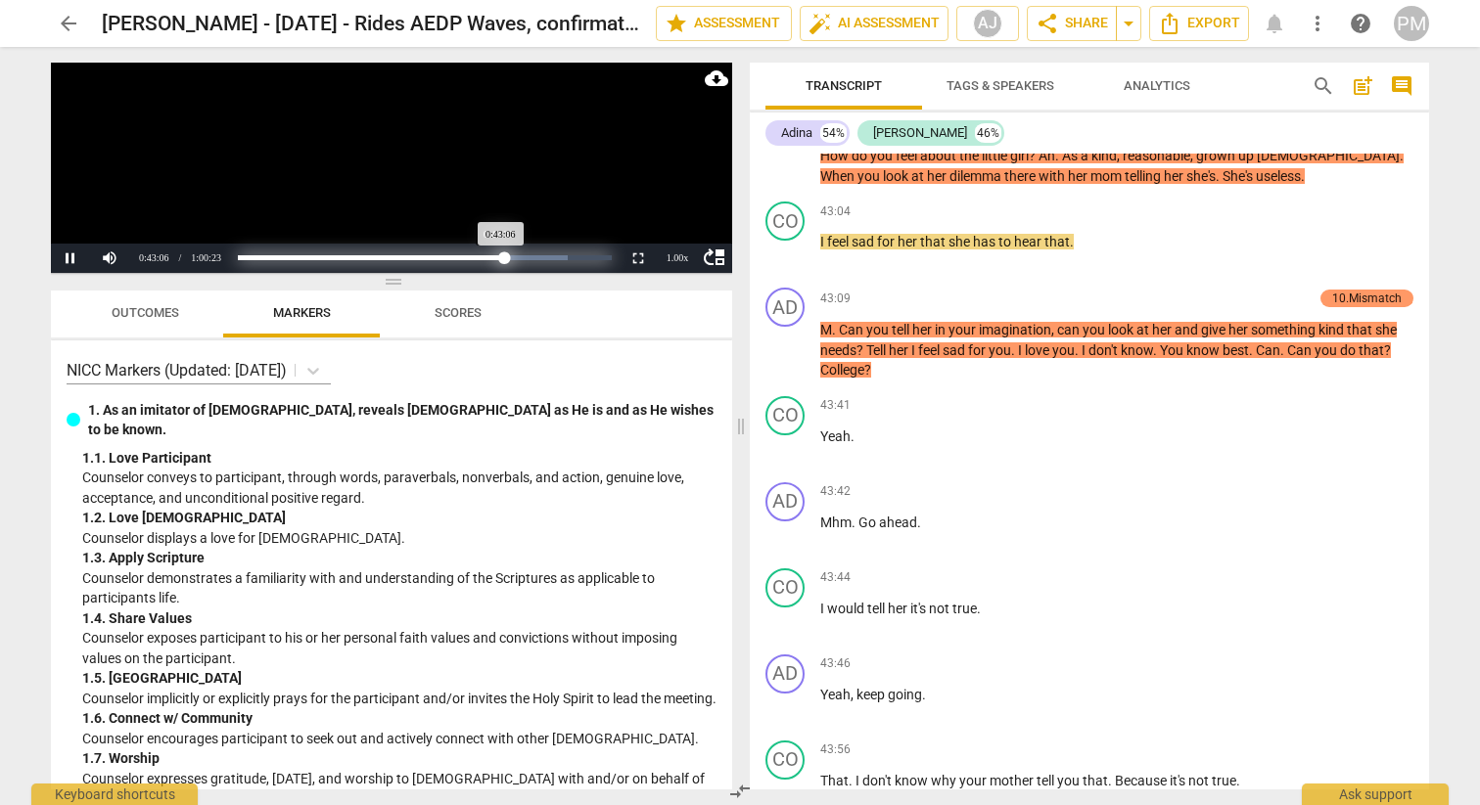
click at [501, 260] on div "Progress : 71.40%" at bounding box center [371, 257] width 266 height 5
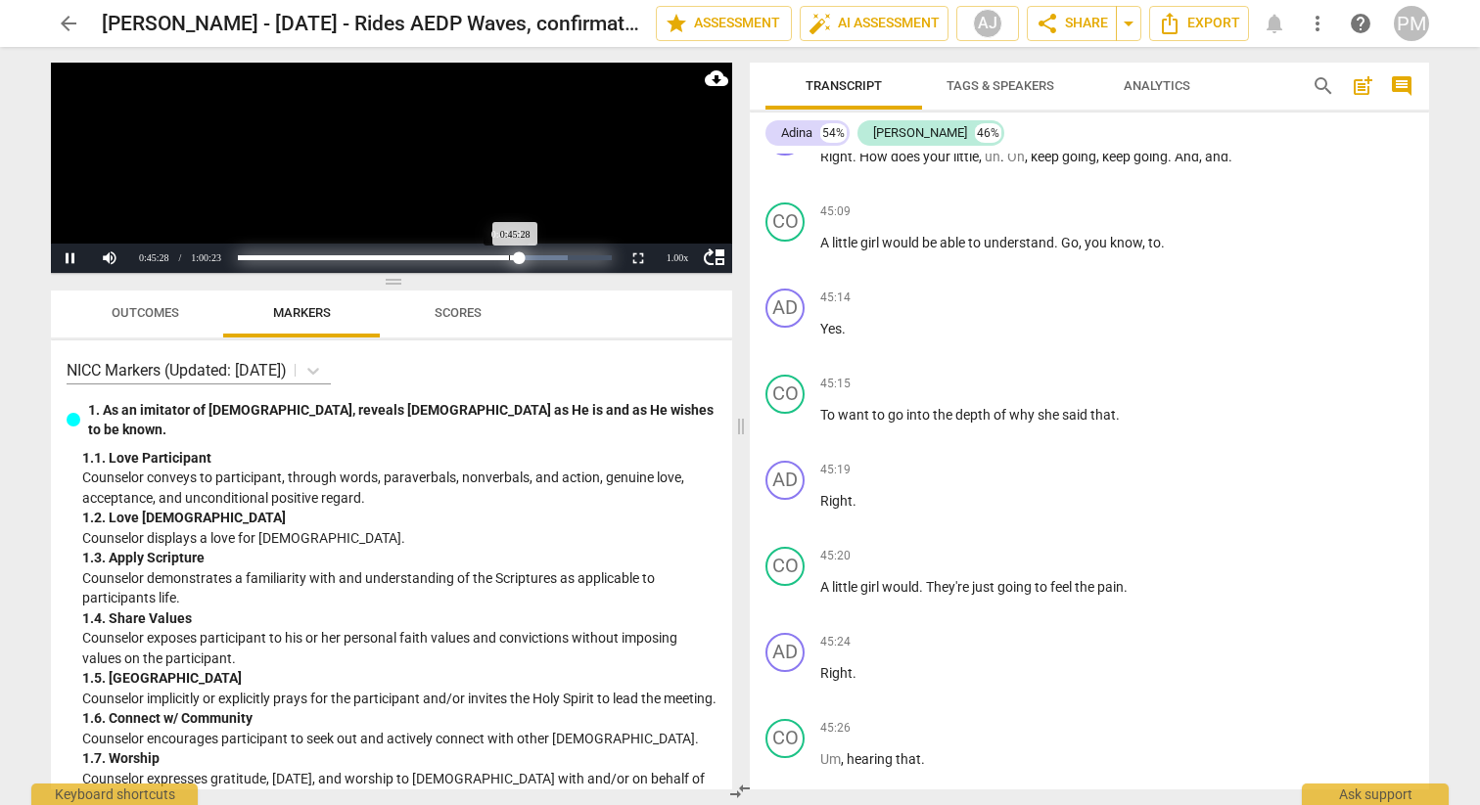
scroll to position [19220, 0]
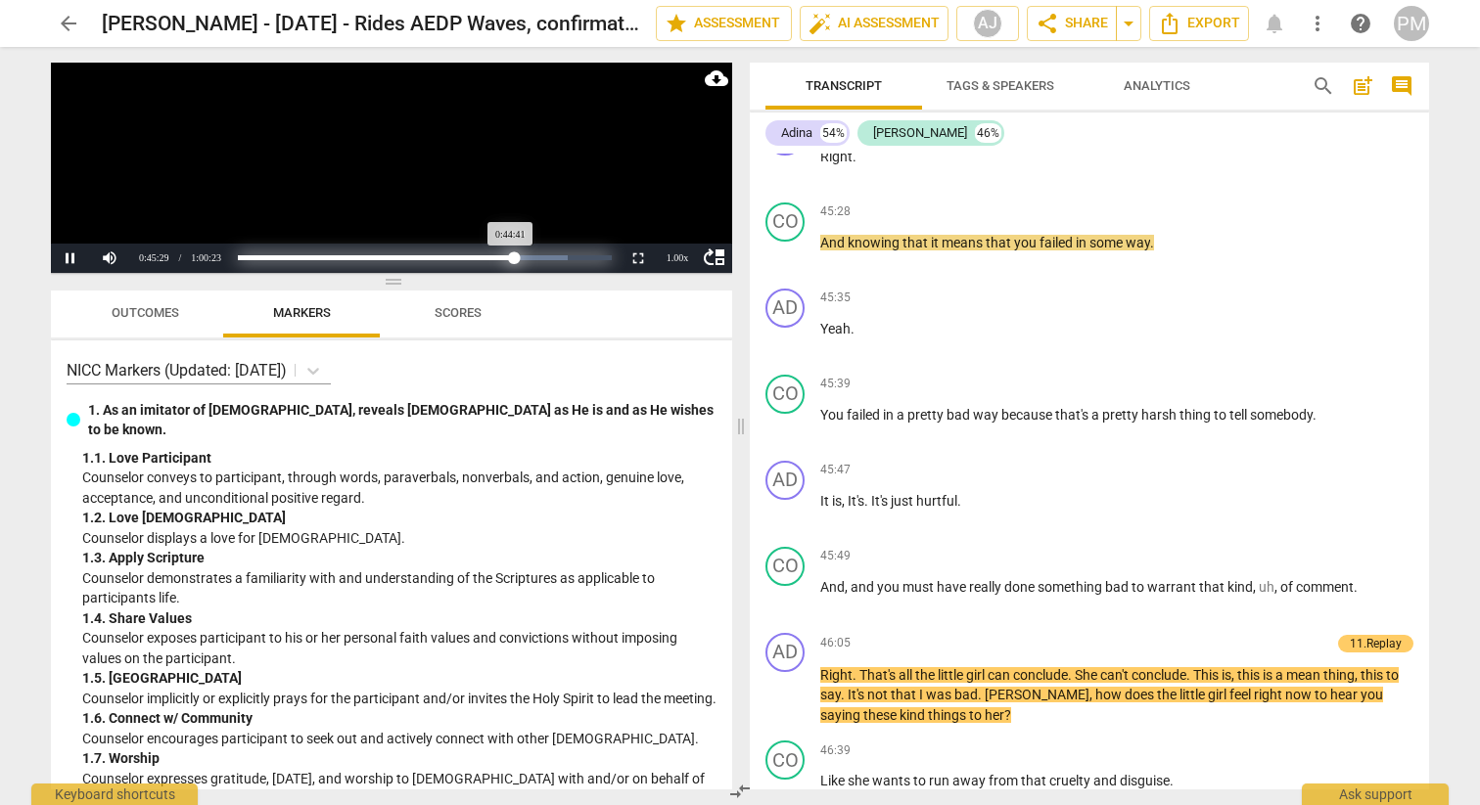
click at [514, 259] on div "Progress : 74.02%" at bounding box center [376, 257] width 276 height 5
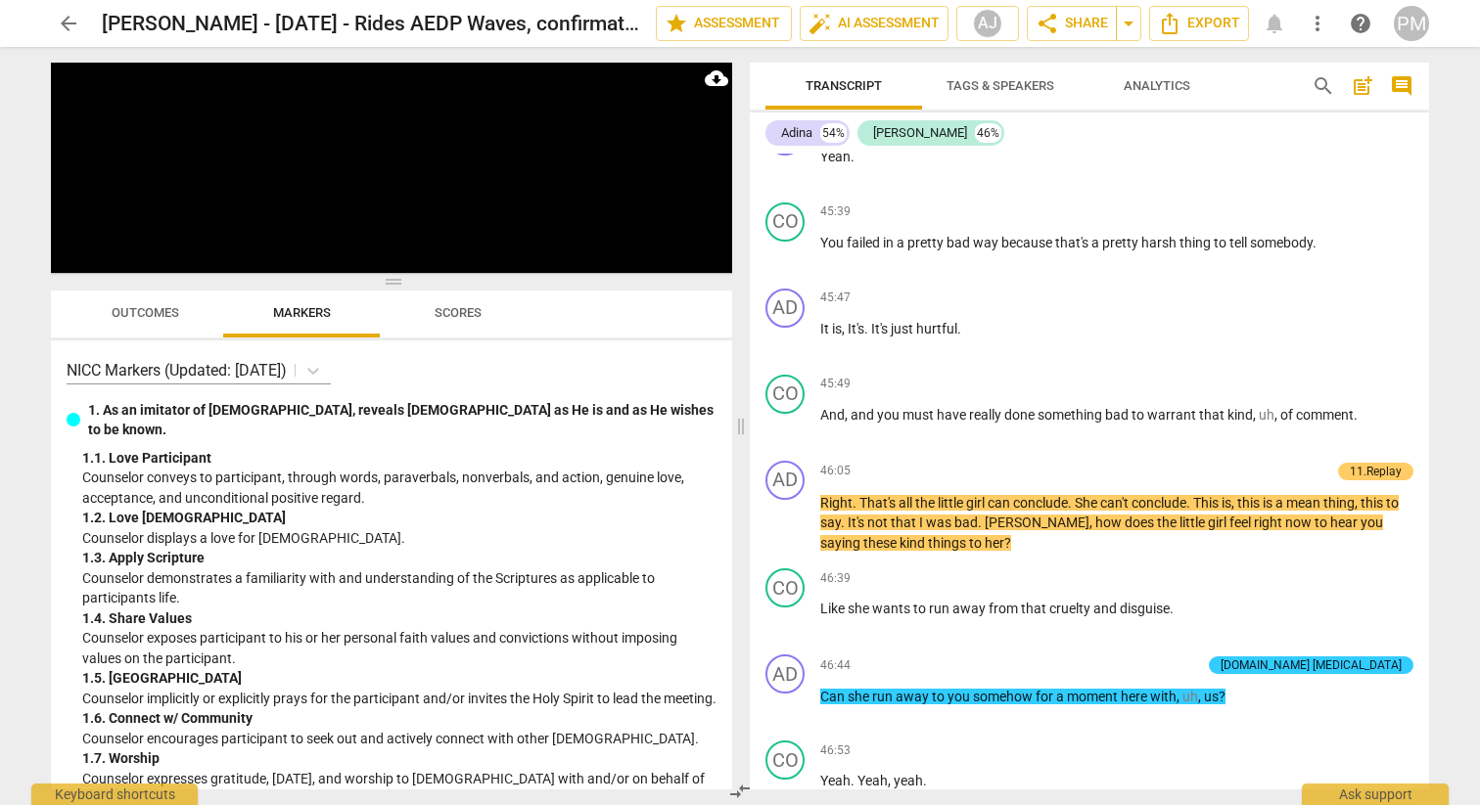
scroll to position [20104, 0]
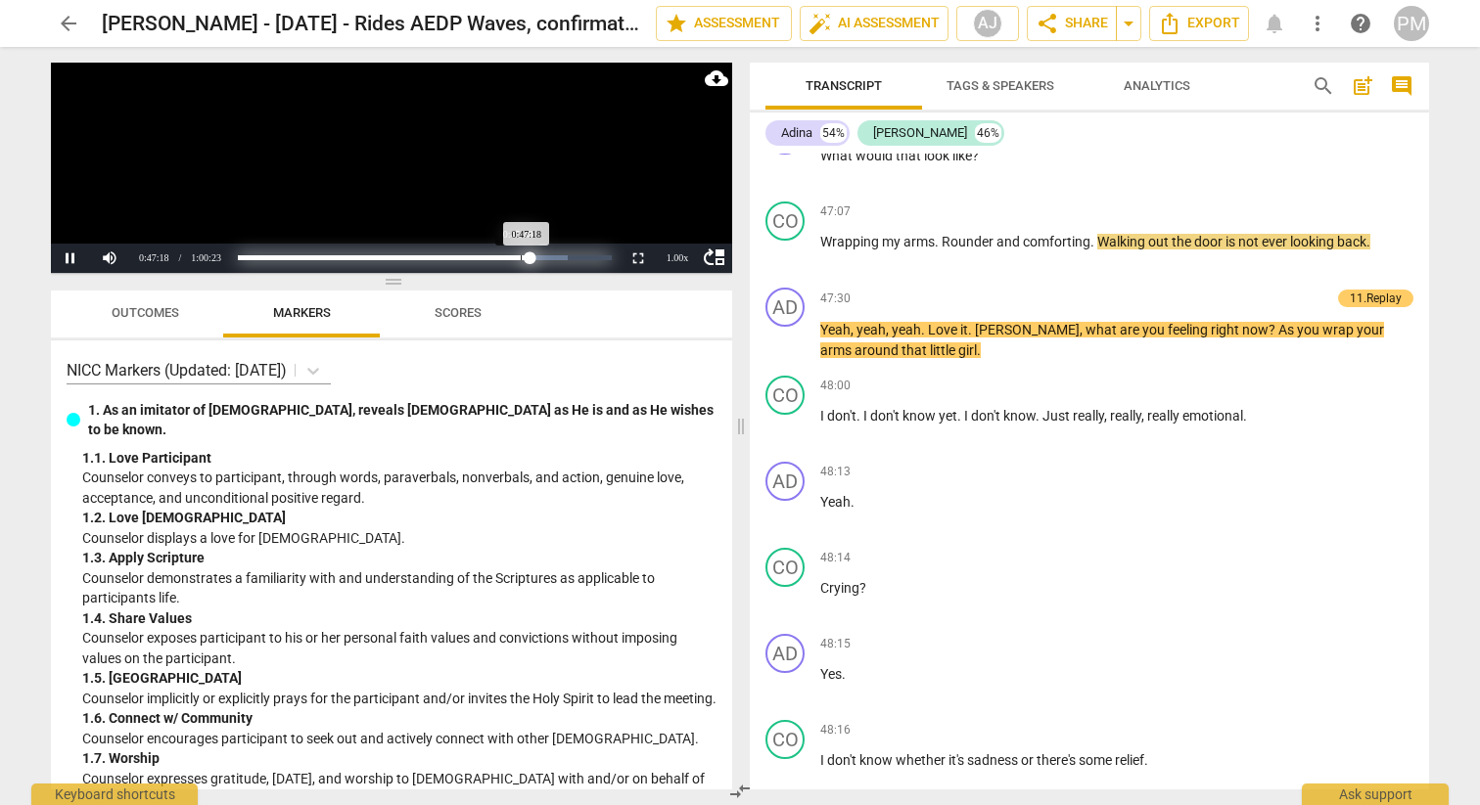
click at [520, 260] on div "Loaded : 0% Progress : 78.35%" at bounding box center [424, 257] width 373 height 5
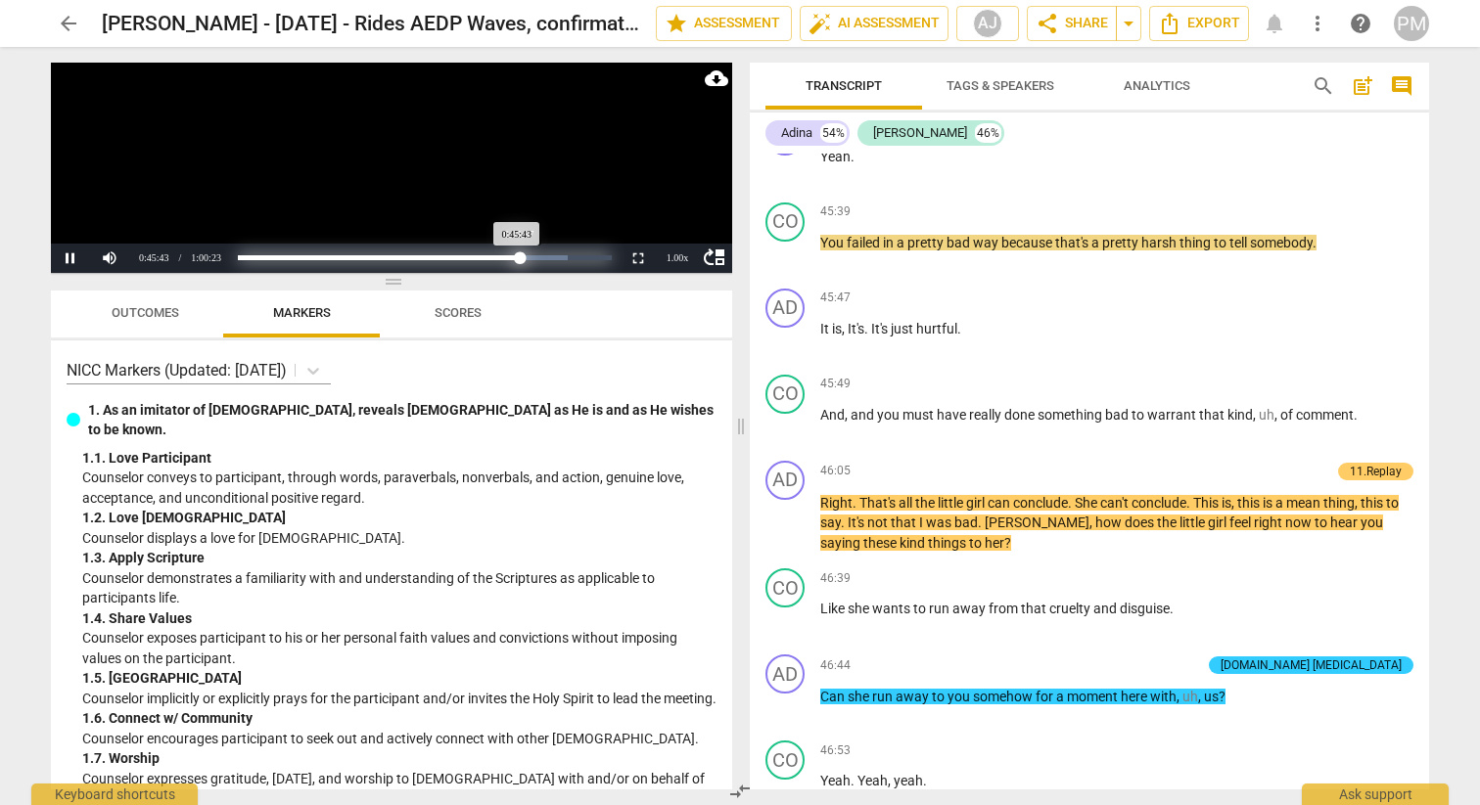
click at [521, 260] on div "Progress : 75.71%" at bounding box center [379, 257] width 283 height 5
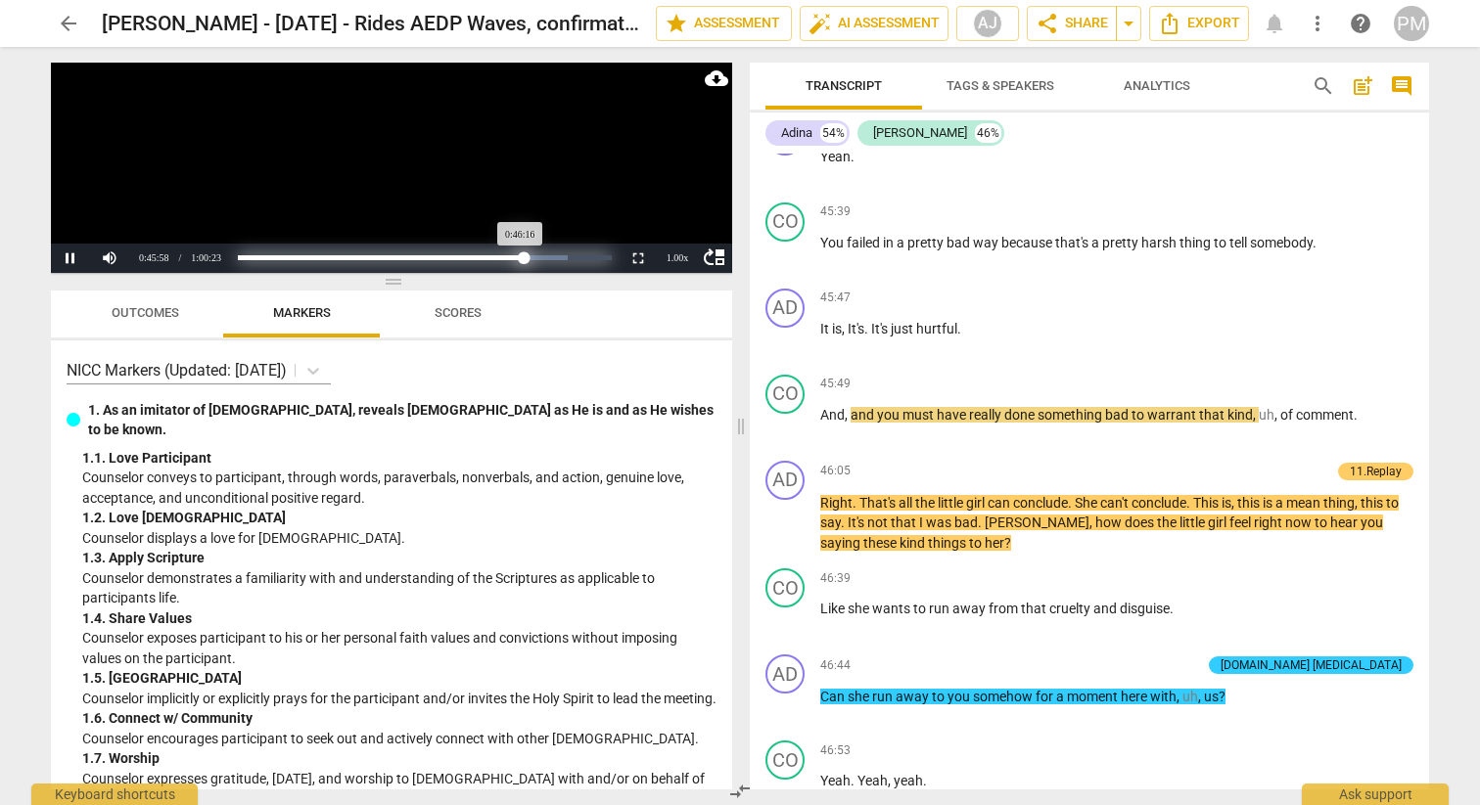
click at [524, 260] on div "Progress : 76.64%" at bounding box center [381, 257] width 286 height 5
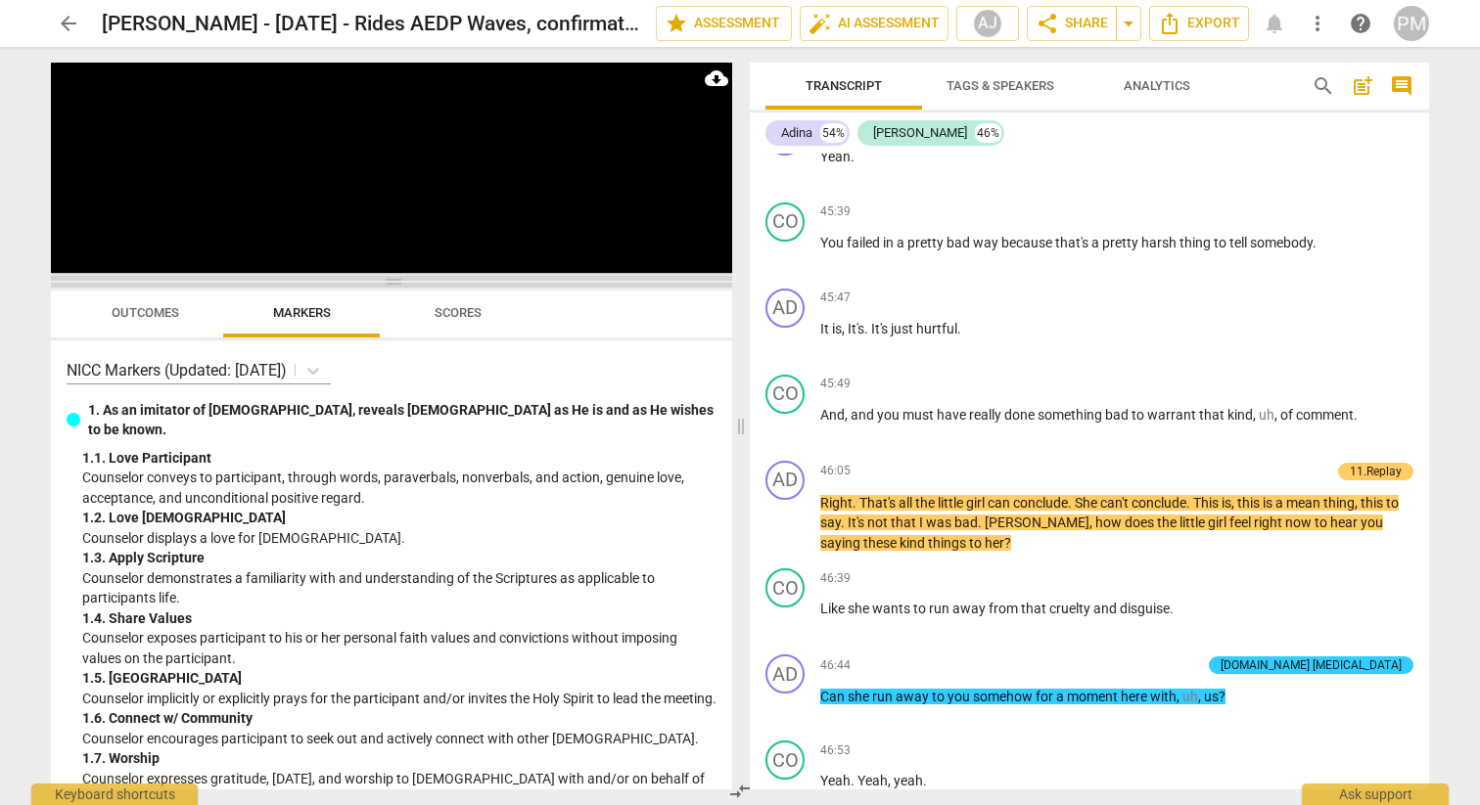
scroll to position [20104, 0]
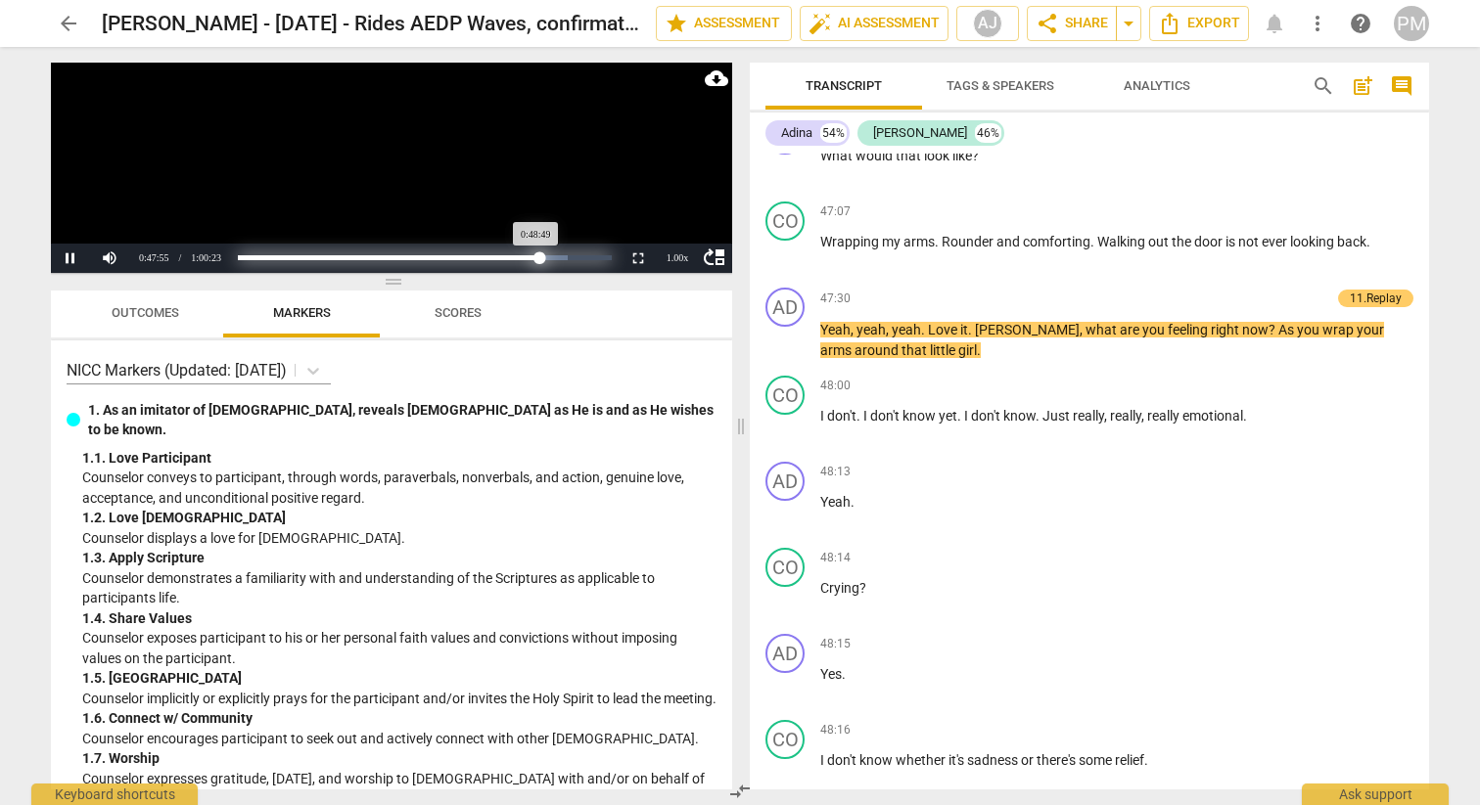
click at [539, 260] on div "Progress : 80.84%" at bounding box center [388, 257] width 301 height 5
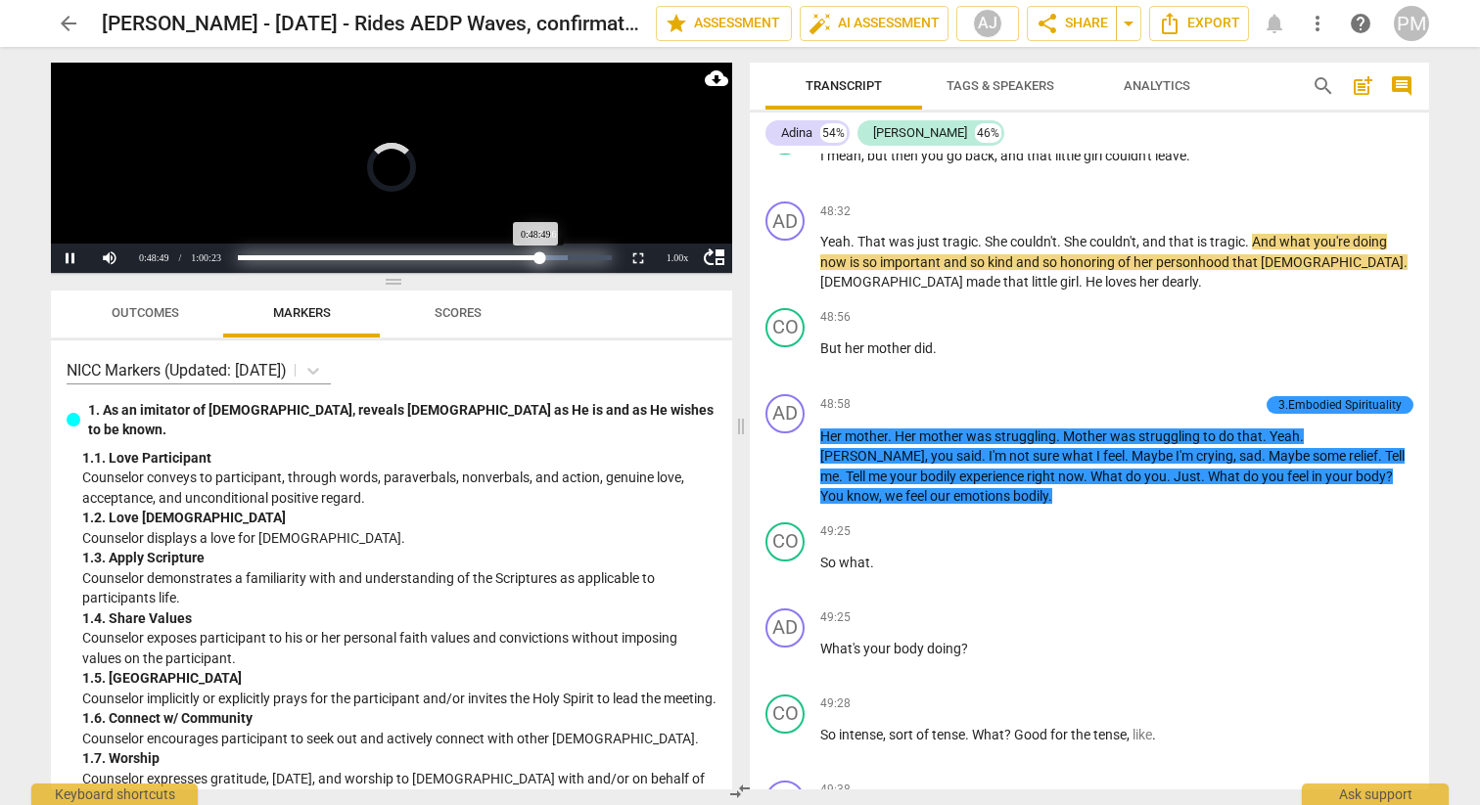
click at [539, 259] on div "Progress : 80.84%" at bounding box center [388, 257] width 301 height 5
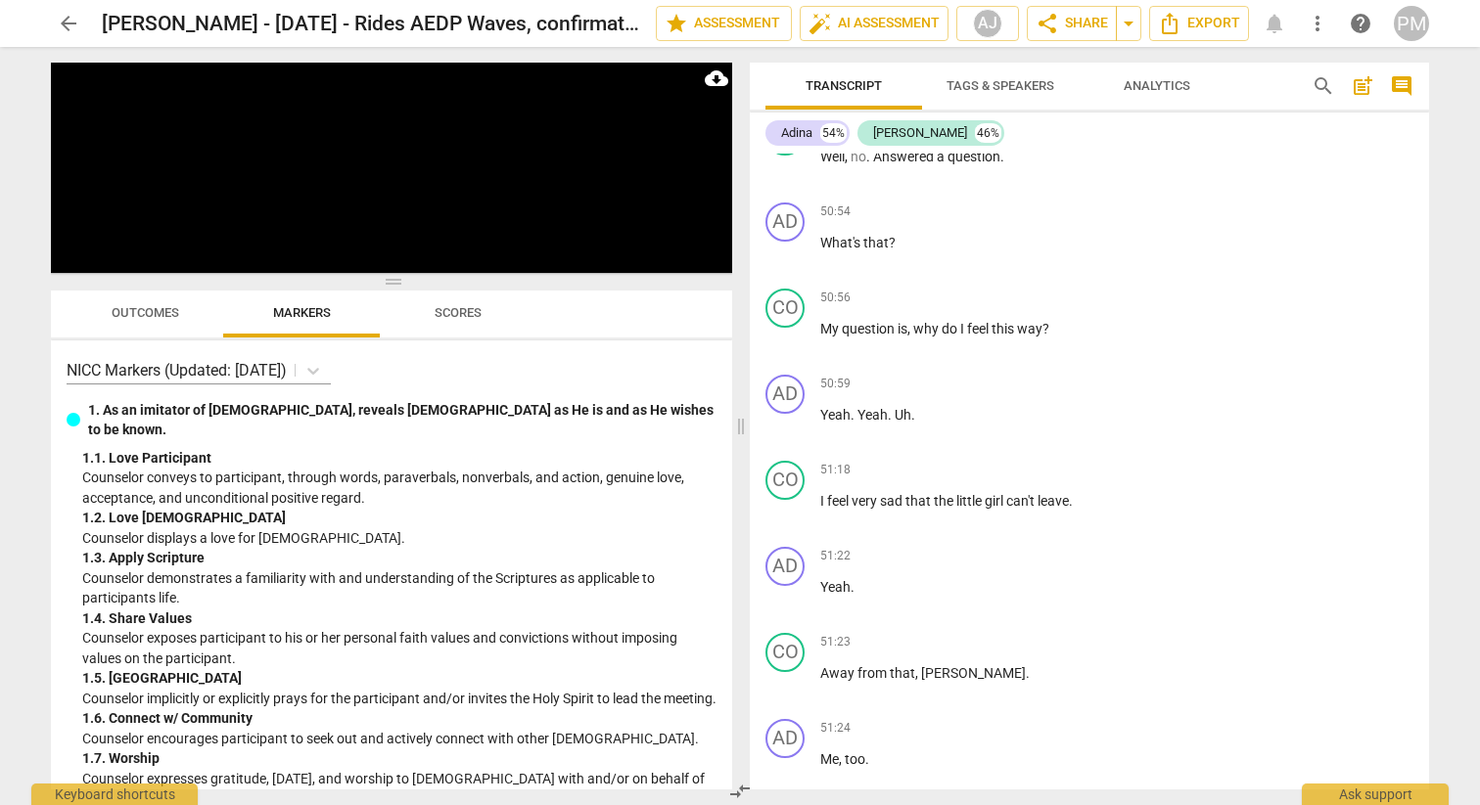
scroll to position [22881, 0]
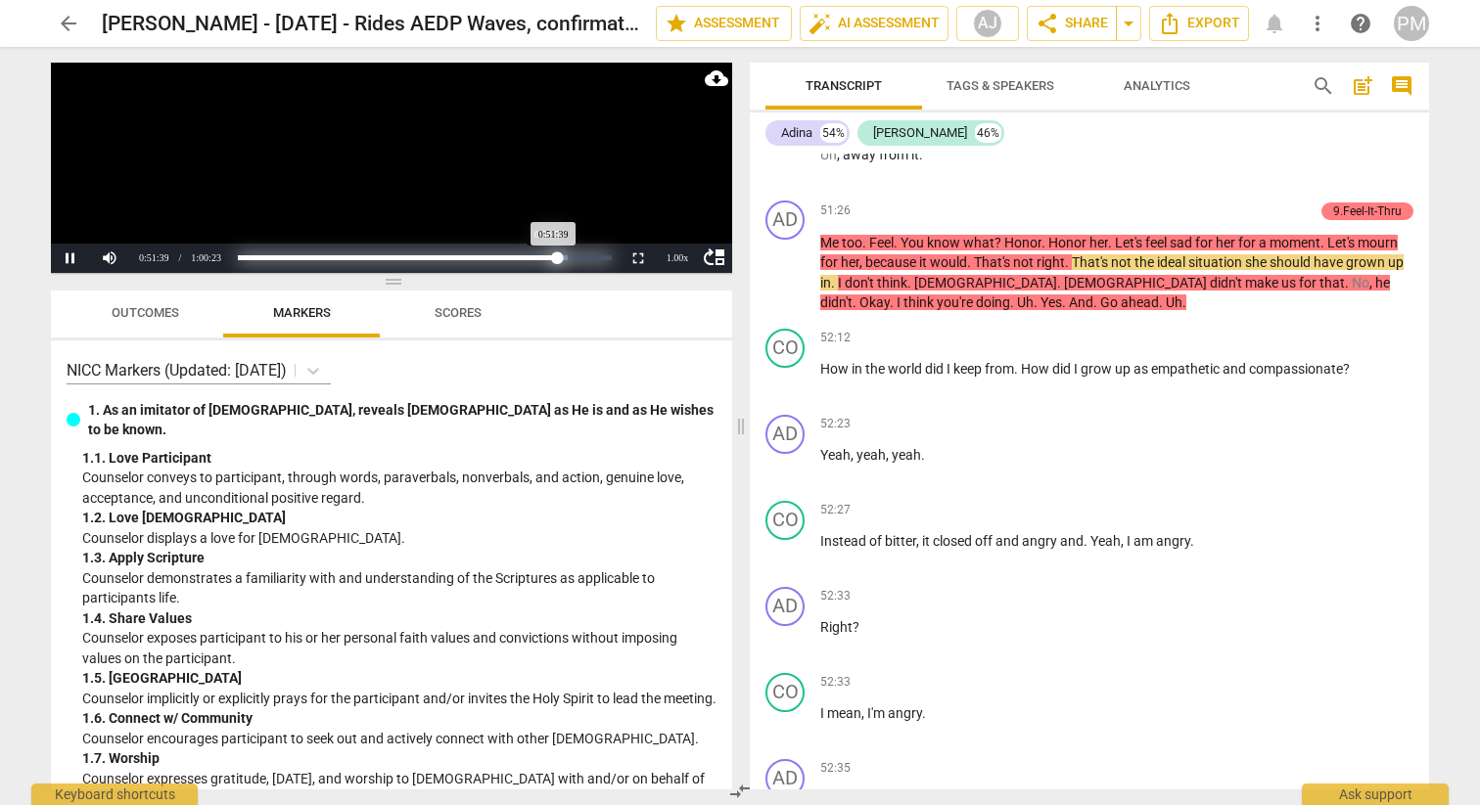
click at [552, 256] on div "Progress : 85.54%" at bounding box center [397, 257] width 319 height 5
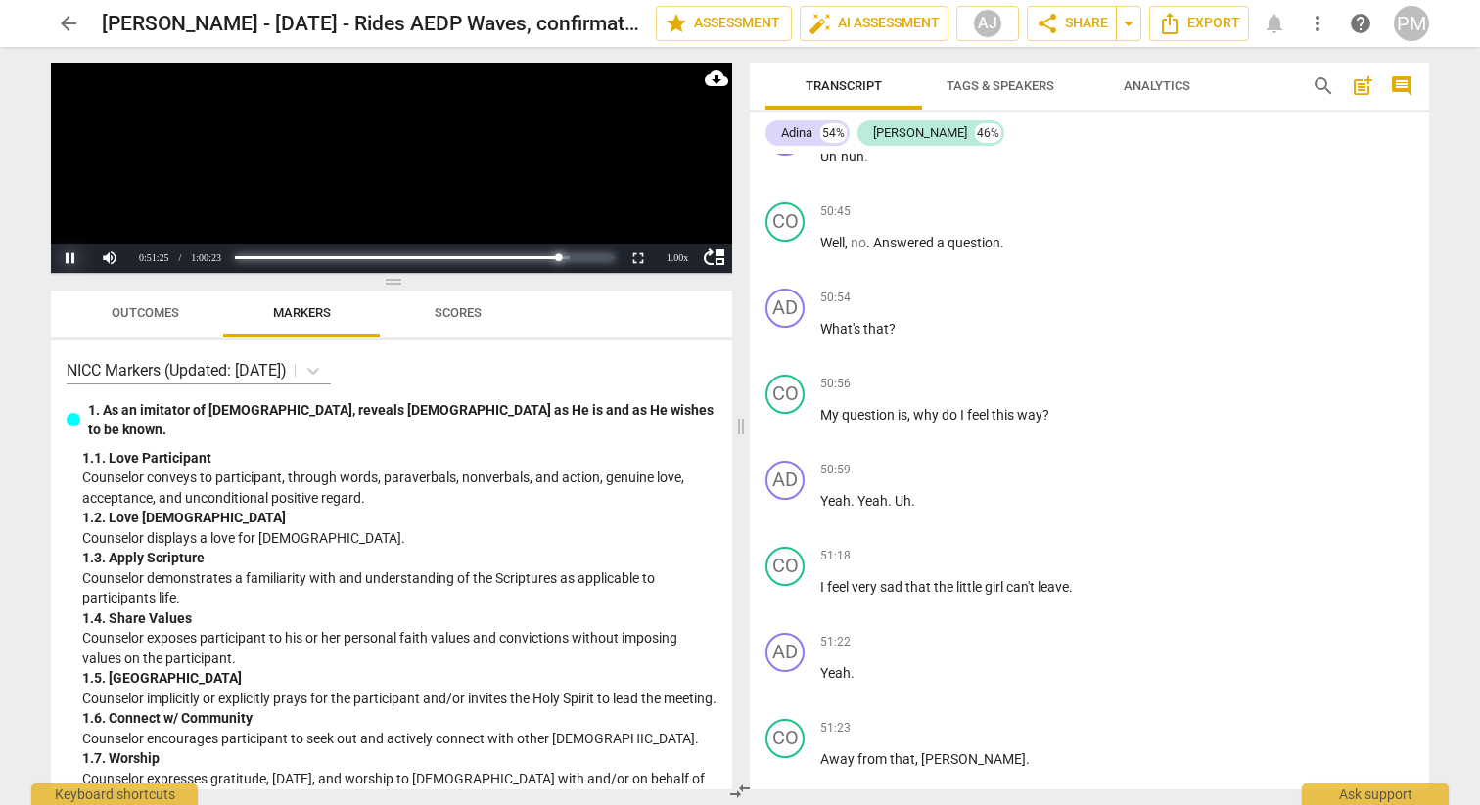
scroll to position [22793, 0]
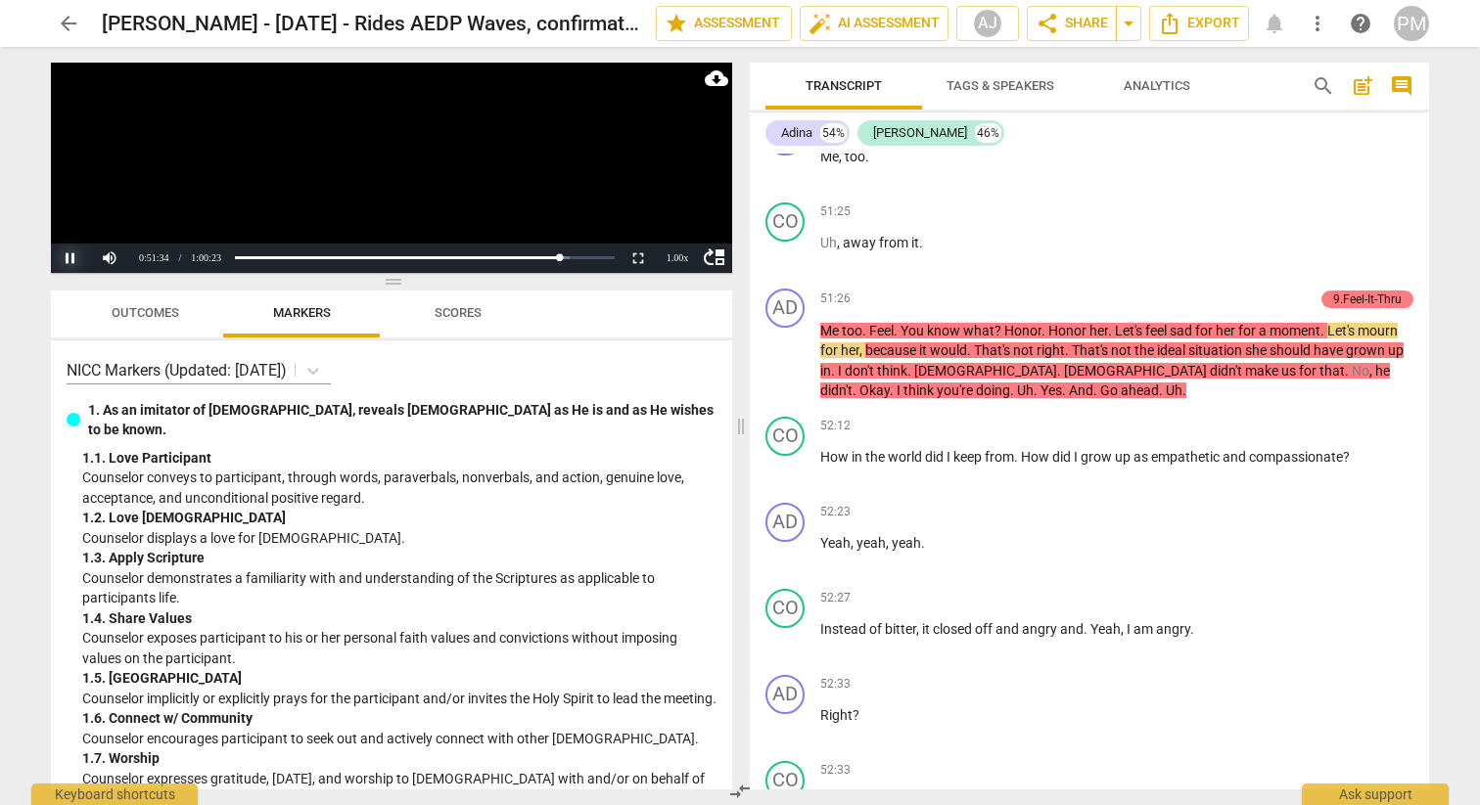
click at [76, 258] on button "Pause" at bounding box center [70, 258] width 39 height 29
click at [73, 260] on button "Play" at bounding box center [70, 258] width 39 height 29
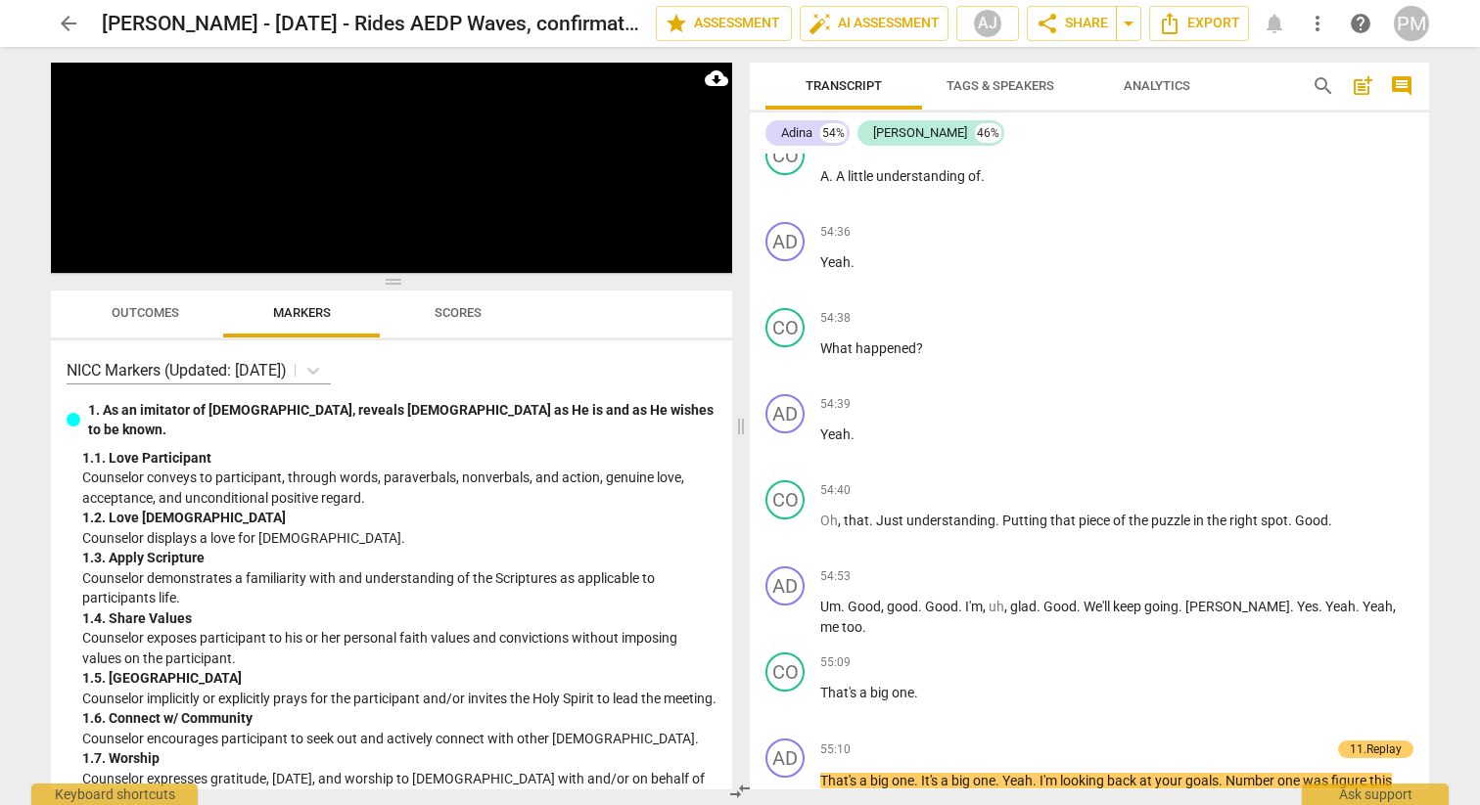
scroll to position [25526, 0]
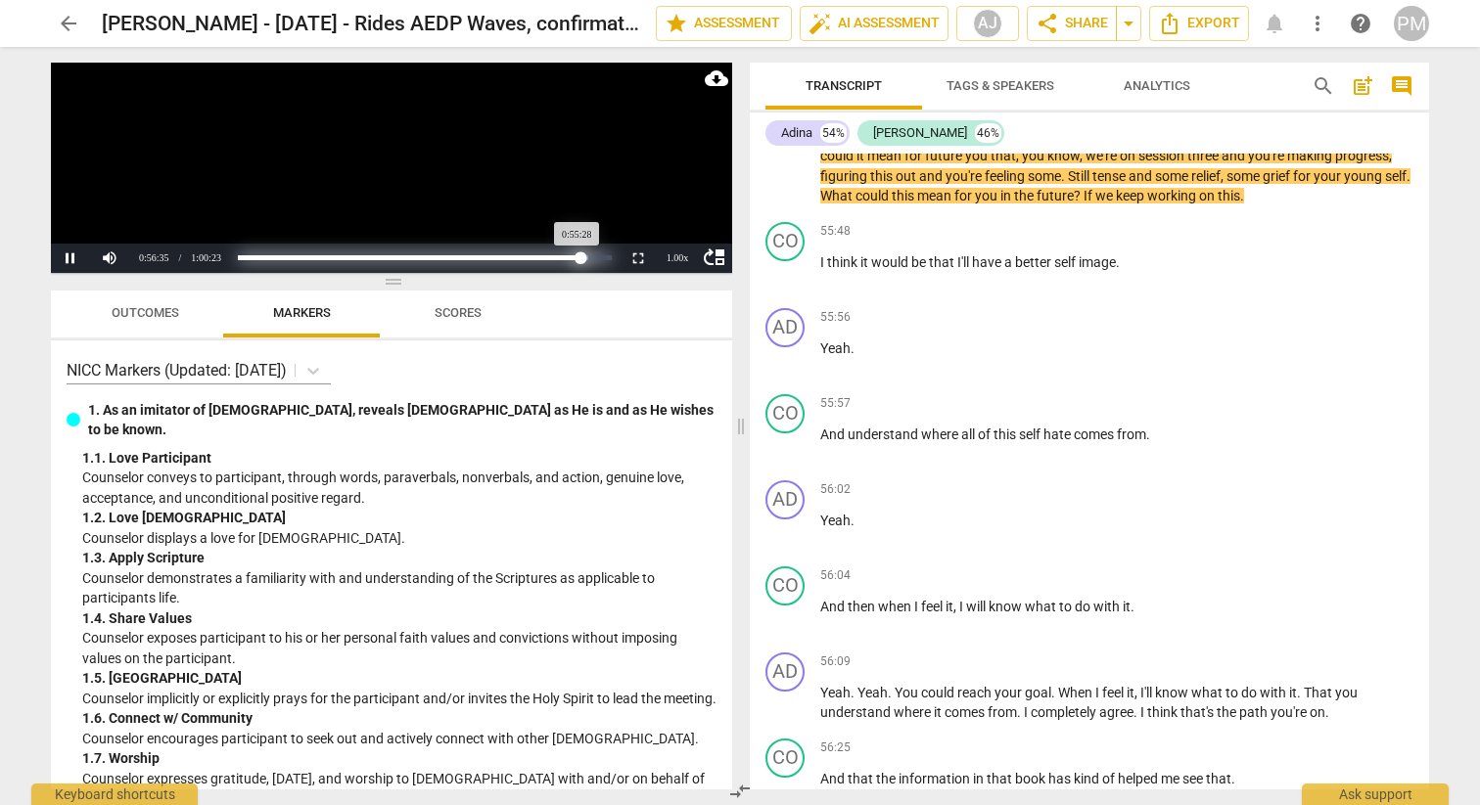
click at [580, 260] on div "Progress : 91.86%" at bounding box center [409, 257] width 343 height 5
click at [573, 259] on div "Progress : 90.03%" at bounding box center [406, 257] width 336 height 5
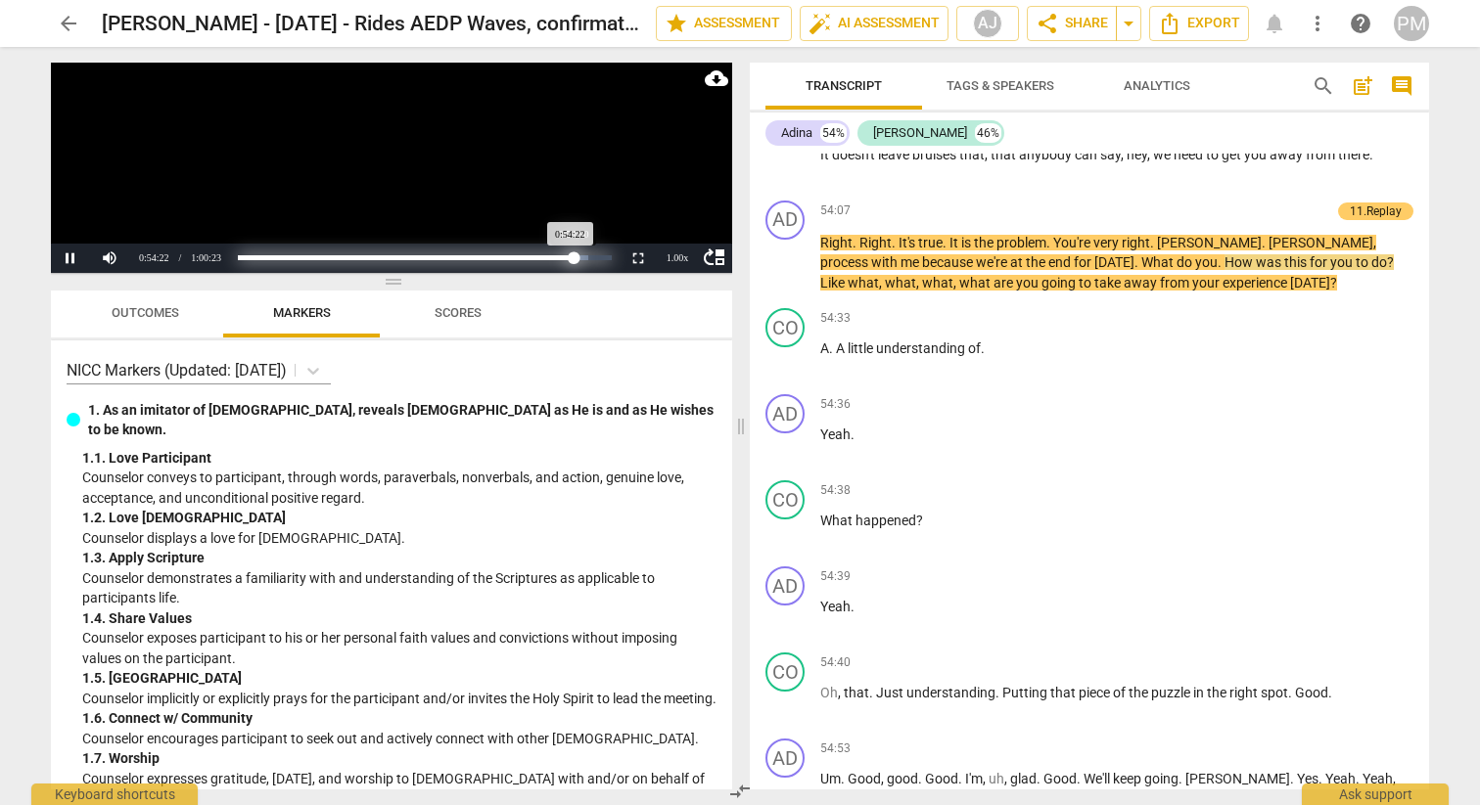
click at [573, 259] on div "Progress : 90.05%" at bounding box center [406, 257] width 336 height 5
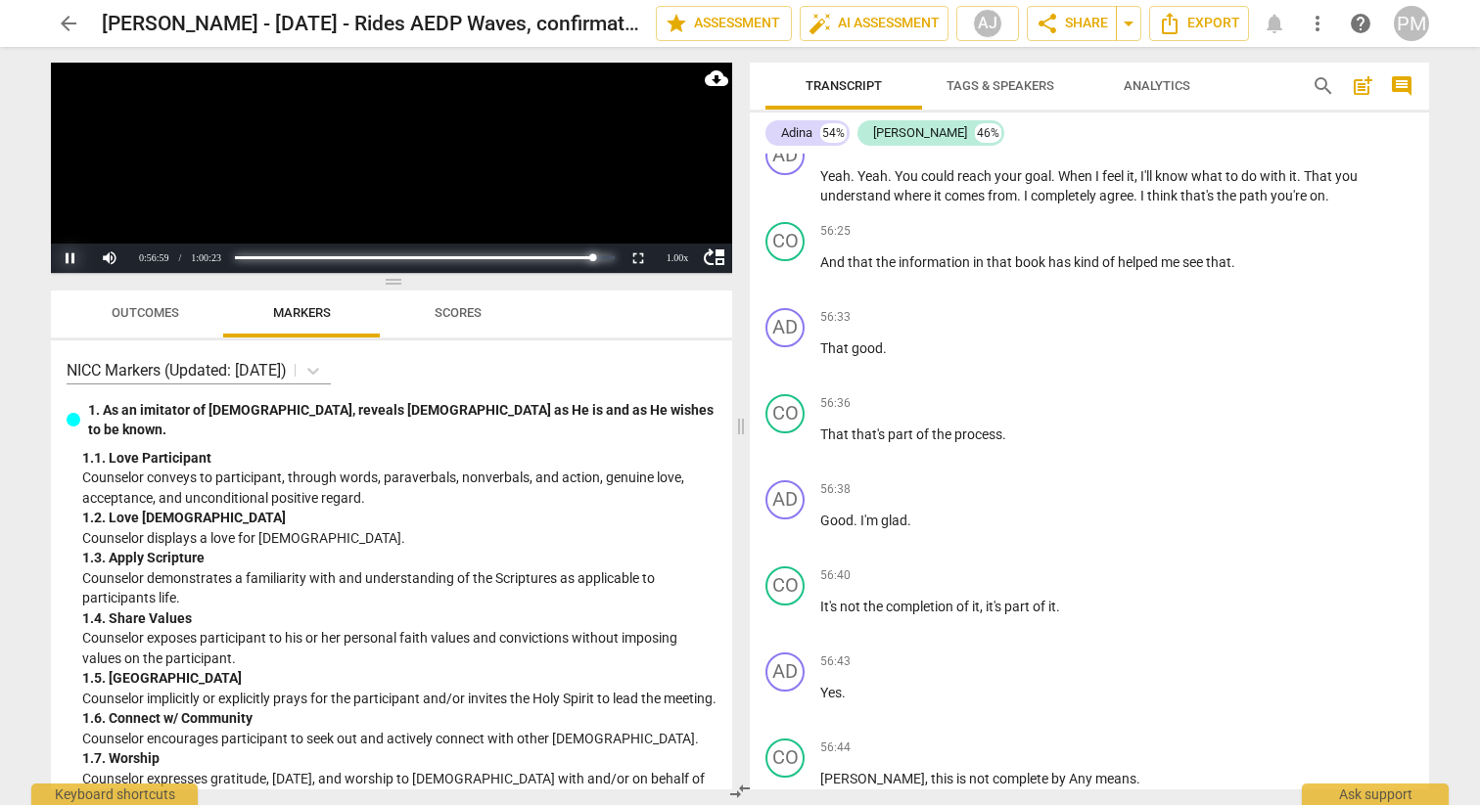
scroll to position [26733, 0]
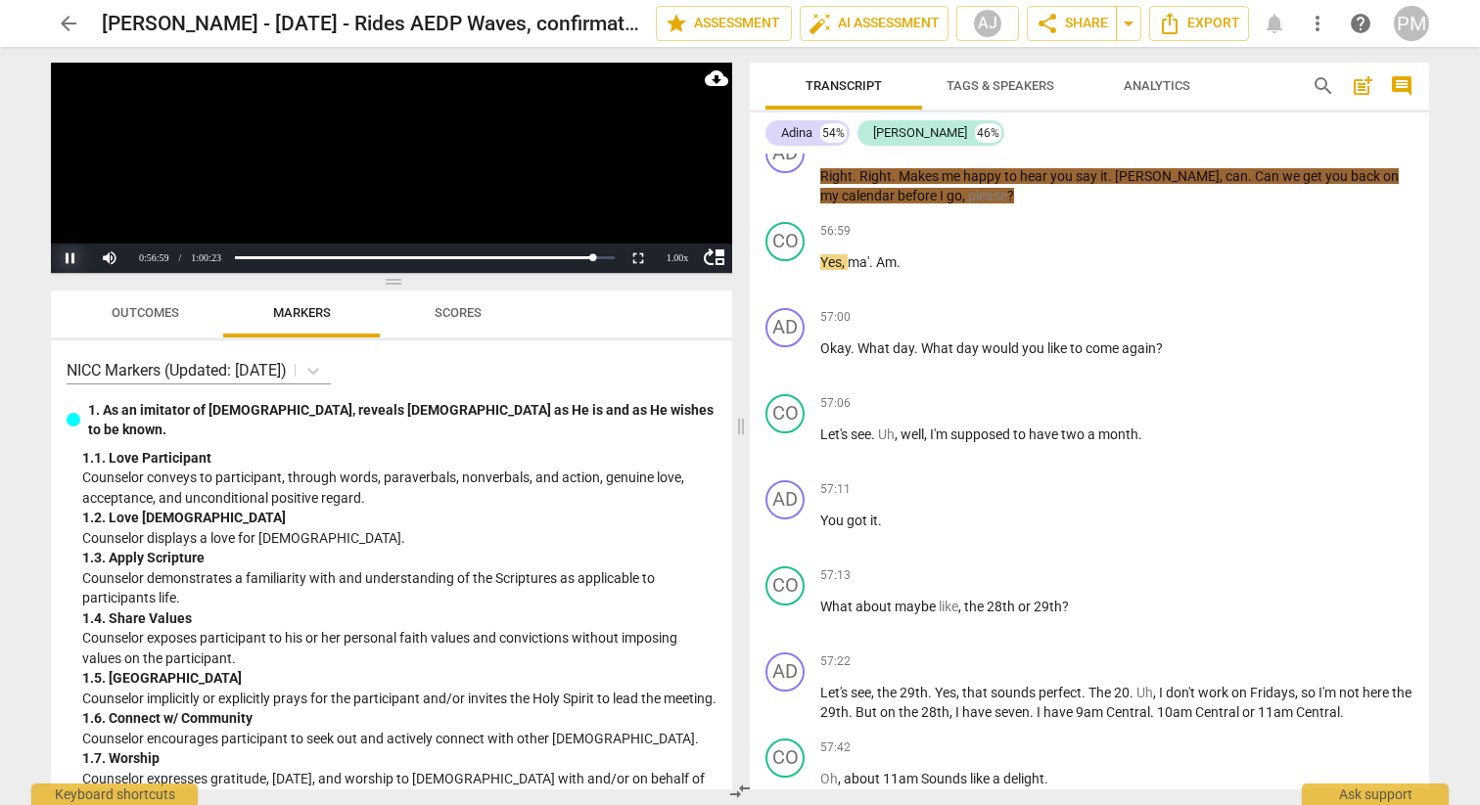
click at [70, 258] on button "Pause" at bounding box center [70, 258] width 39 height 29
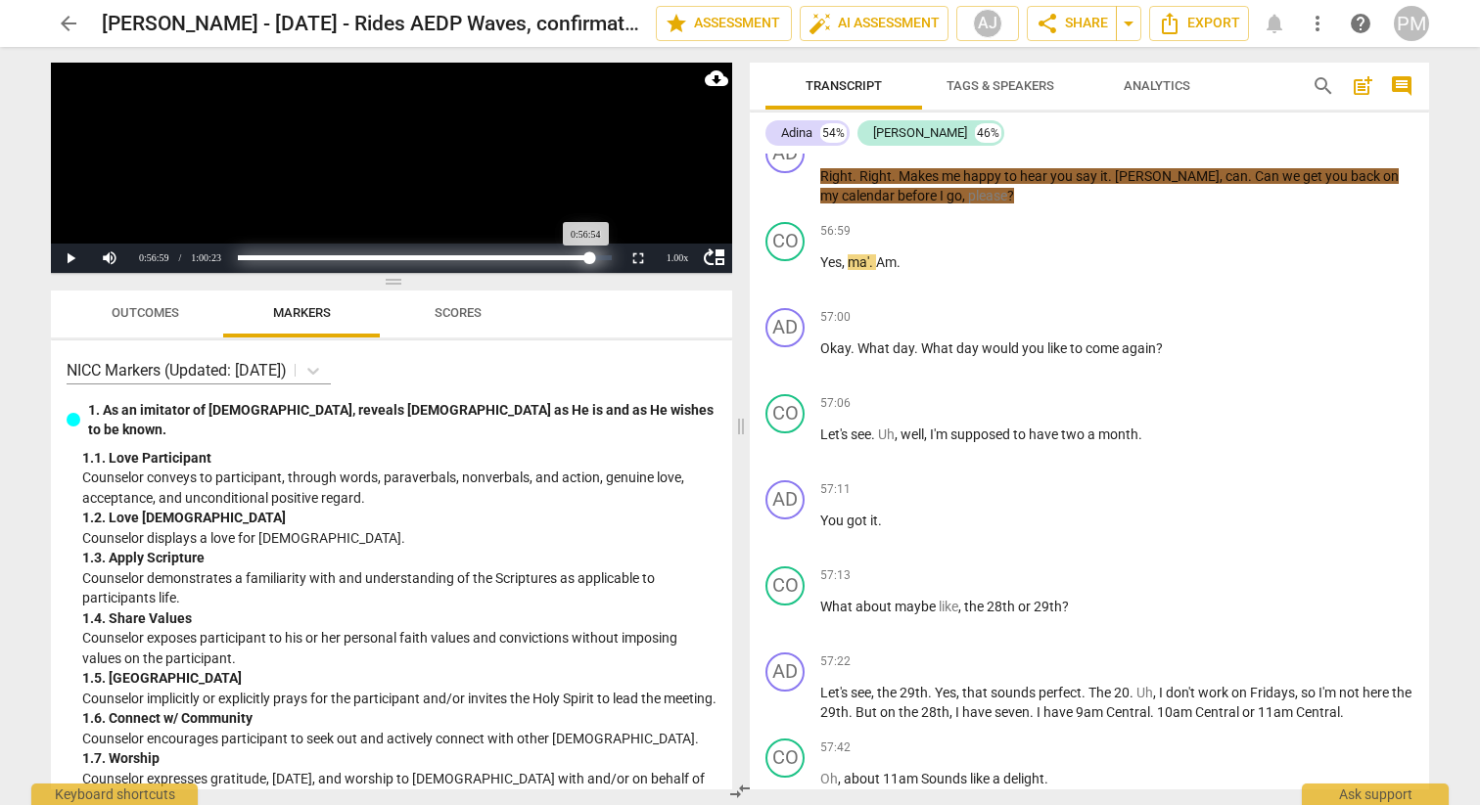
click at [589, 259] on div "Progress : 94.23%" at bounding box center [413, 257] width 351 height 5
click at [588, 260] on div "Progress : 93.96%" at bounding box center [413, 257] width 350 height 5
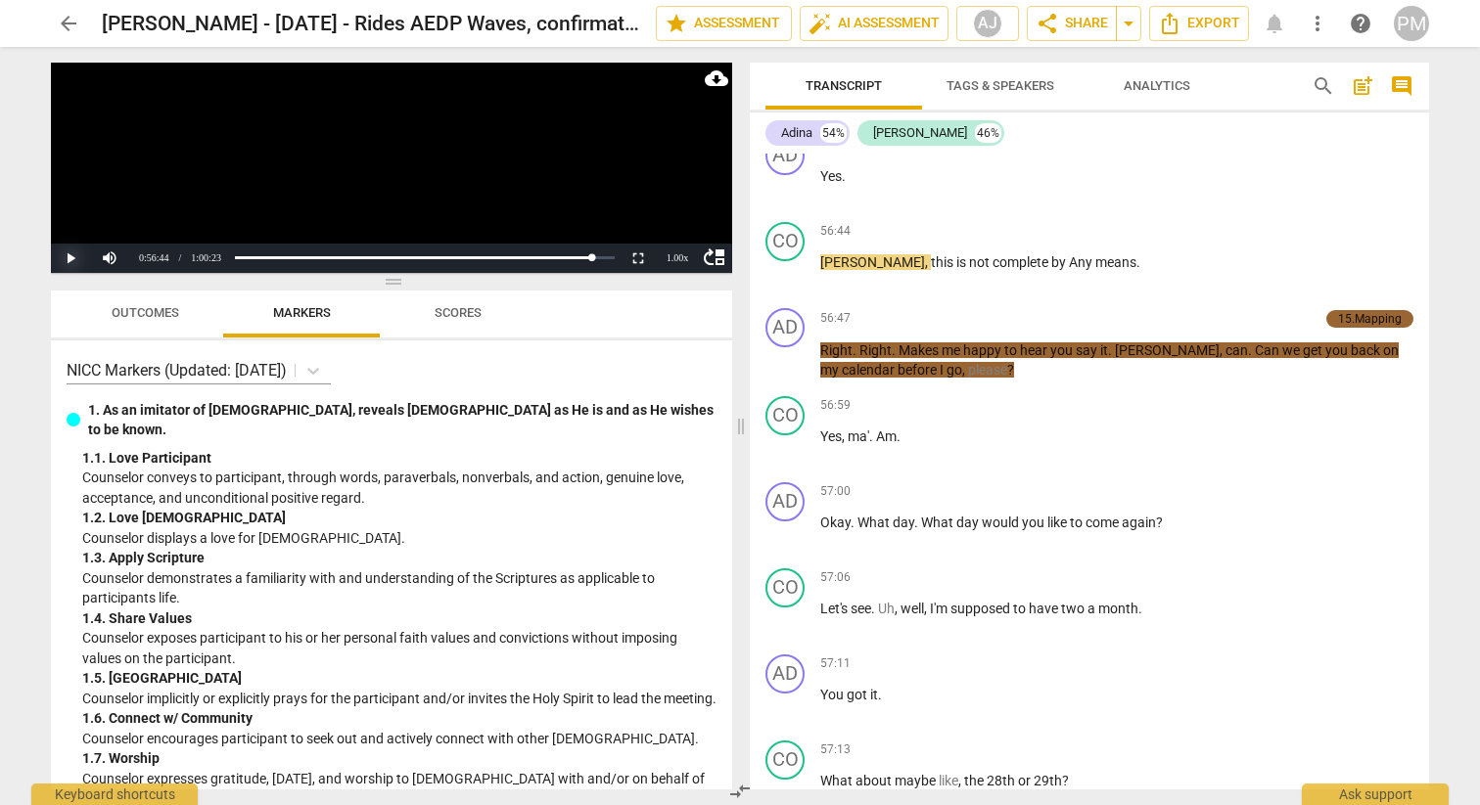
click at [60, 262] on button "Play" at bounding box center [70, 258] width 39 height 29
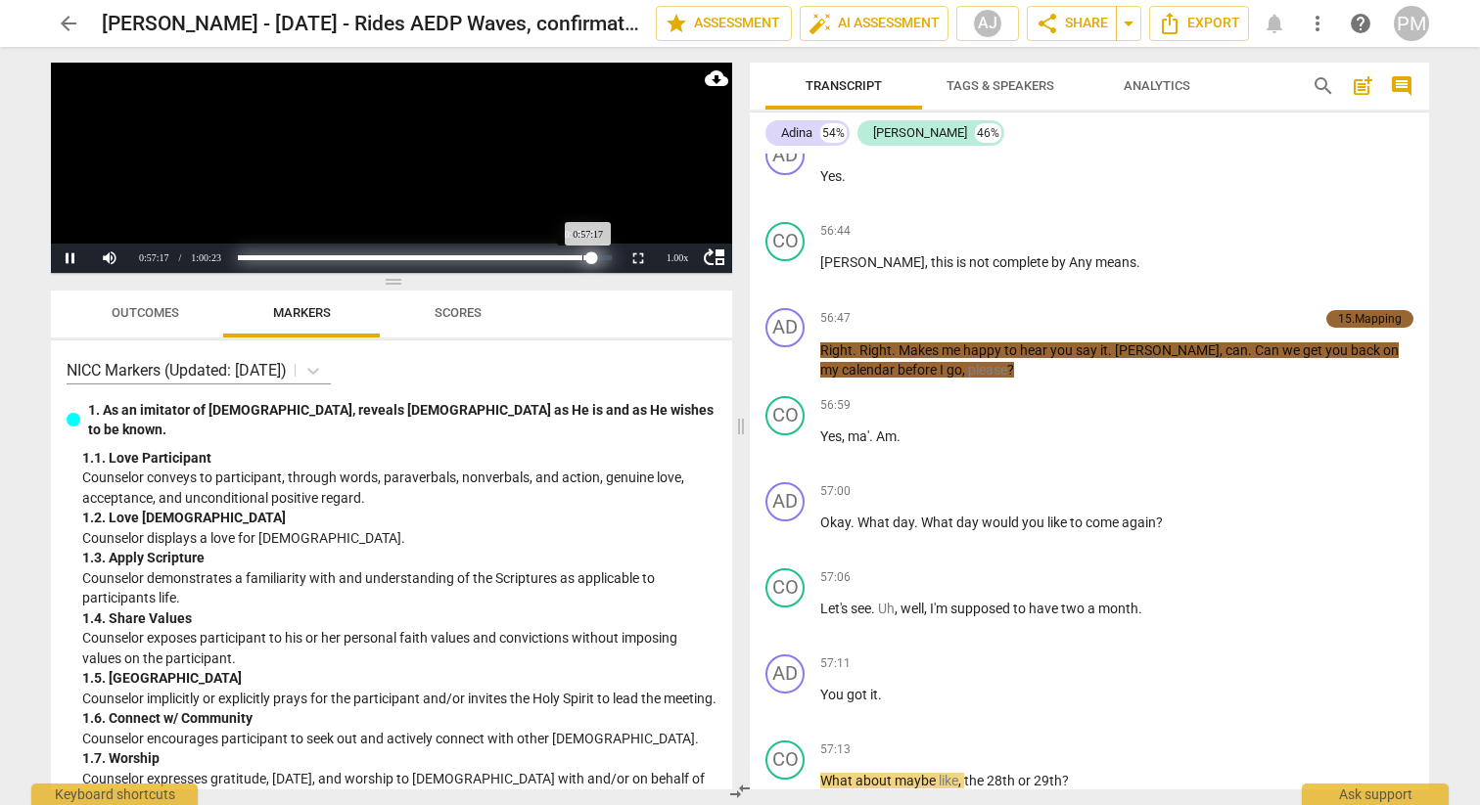
click at [582, 258] on div "Loaded : 0% Progress : 94.86%" at bounding box center [424, 257] width 373 height 5
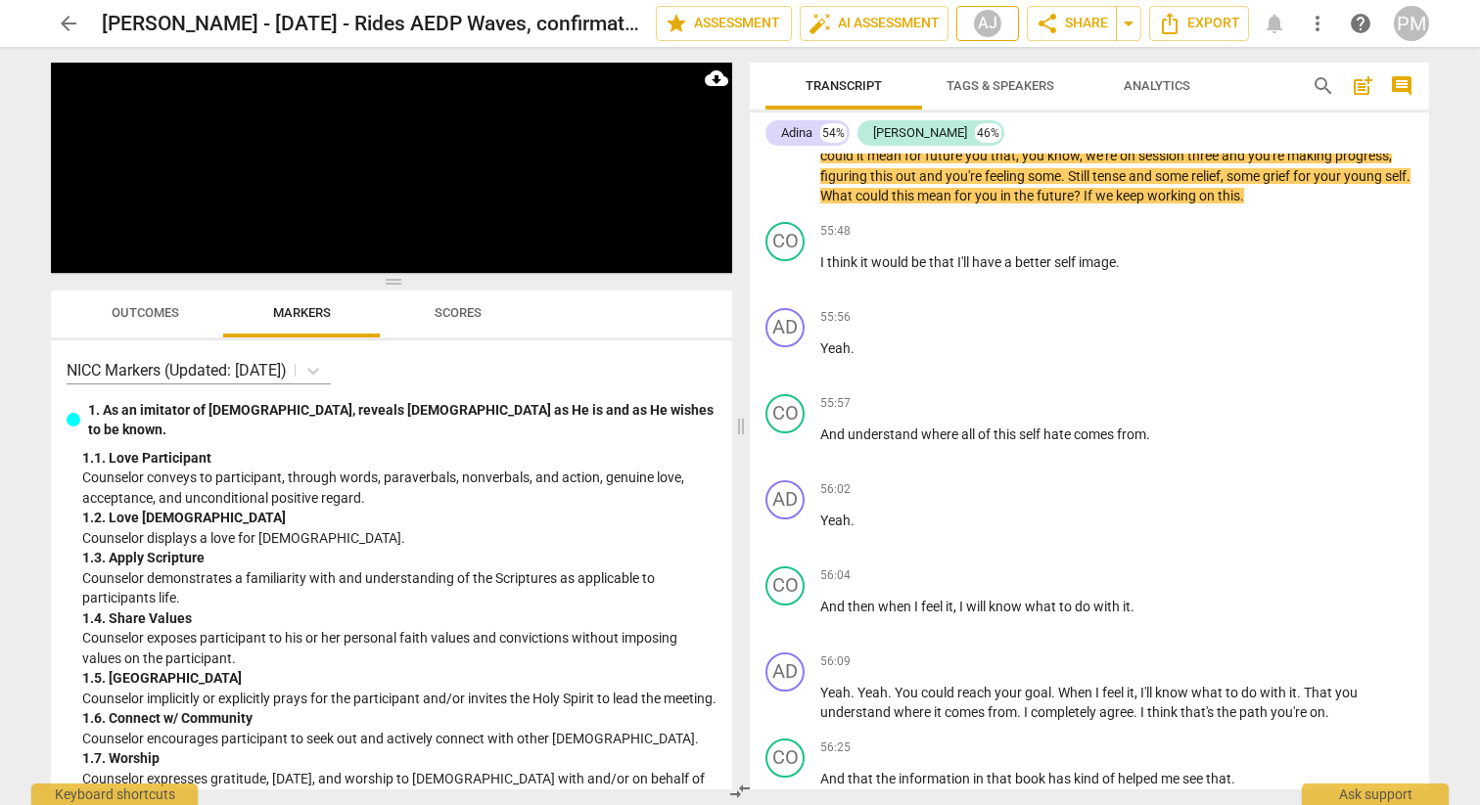
scroll to position [26214, 0]
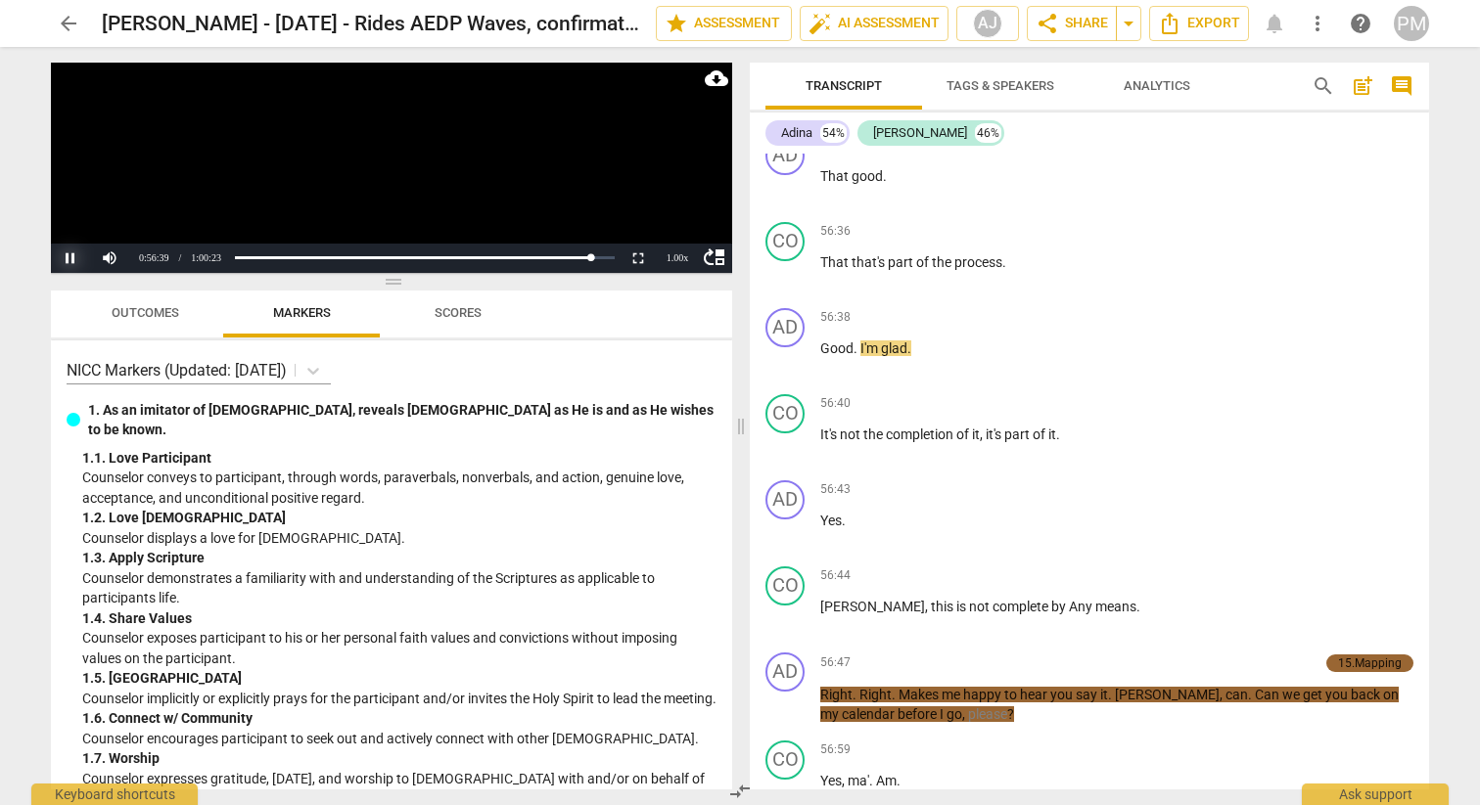
click at [62, 254] on button "Pause" at bounding box center [70, 258] width 39 height 29
click at [62, 254] on button "Play" at bounding box center [70, 258] width 39 height 29
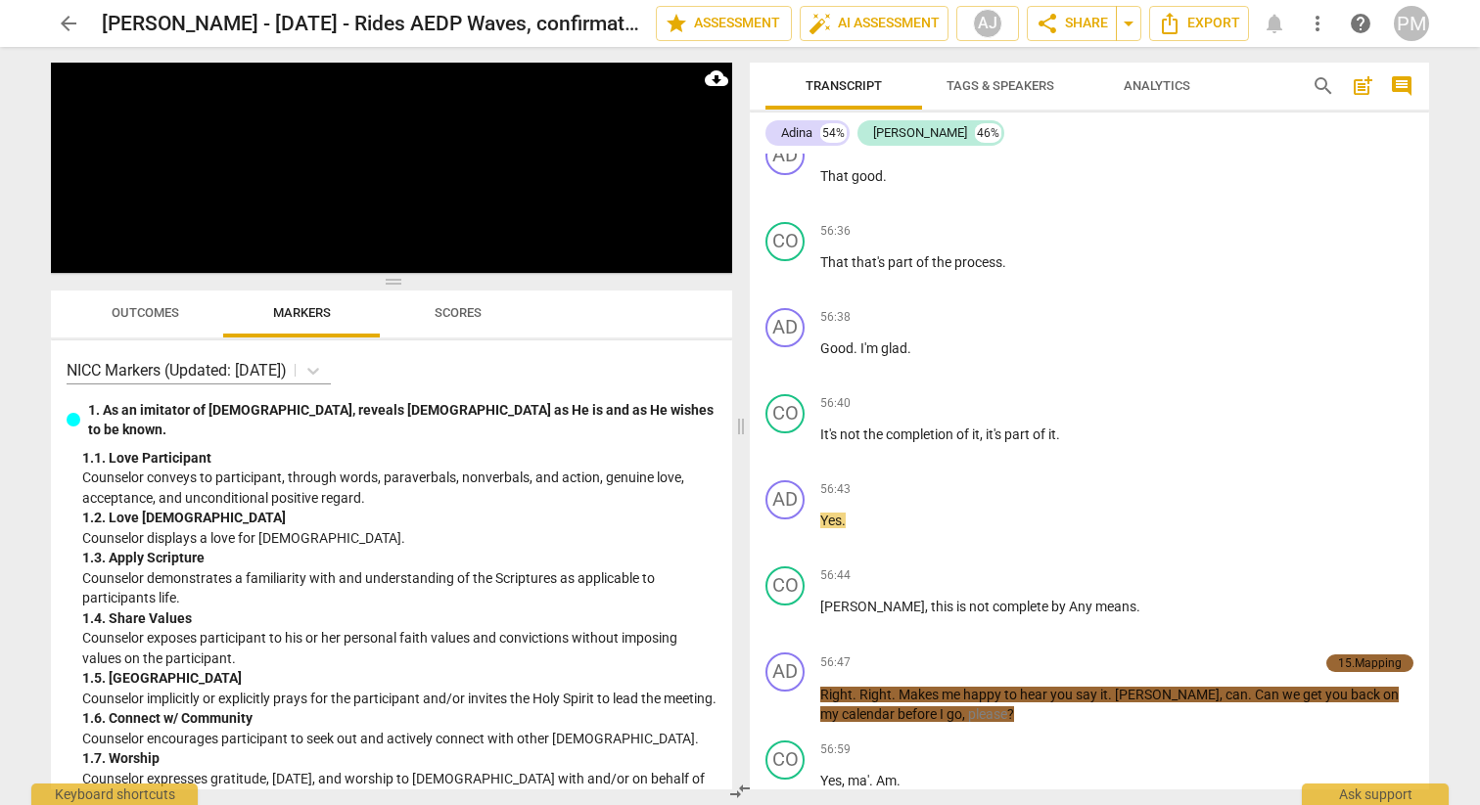
click at [62, 254] on button "Pause" at bounding box center [70, 258] width 39 height 29
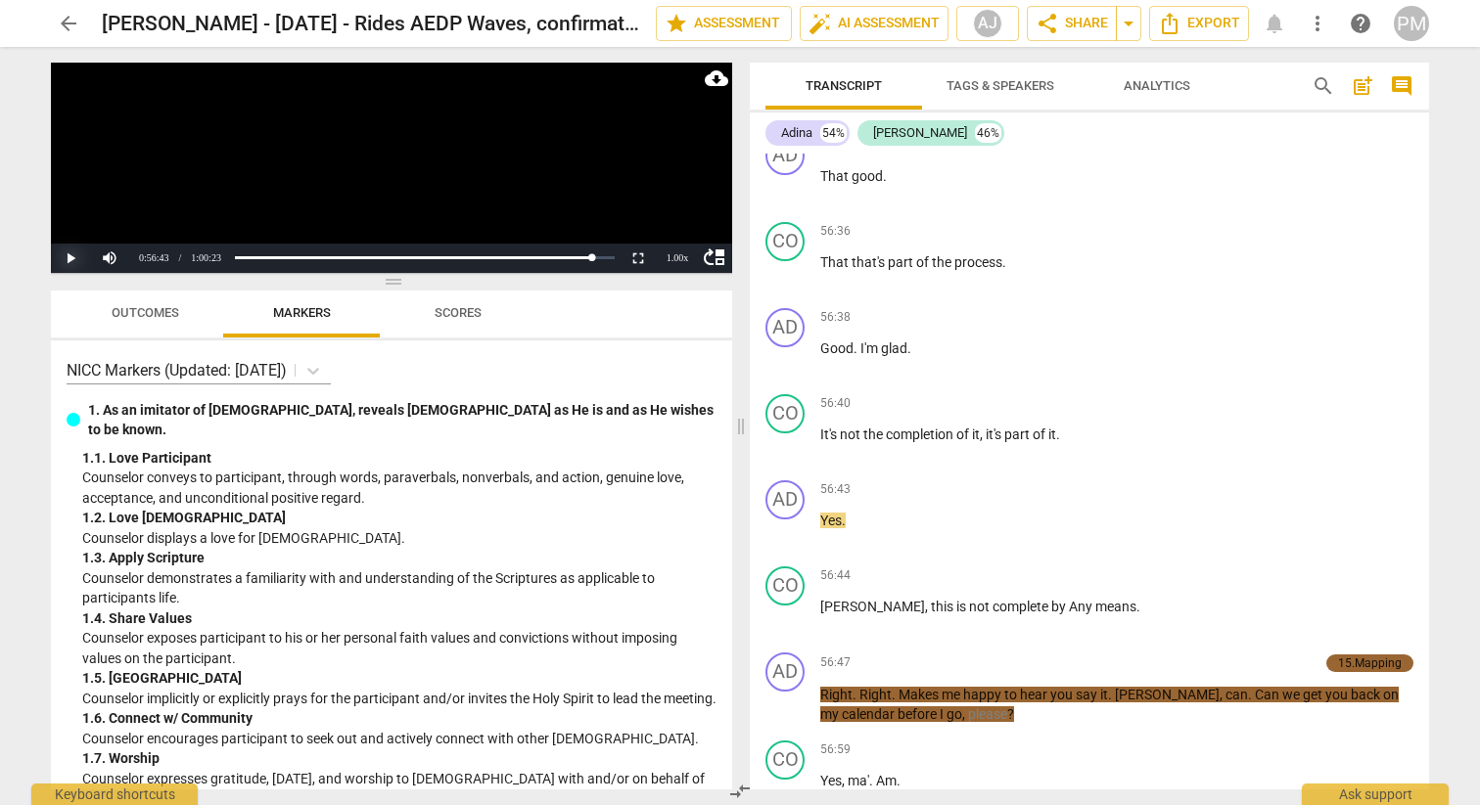
click at [62, 254] on button "Play" at bounding box center [70, 258] width 39 height 29
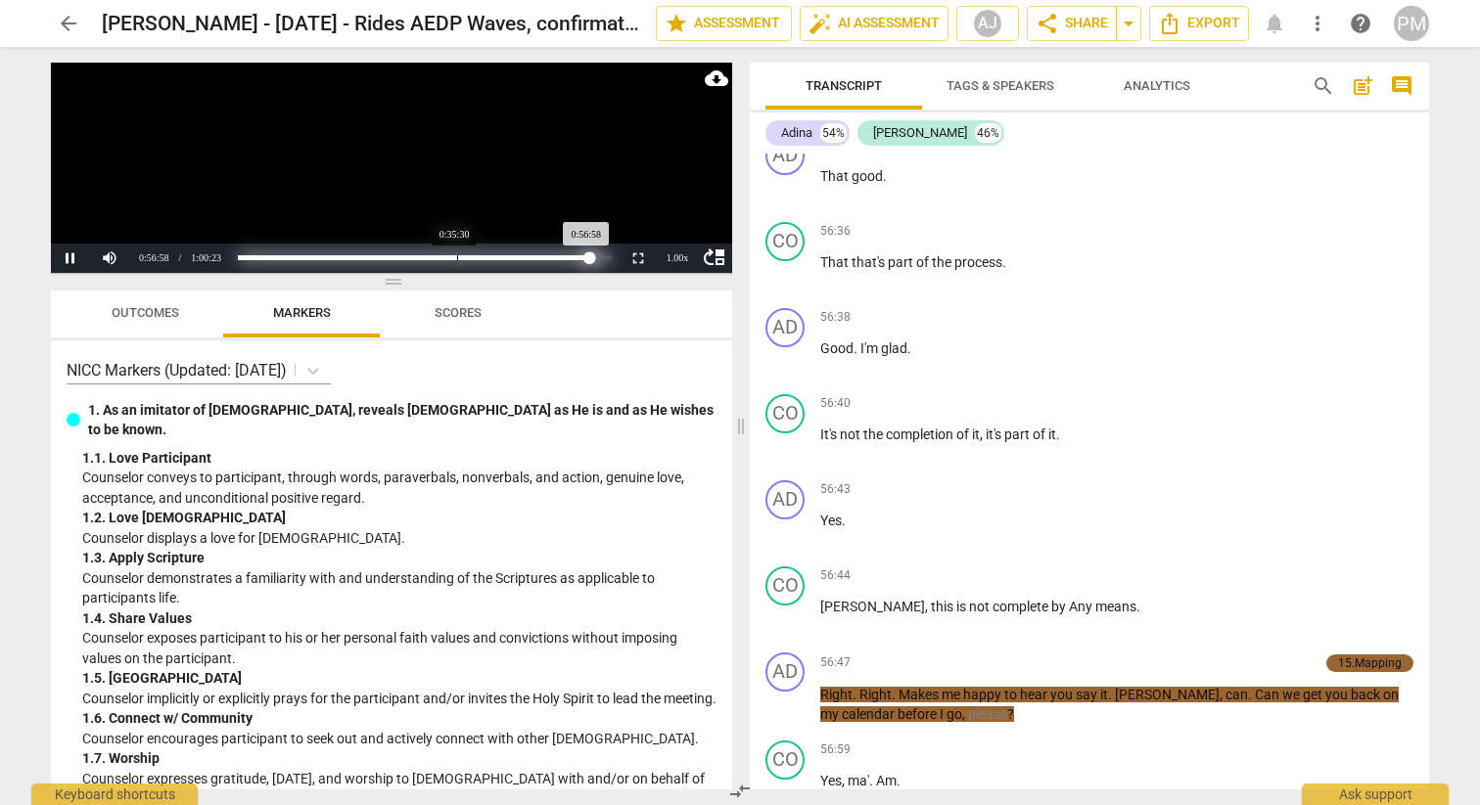
click at [457, 259] on div "Loaded : 0% Progress : 94.35%" at bounding box center [424, 257] width 373 height 5
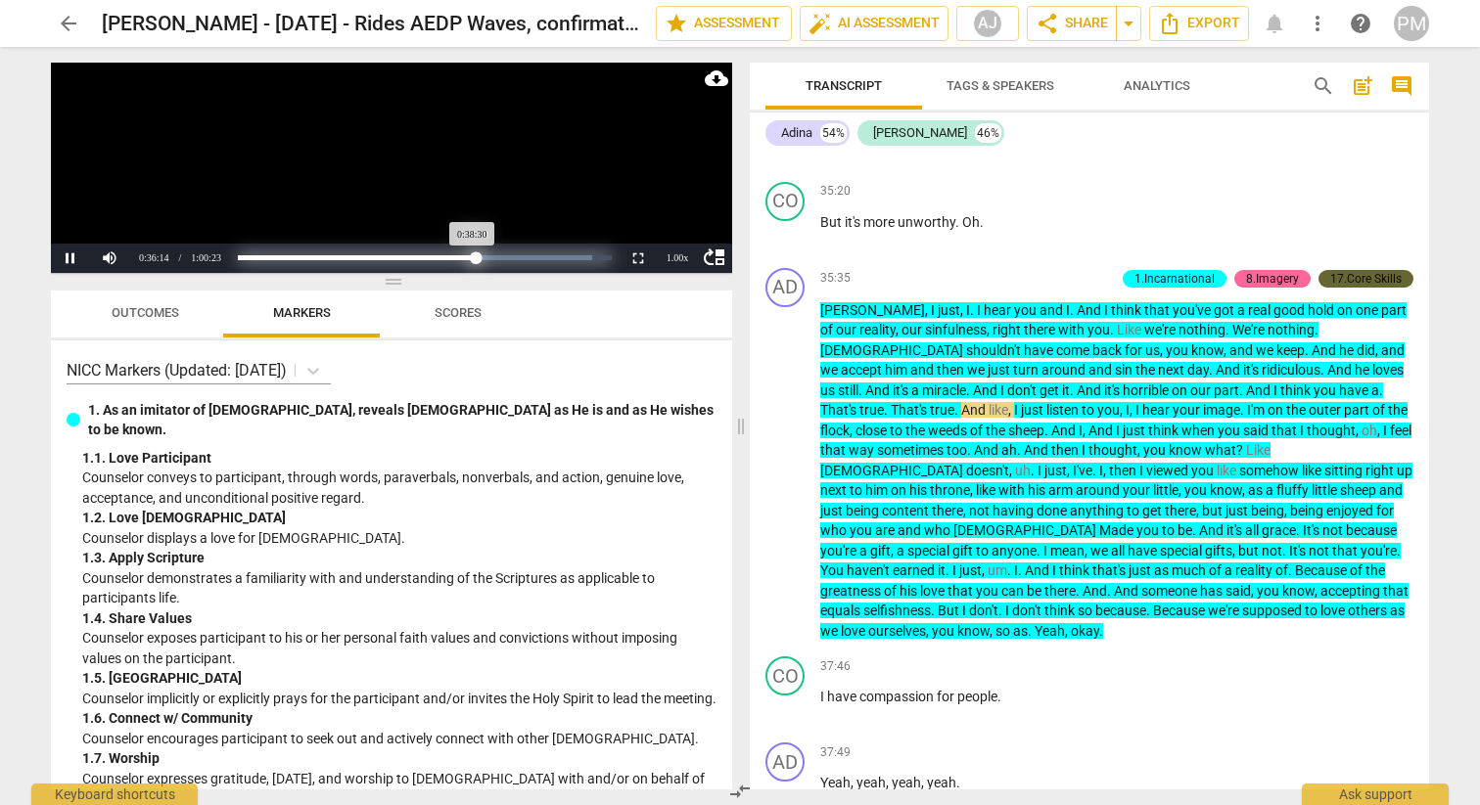
click at [476, 259] on div "Loaded : 0% Progress : 63.78%" at bounding box center [424, 257] width 373 height 5
click at [476, 260] on div "Progress : 63.78%" at bounding box center [357, 257] width 238 height 5
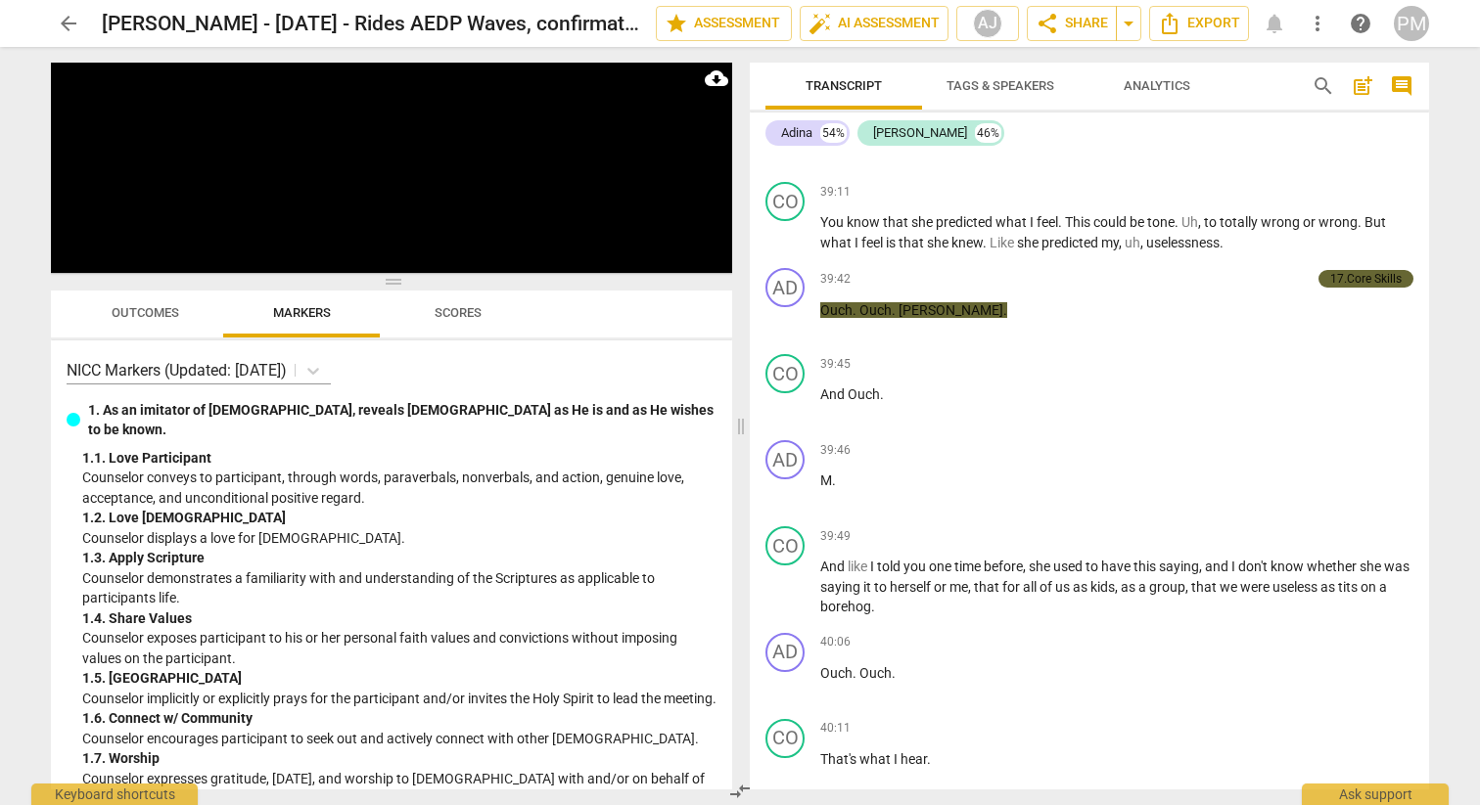
scroll to position [16033, 0]
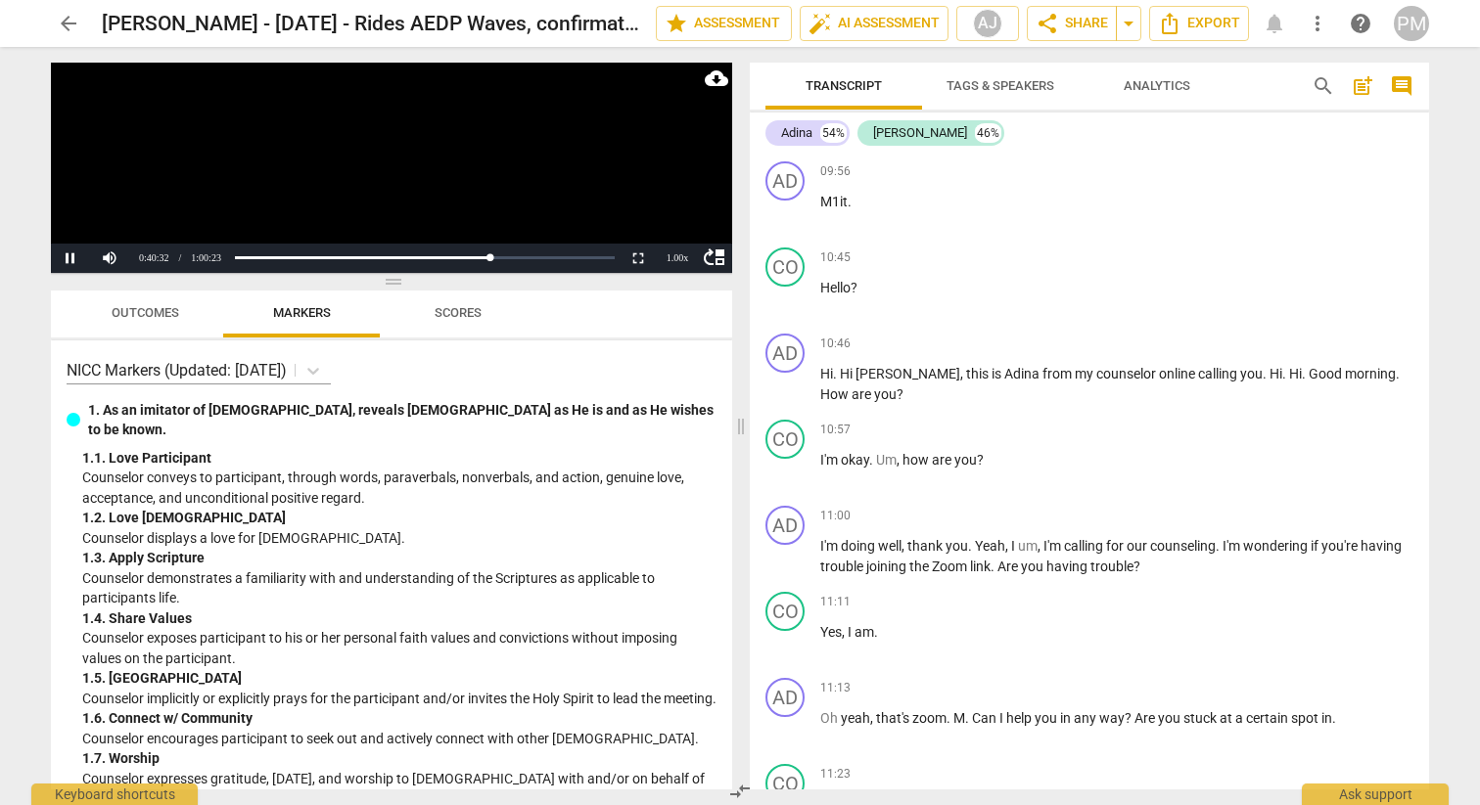
scroll to position [16033, 0]
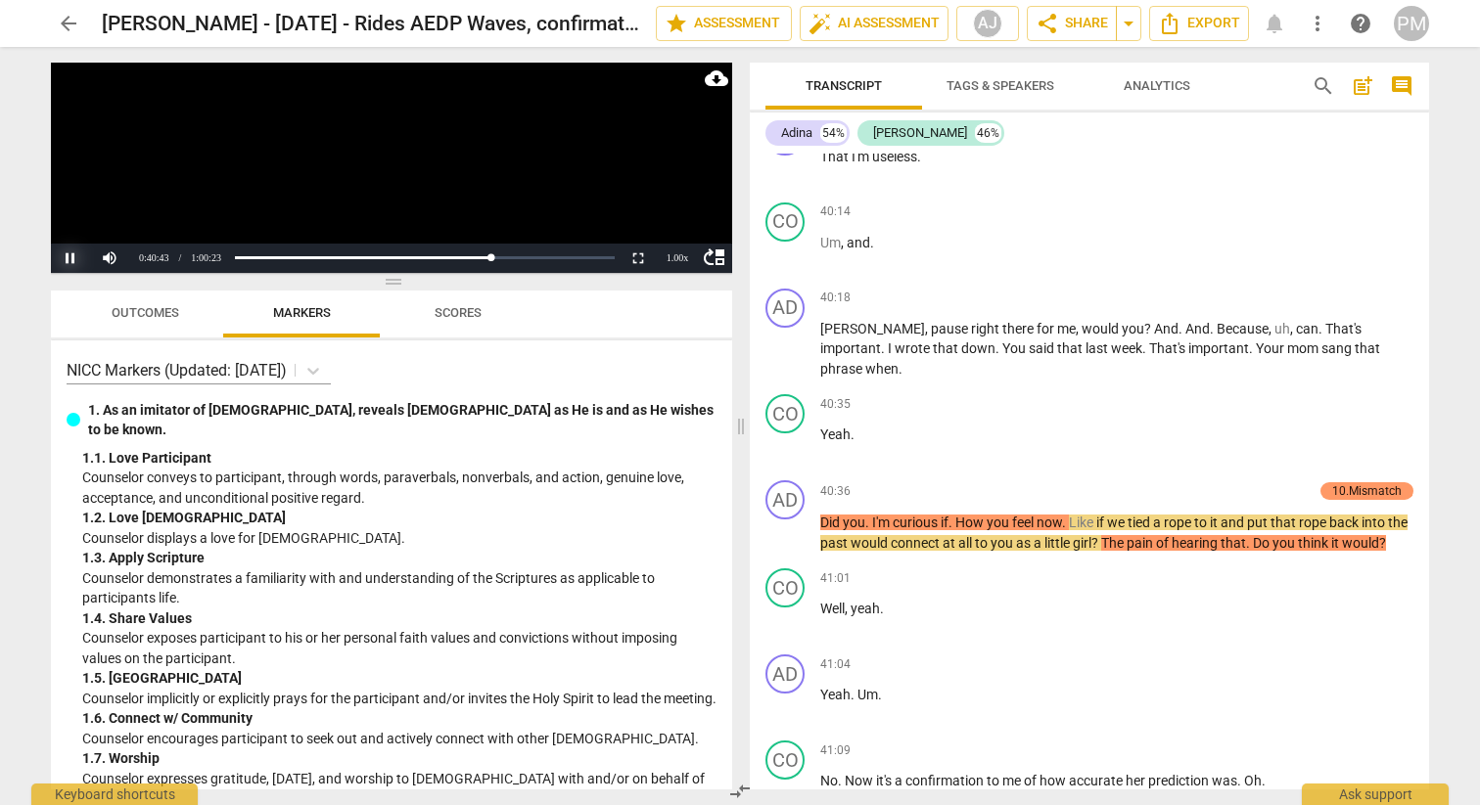
click at [76, 265] on button "Pause" at bounding box center [70, 258] width 39 height 29
